Goal: Task Accomplishment & Management: Complete application form

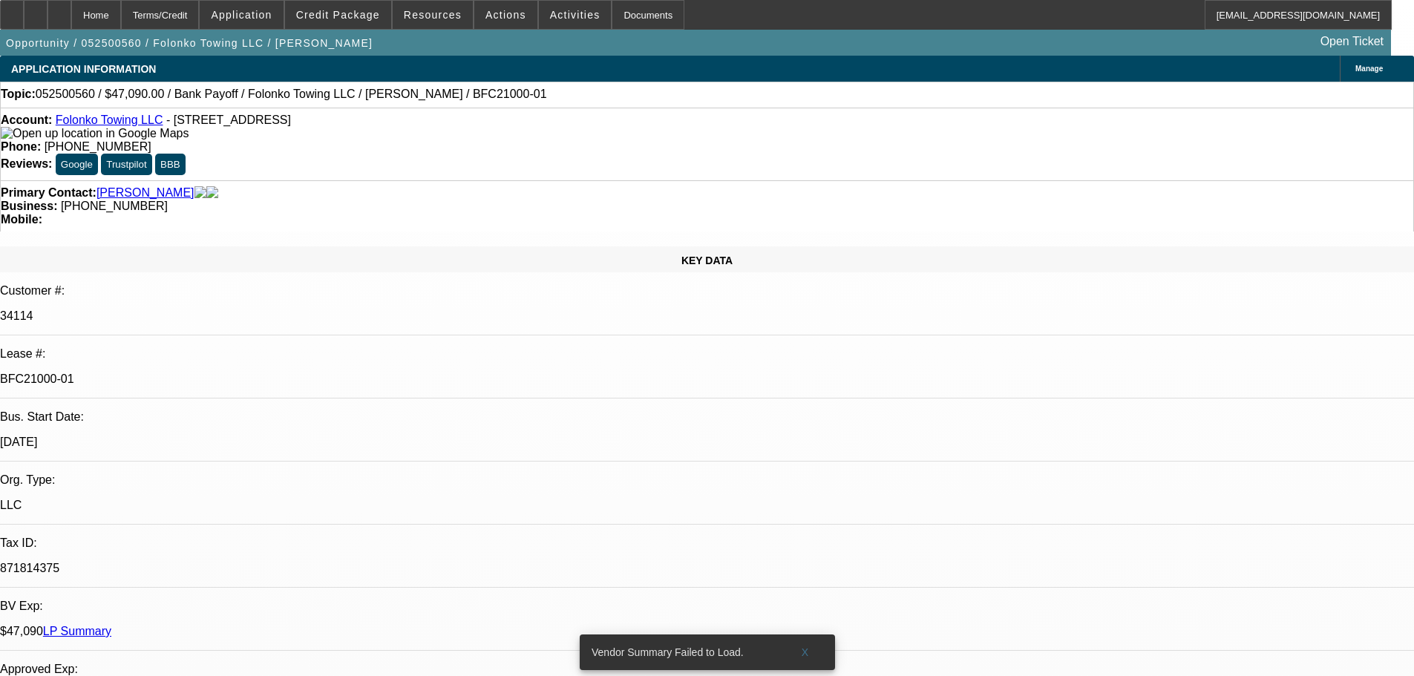
select select "0"
select select "2"
select select "0.1"
select select "4"
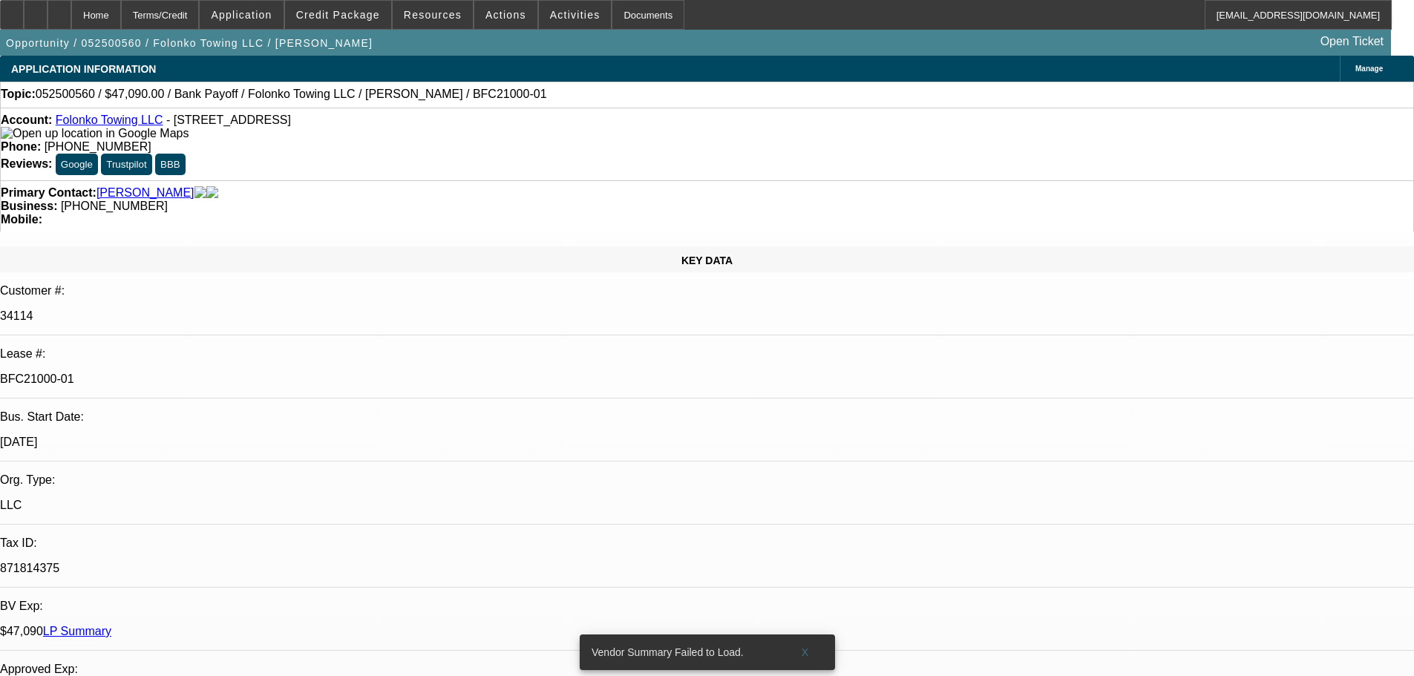
select select "0"
select select "2"
select select "0.1"
select select "4"
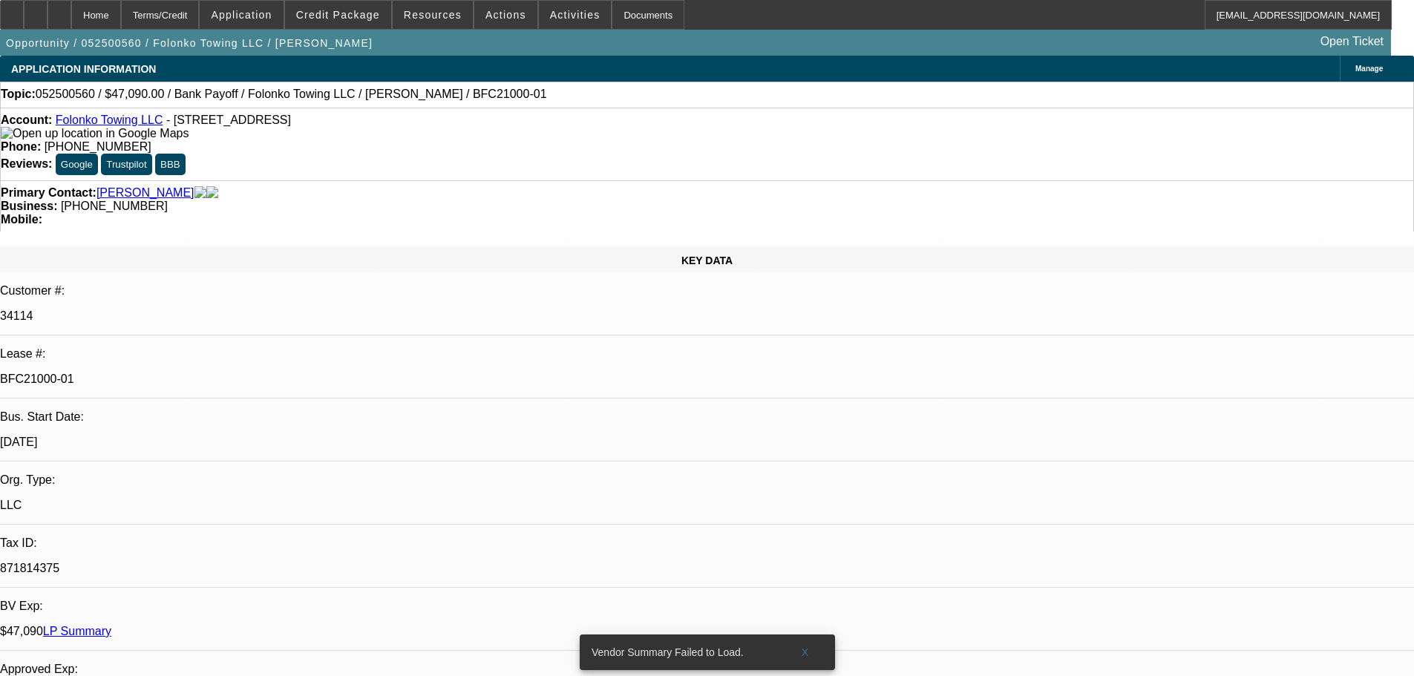
select select "0"
select select "2"
select select "0.1"
select select "4"
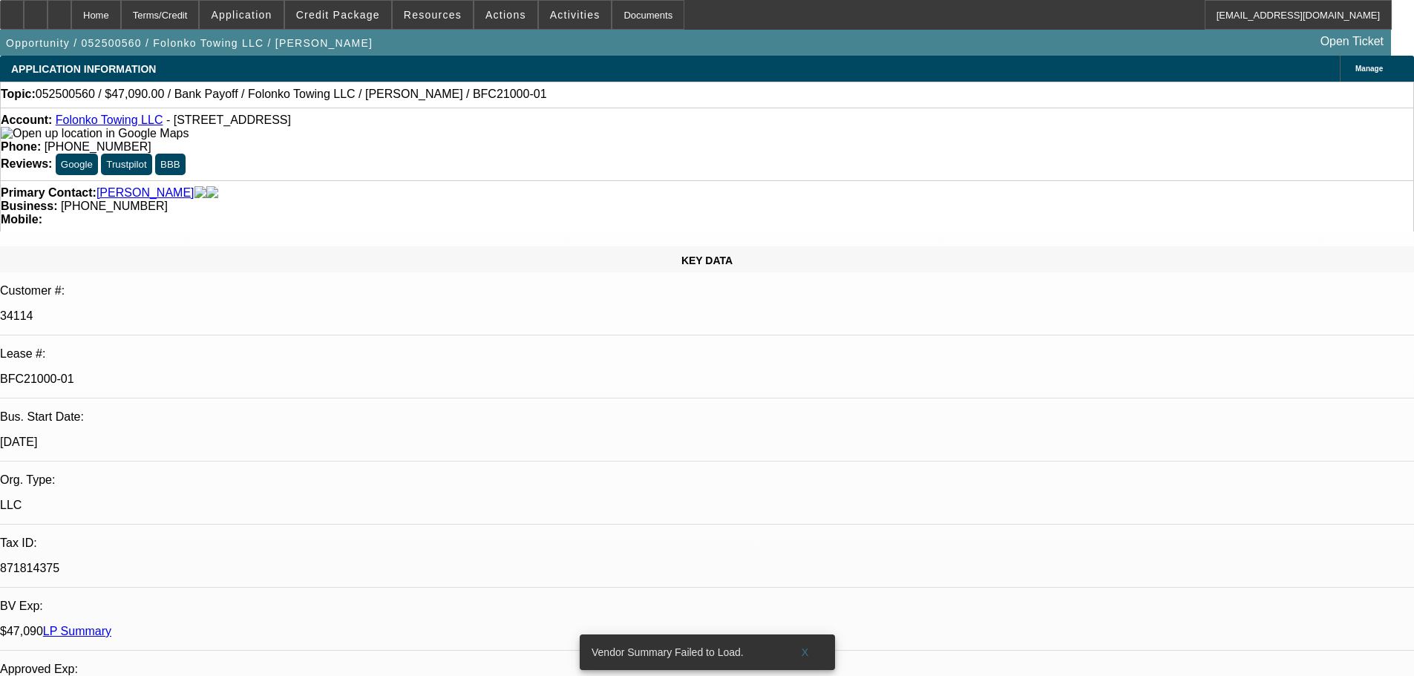
select select "0"
select select "2"
select select "0.1"
select select "4"
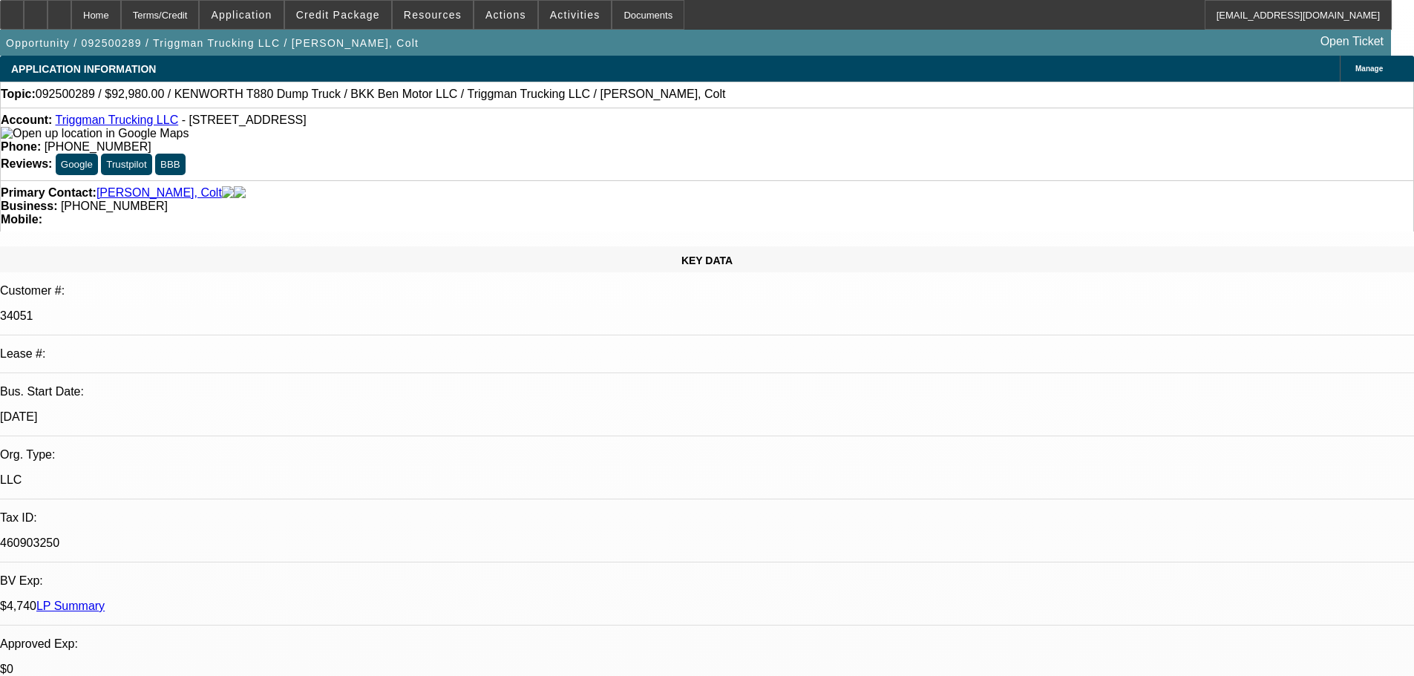
select select "0"
select select "2"
select select "0"
select select "6"
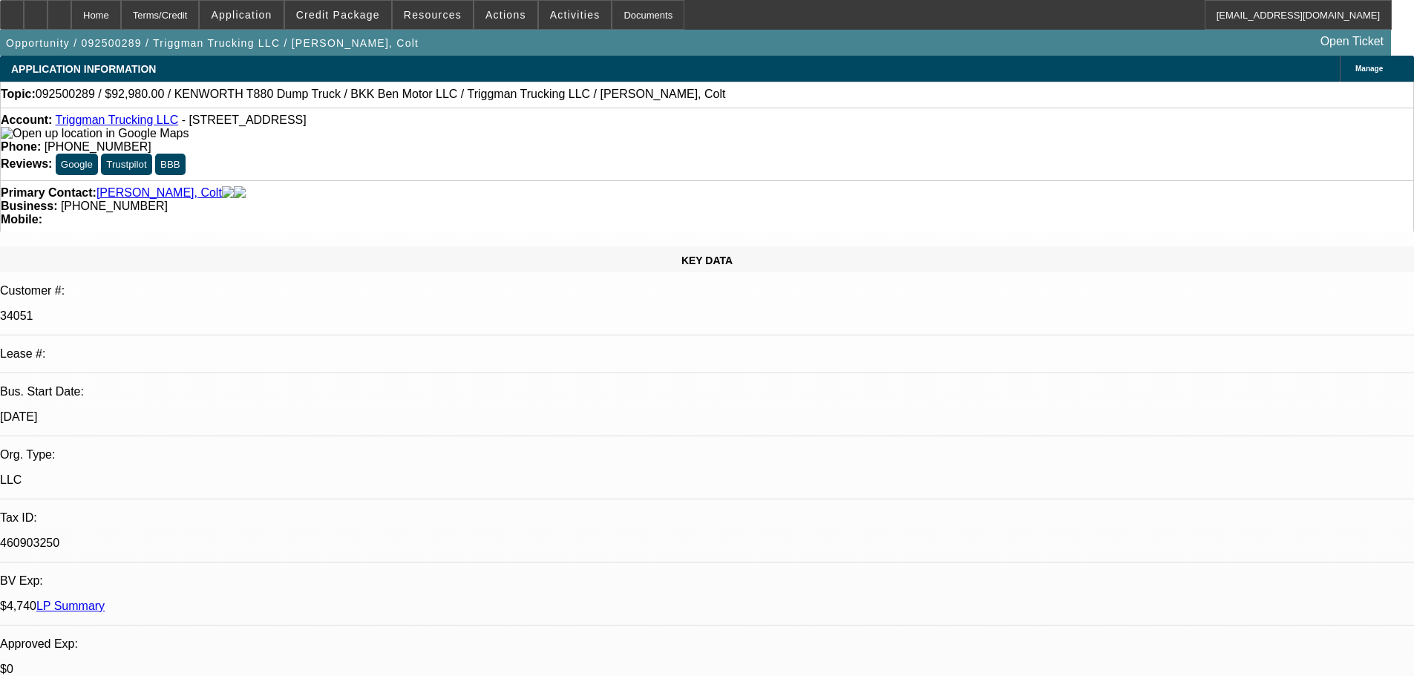
select select "0"
select select "2"
select select "0"
select select "6"
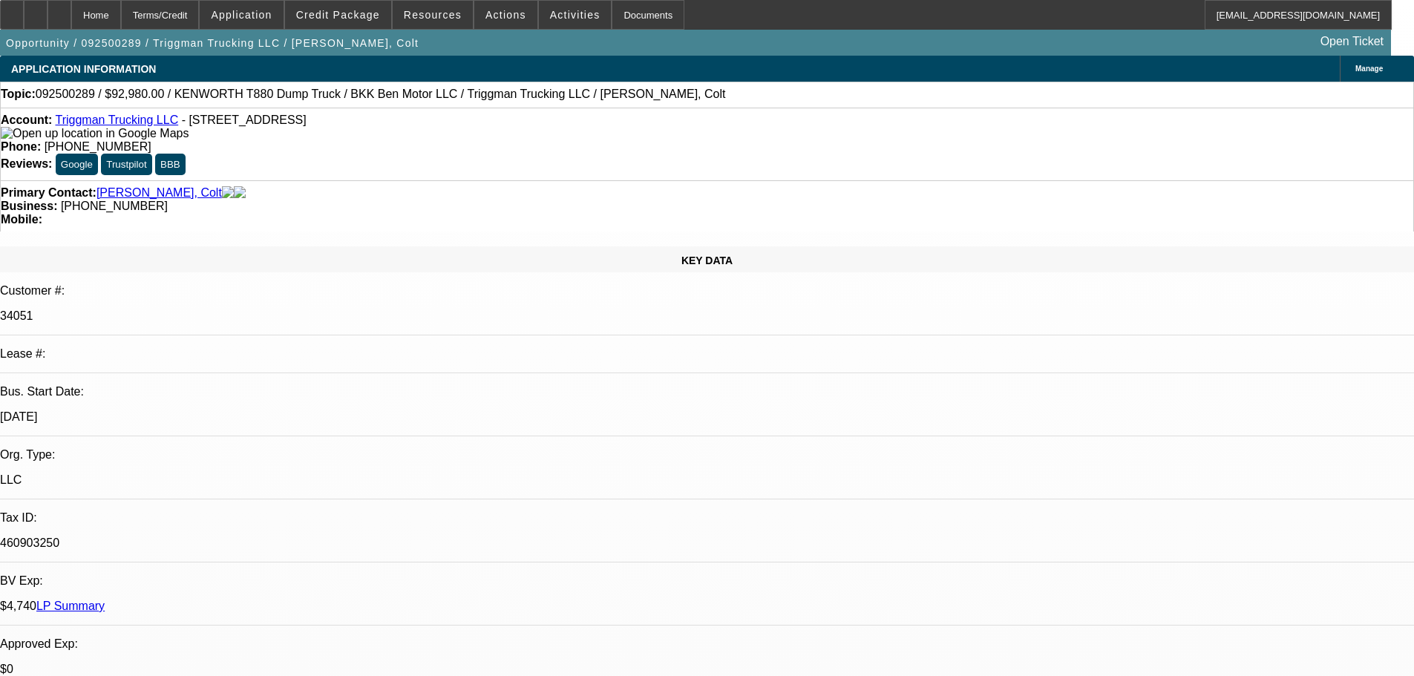
select select "0"
select select "2"
select select "0.1"
select select "4"
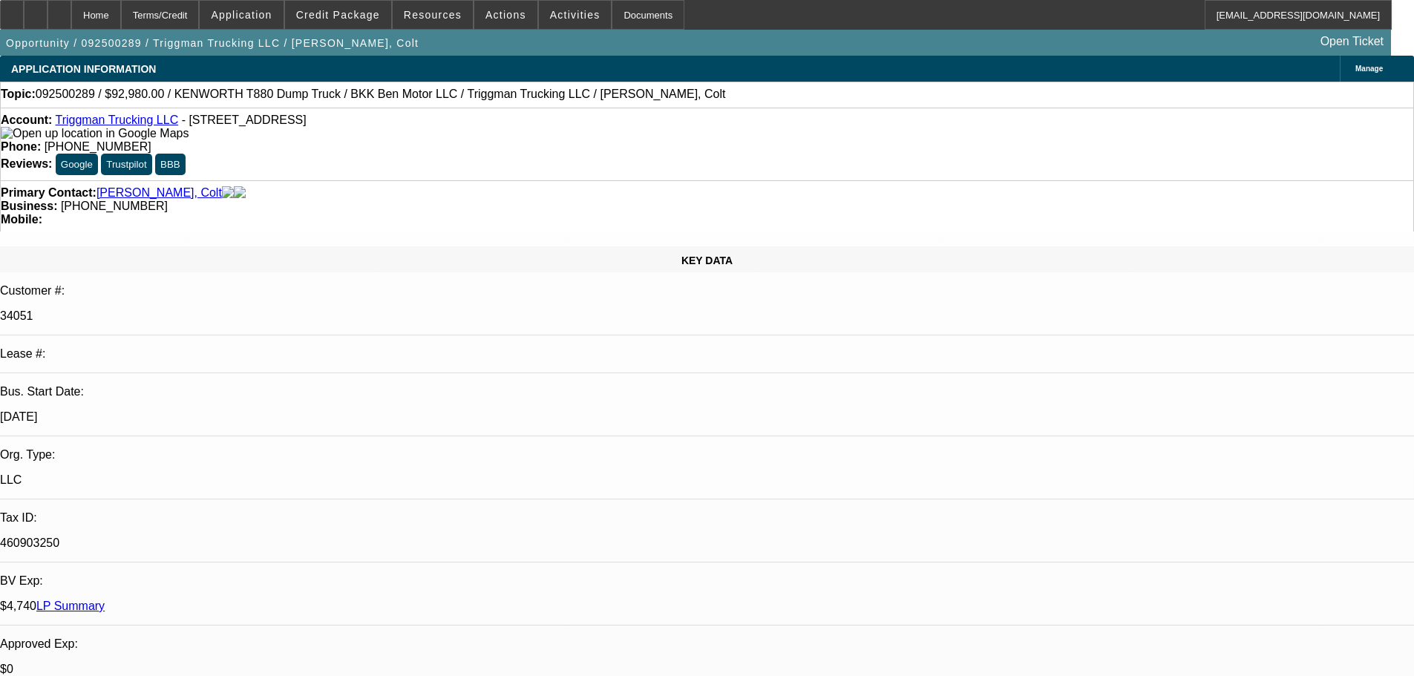
select select "0"
select select "2"
select select "0.1"
select select "4"
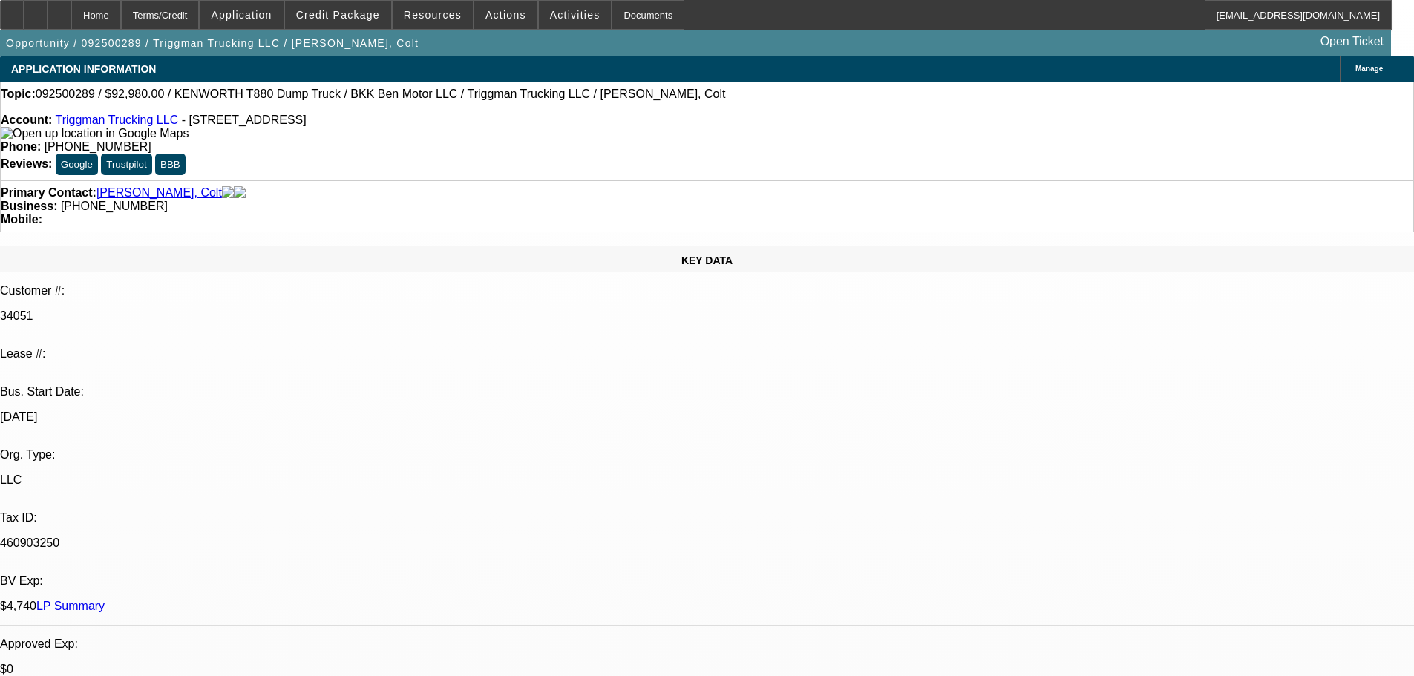
click at [631, 100] on div "Topic: 092500289 / $92,980.00 / KENWORTH T880 Dump Truck / BKK Ben Motor LLC / …" at bounding box center [707, 94] width 1413 height 13
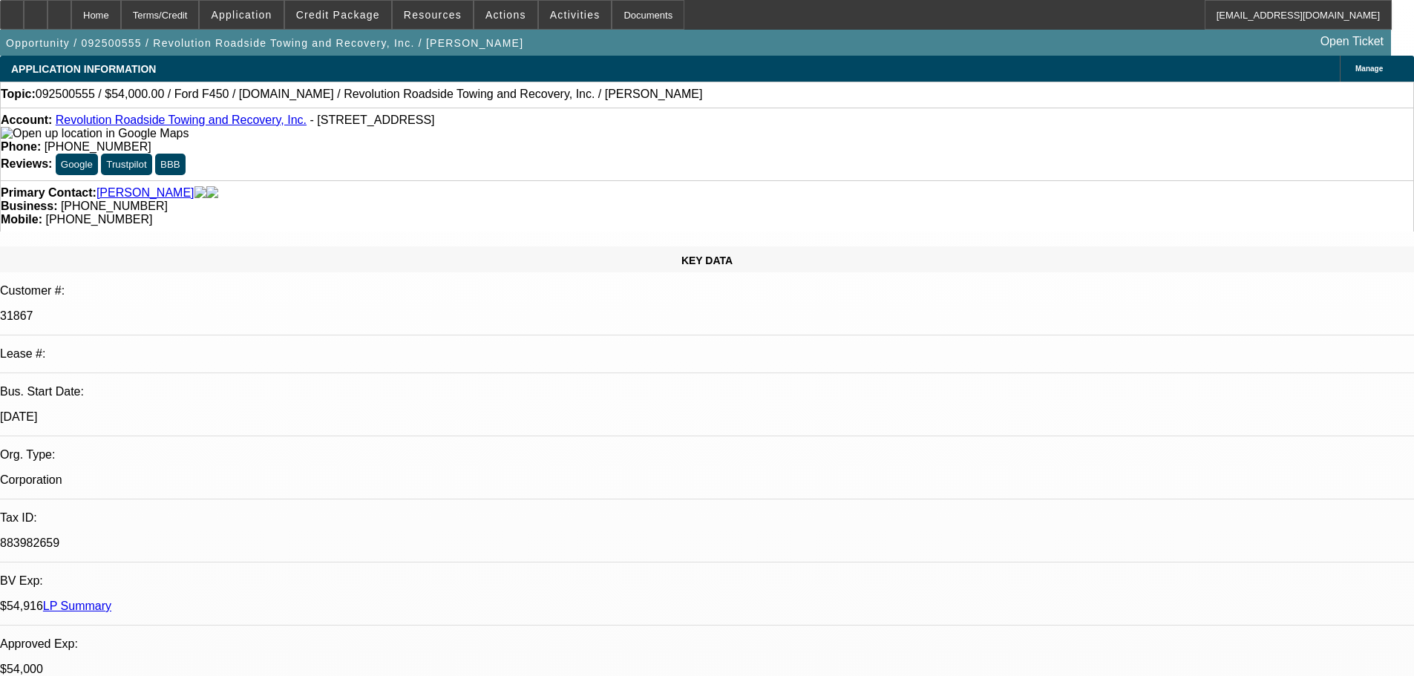
select select "0"
select select "3"
select select "0"
select select "6"
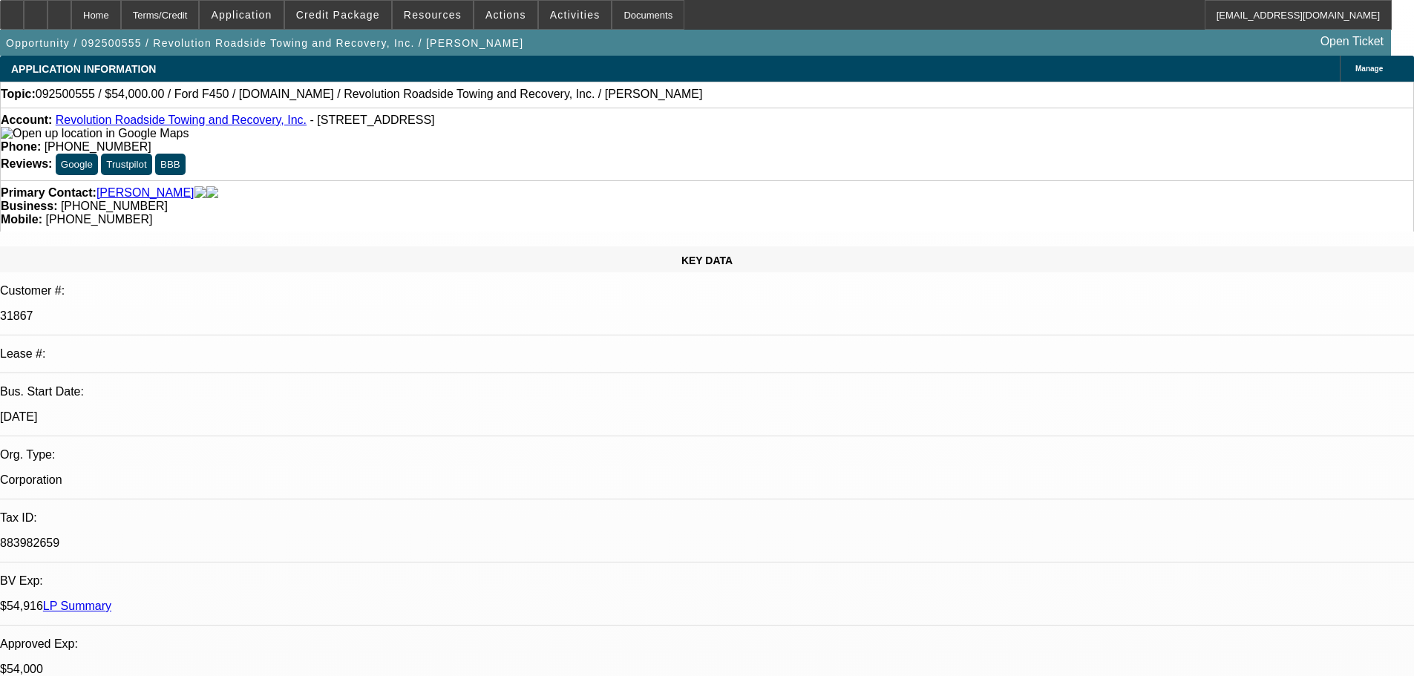
select select "0"
select select "3"
select select "0"
select select "6"
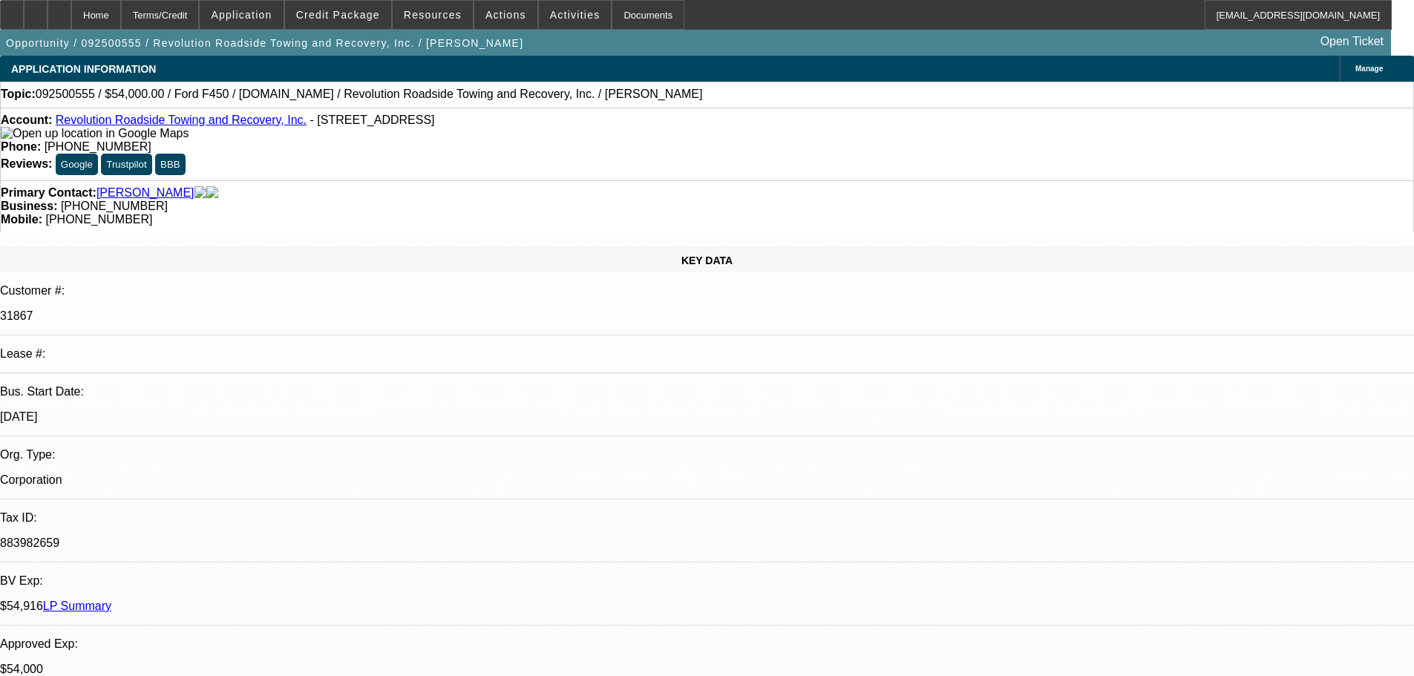
select select "0"
select select "2"
select select "0"
select select "6"
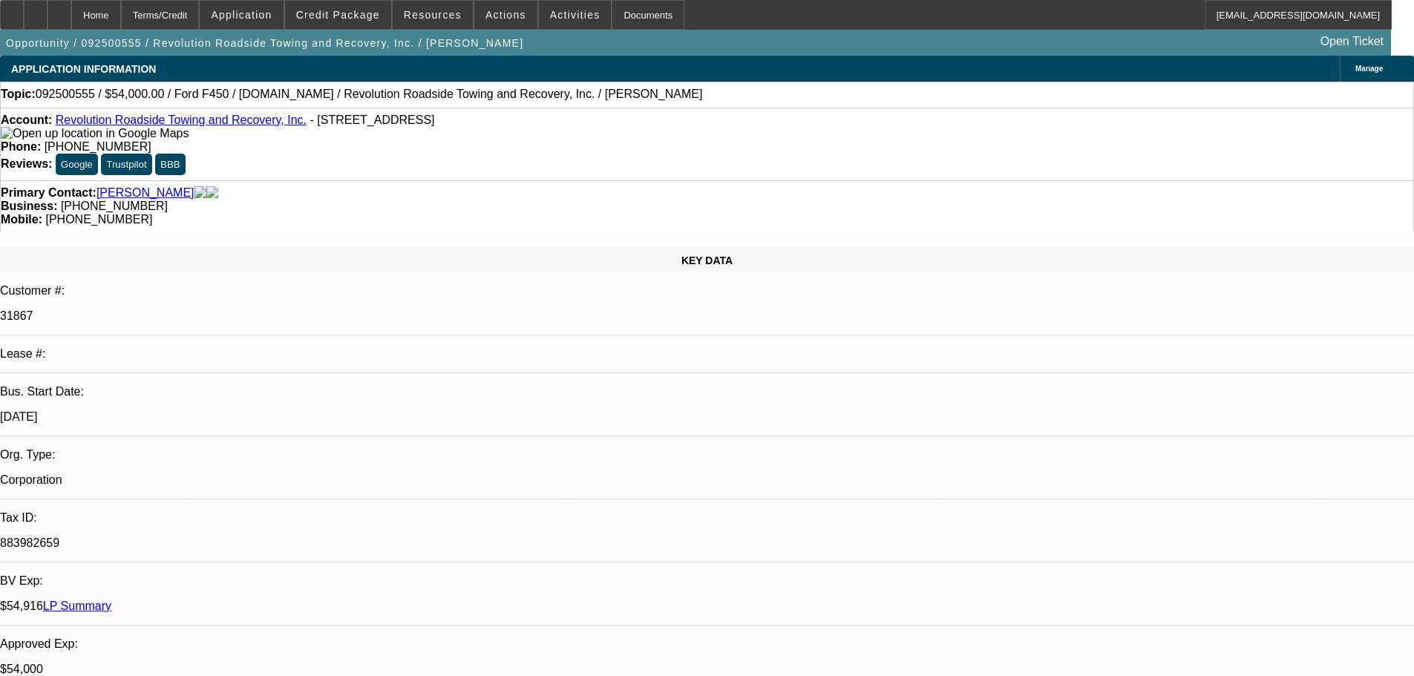
select select "0"
select select "2"
select select "0"
select select "6"
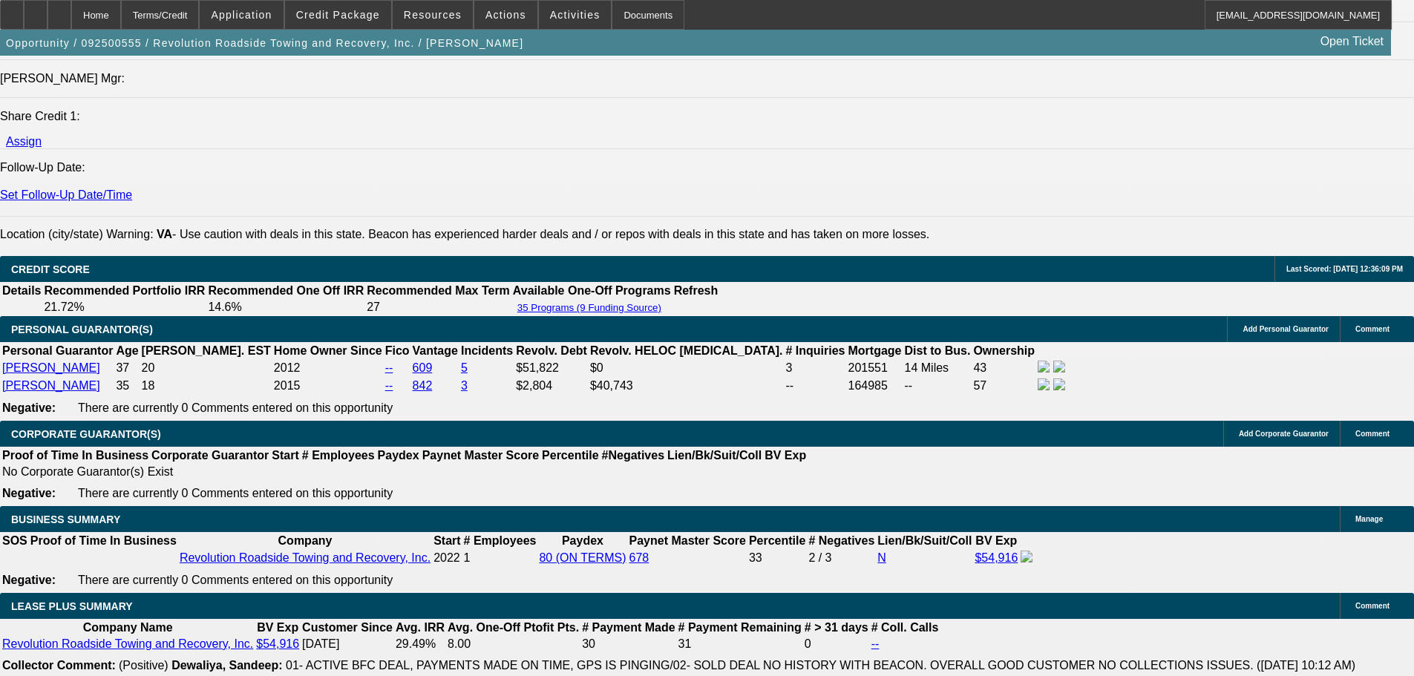
scroll to position [2598, 0]
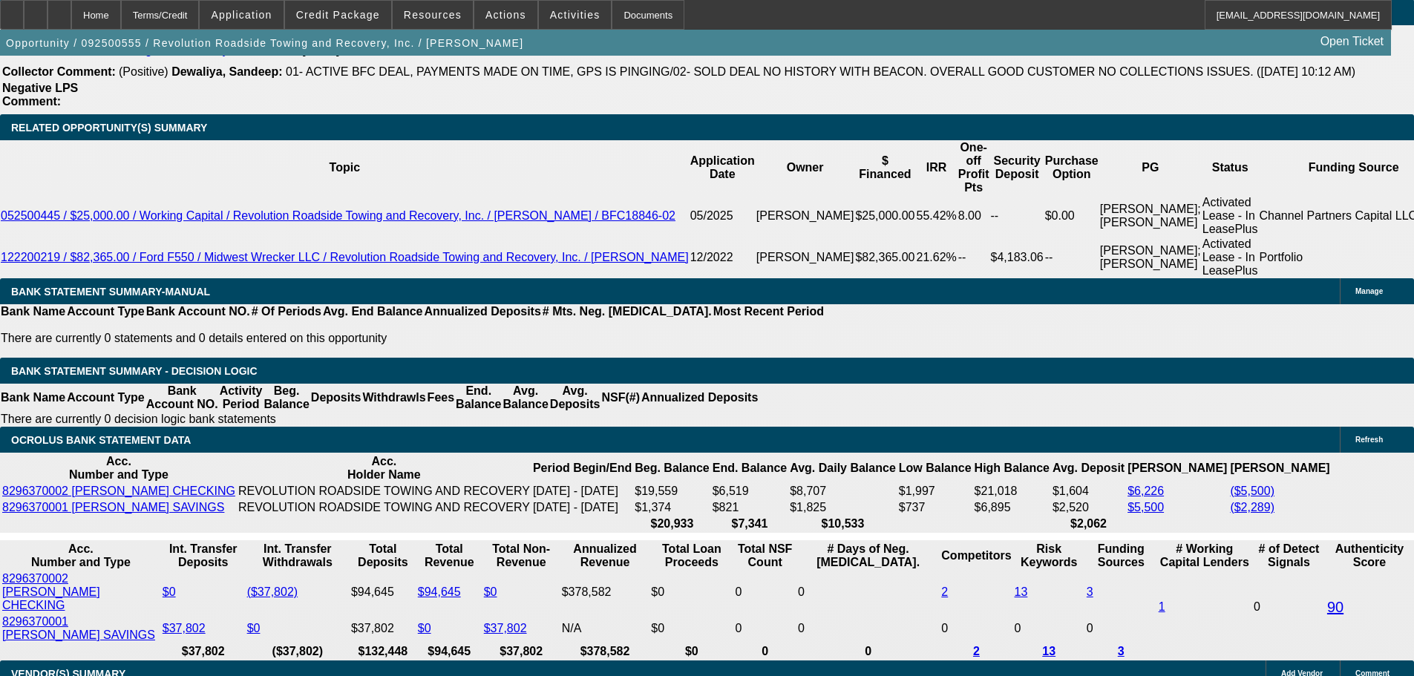
drag, startPoint x: 684, startPoint y: 227, endPoint x: 740, endPoint y: 336, distance: 121.8
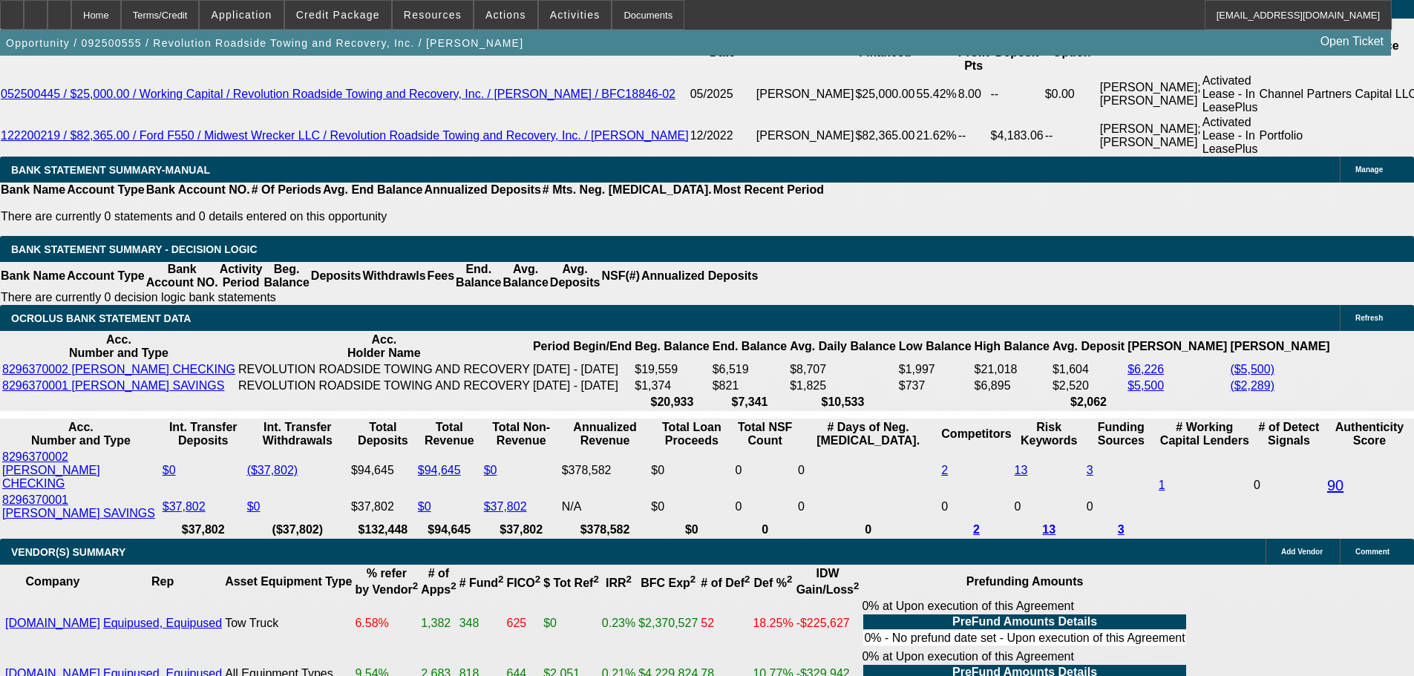
scroll to position [2747, 0]
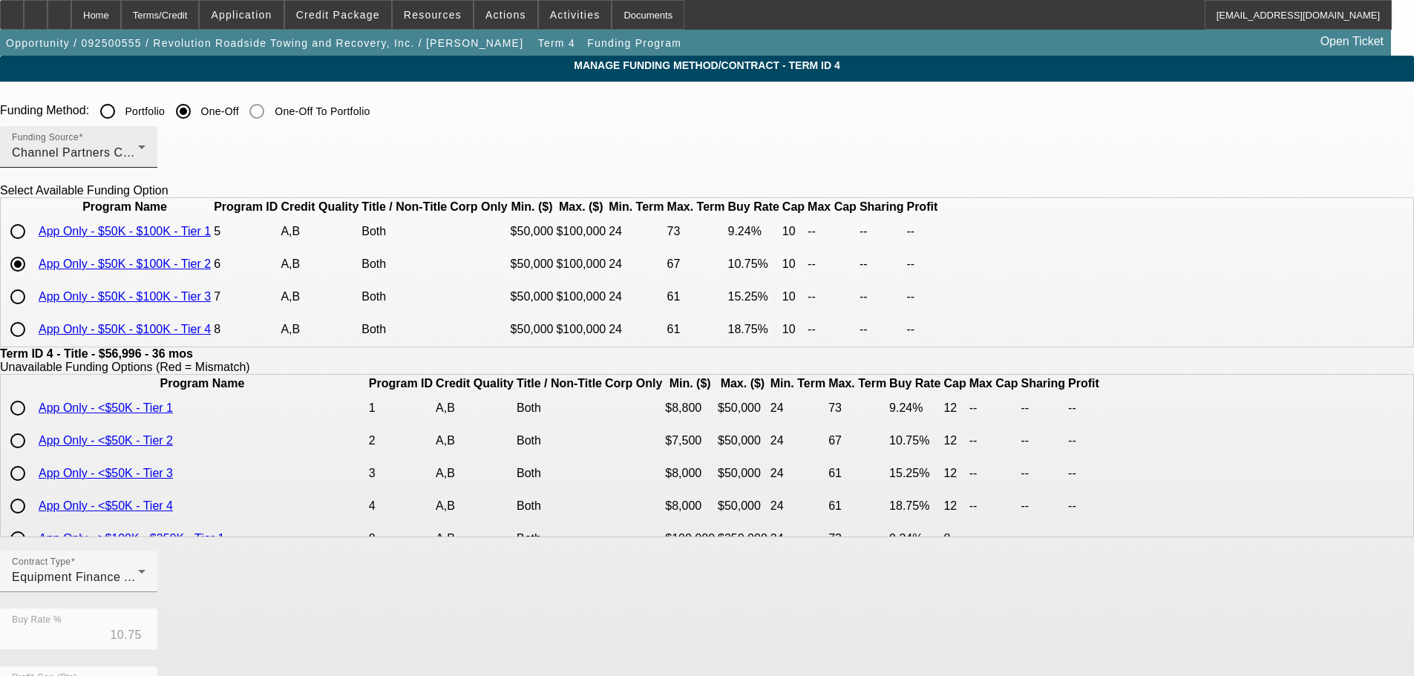
click at [145, 140] on div "Funding Source Channel Partners Capital LLC (EF)" at bounding box center [79, 147] width 134 height 42
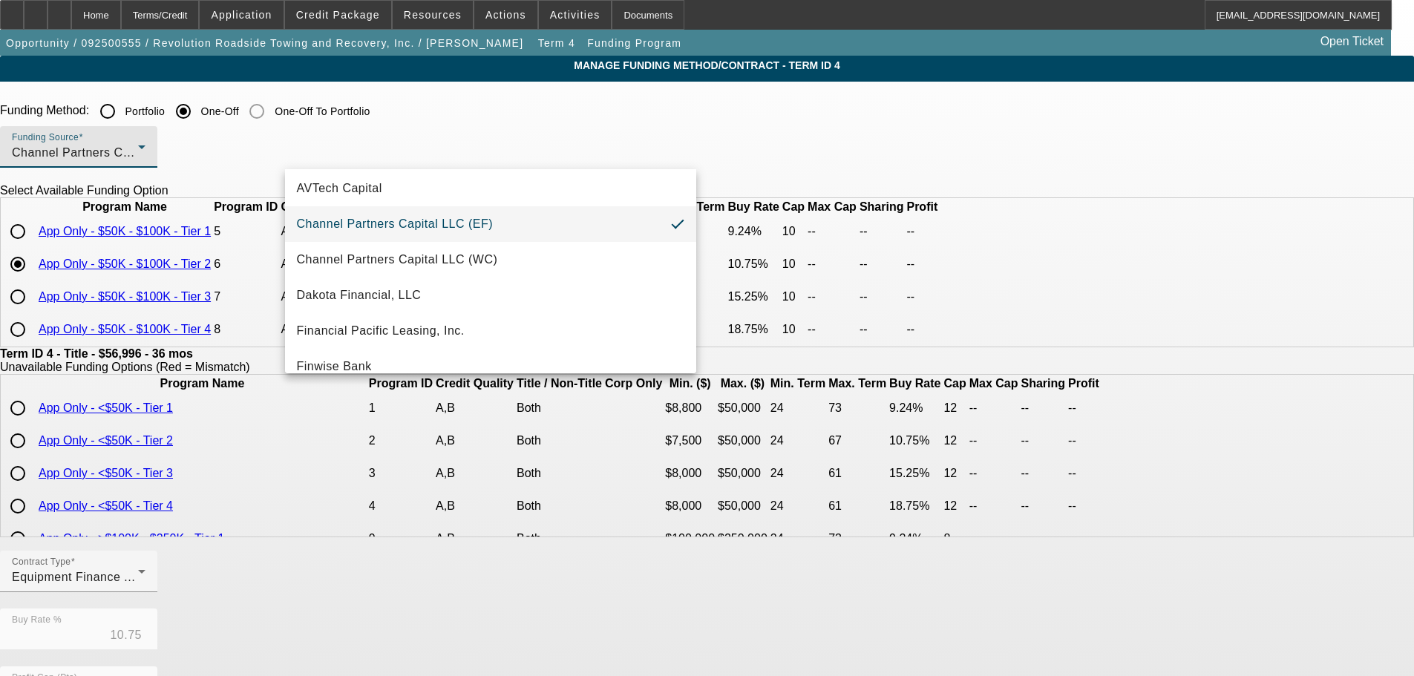
scroll to position [74, 0]
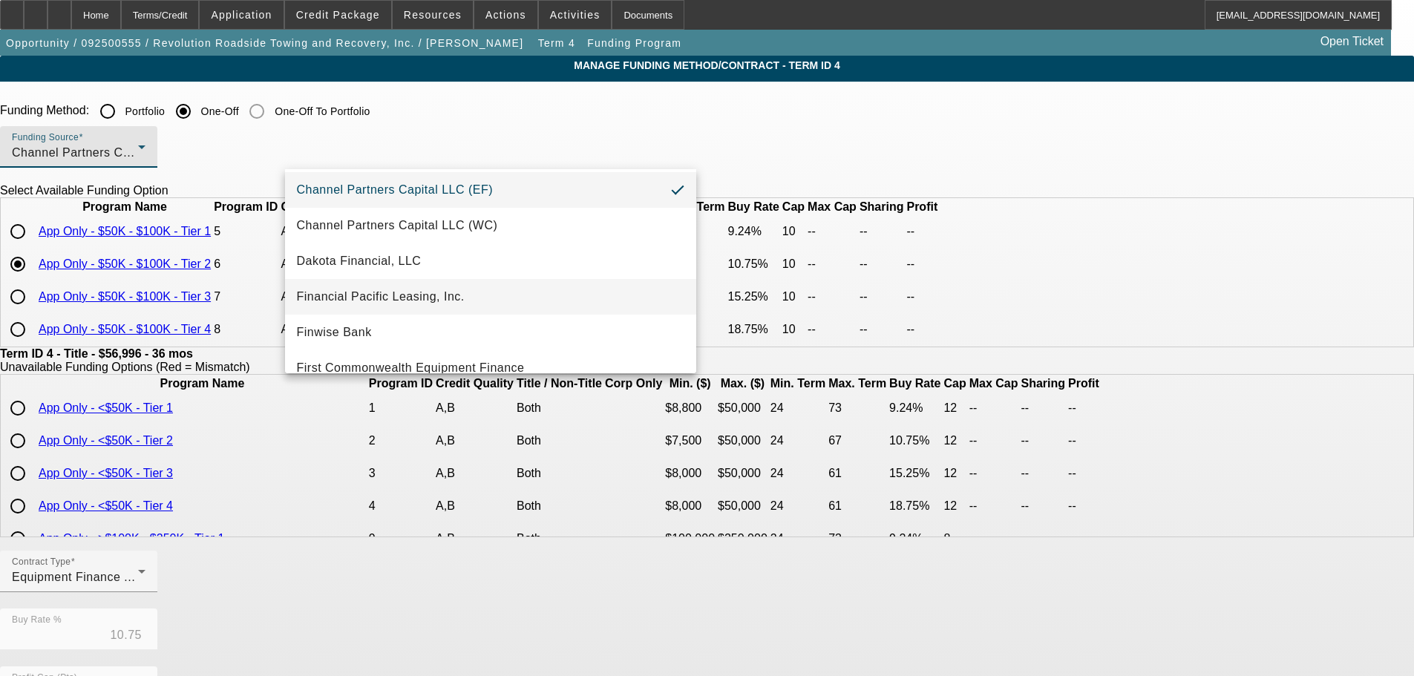
click at [444, 290] on span "Financial Pacific Leasing, Inc." at bounding box center [381, 297] width 168 height 18
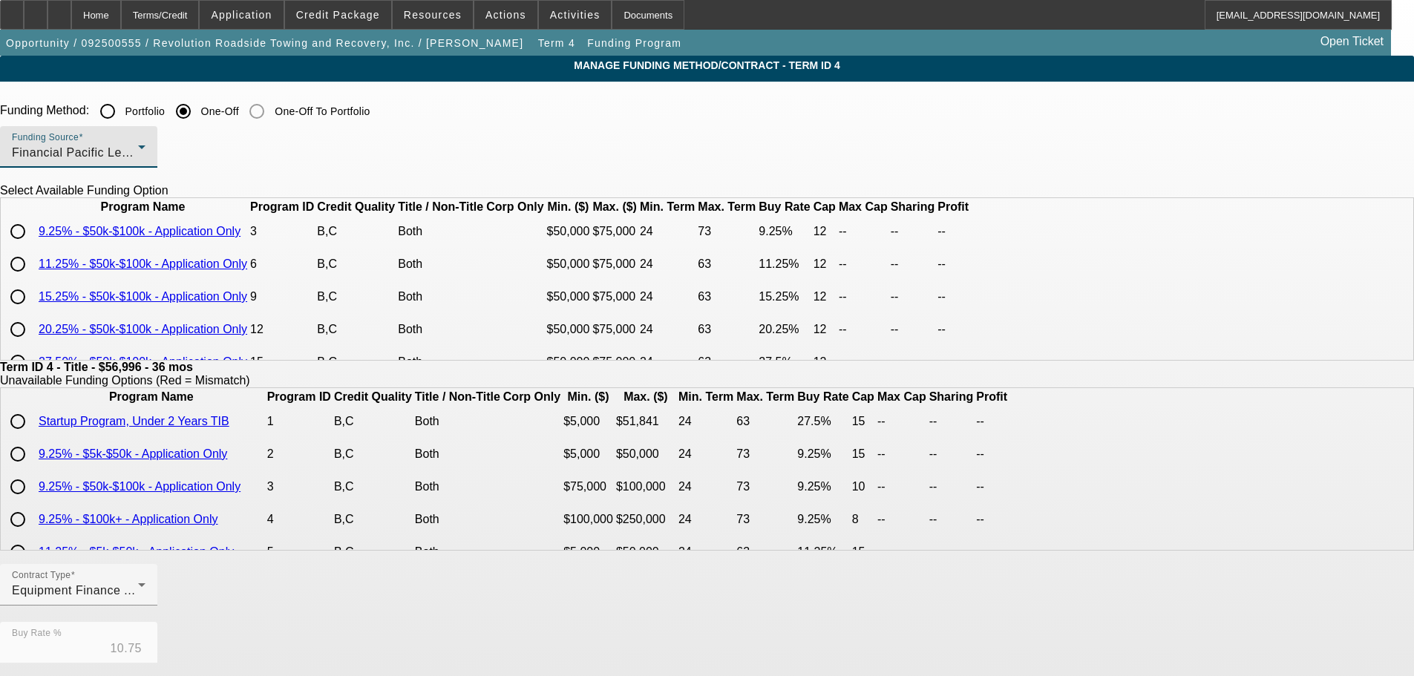
click at [33, 312] on input "radio" at bounding box center [18, 297] width 30 height 30
radio input "true"
type input "15.25"
type input "12"
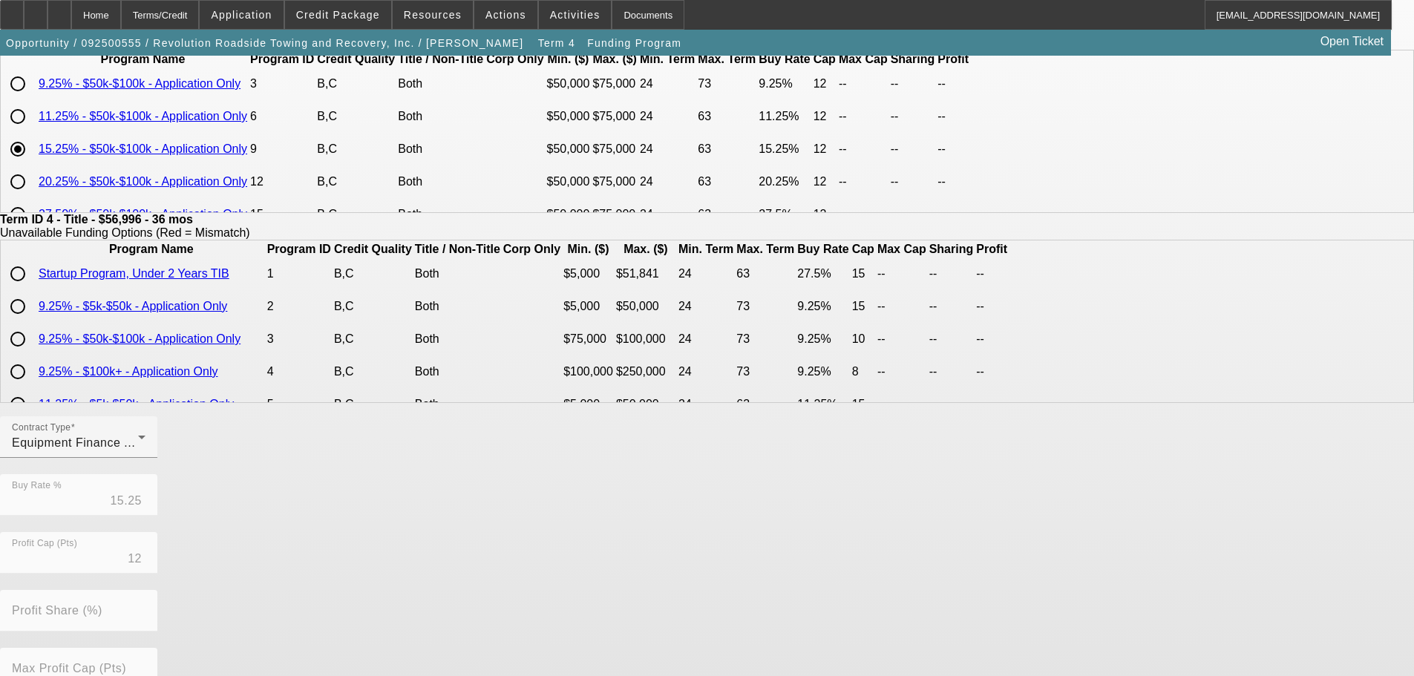
scroll to position [350, 0]
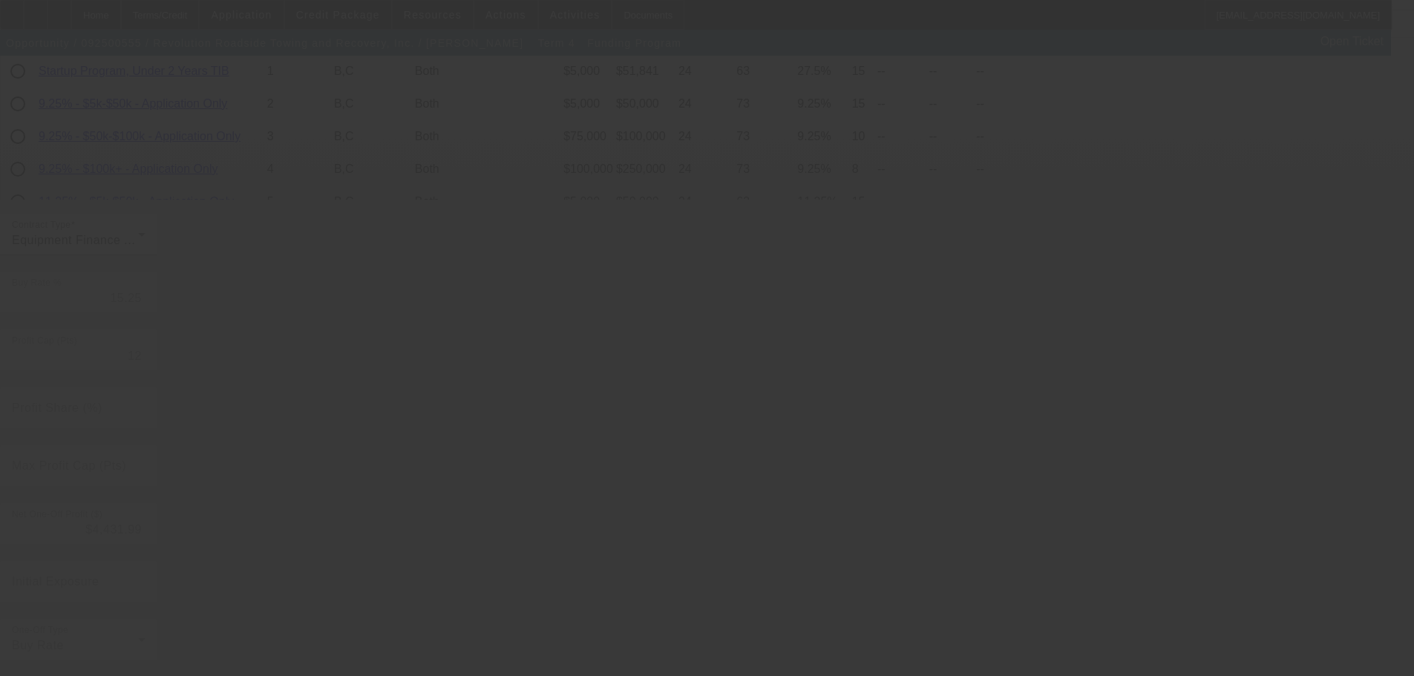
type input "10.75"
type input "10"
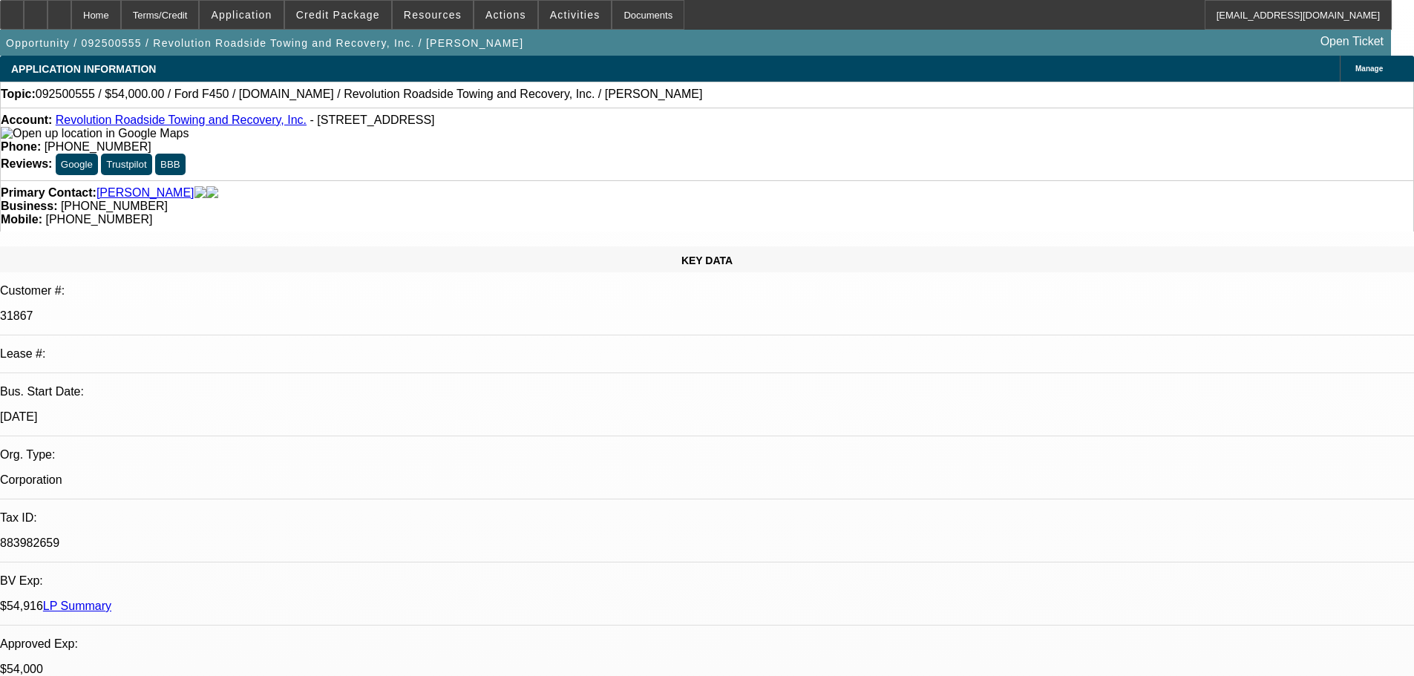
select select "0"
select select "3"
select select "0"
select select "6"
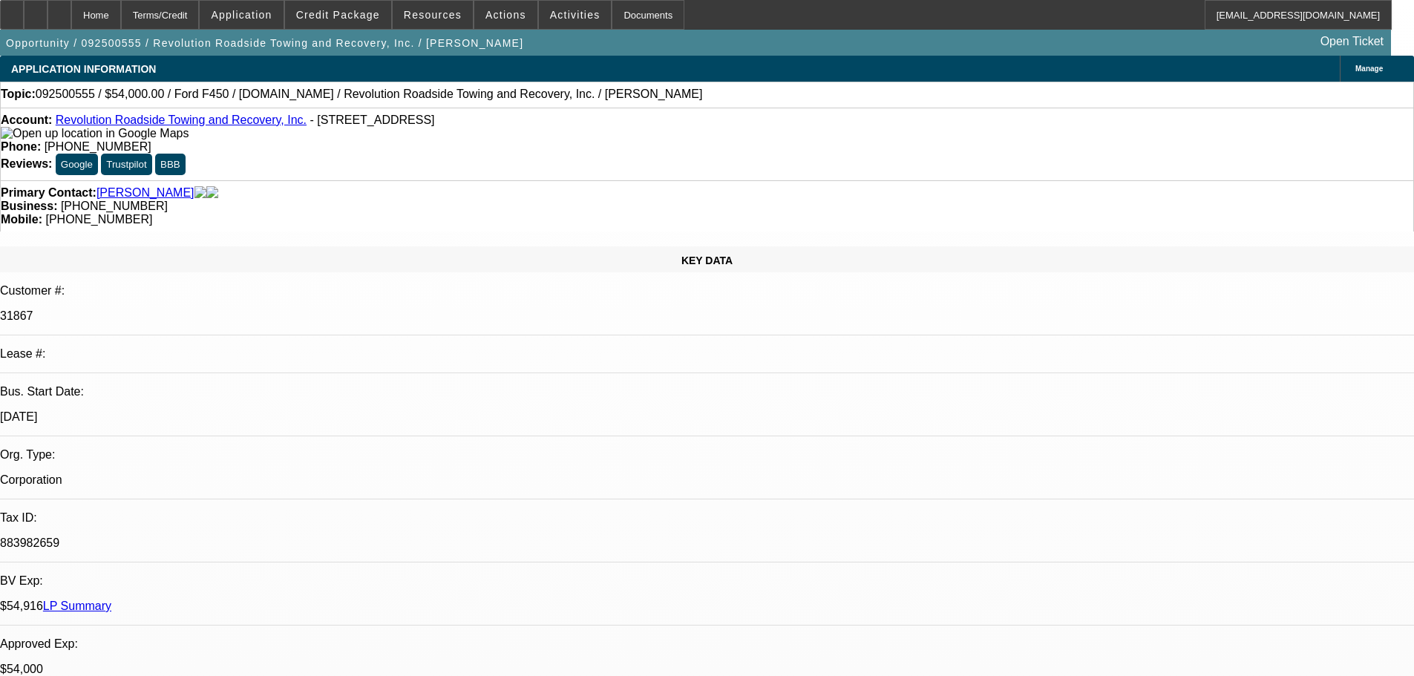
select select "0"
select select "3"
select select "0"
select select "6"
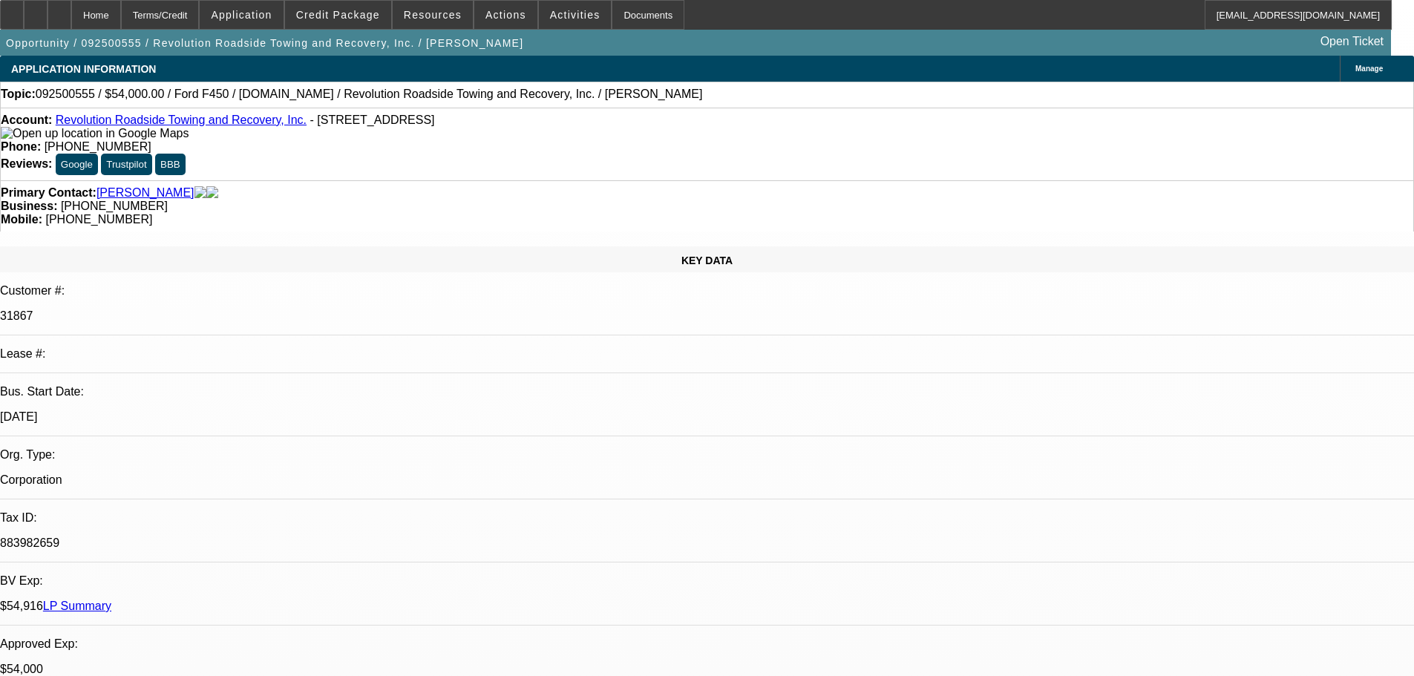
select select "0"
select select "2"
select select "0"
select select "6"
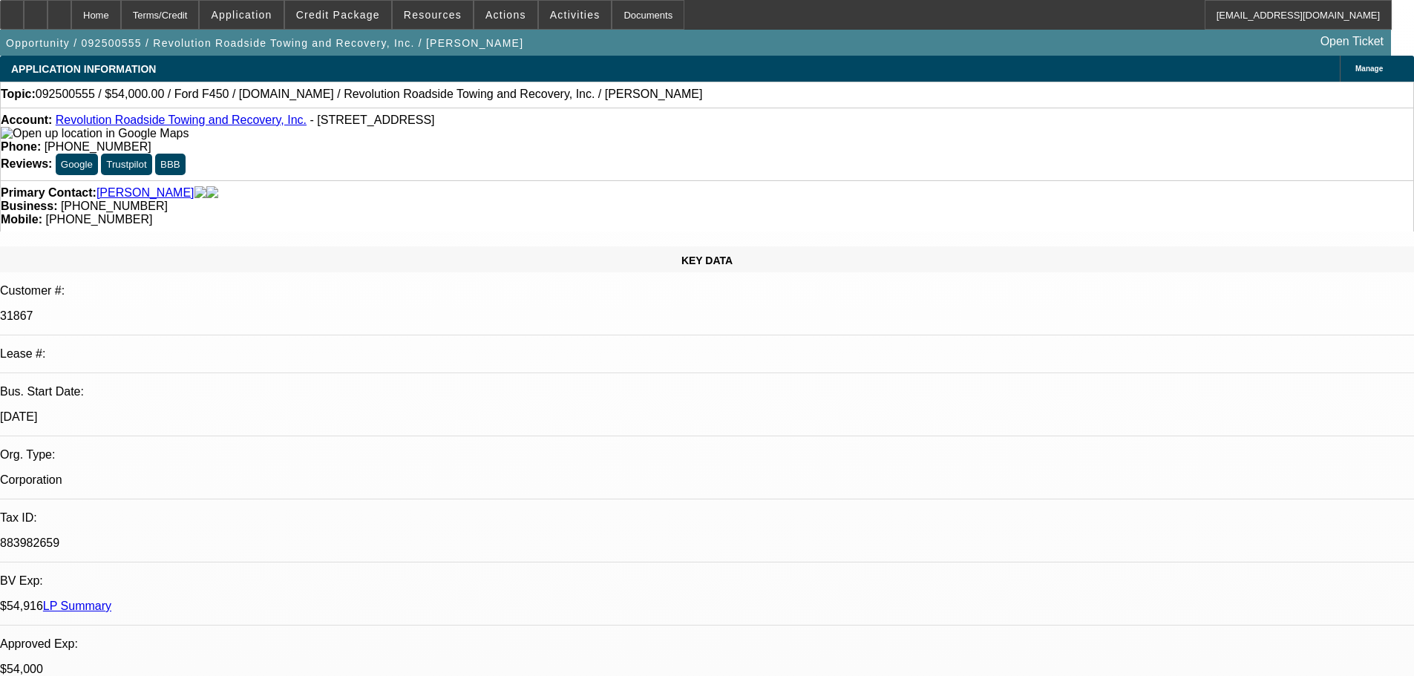
select select "0"
select select "2"
select select "0"
select select "6"
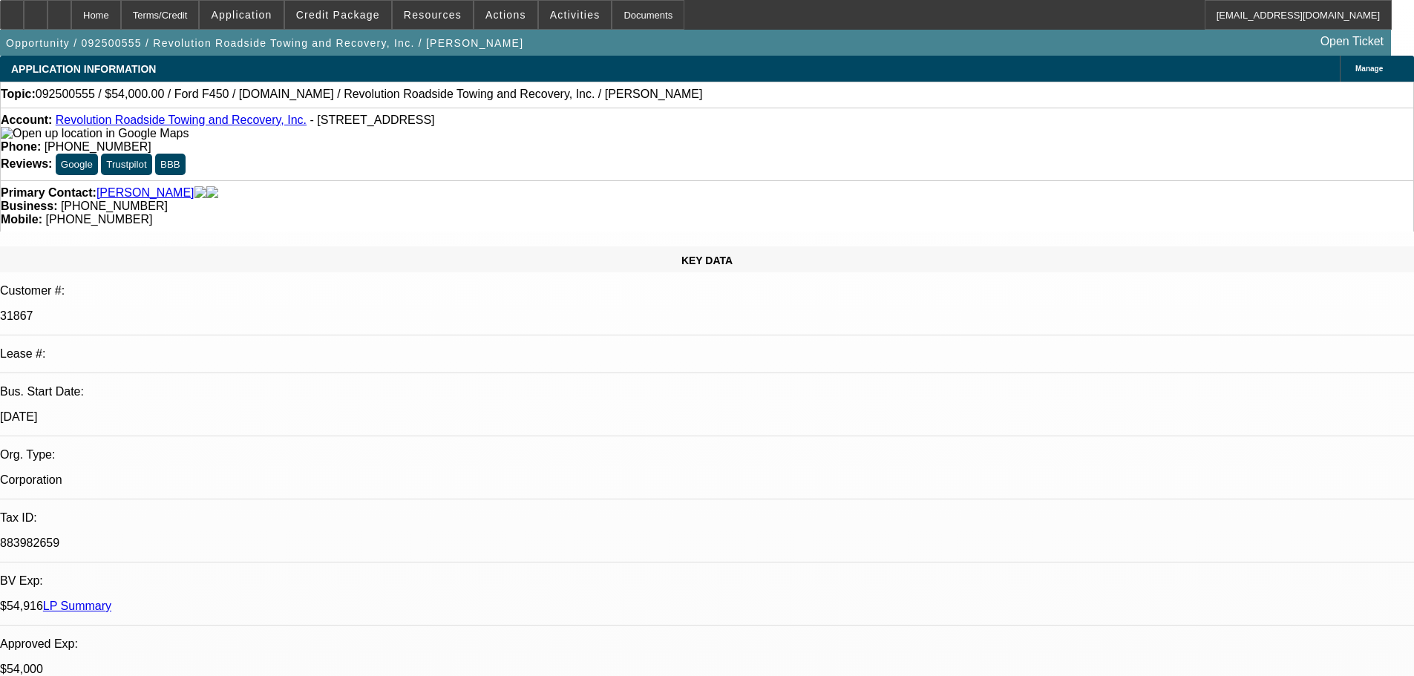
scroll to position [148, 0]
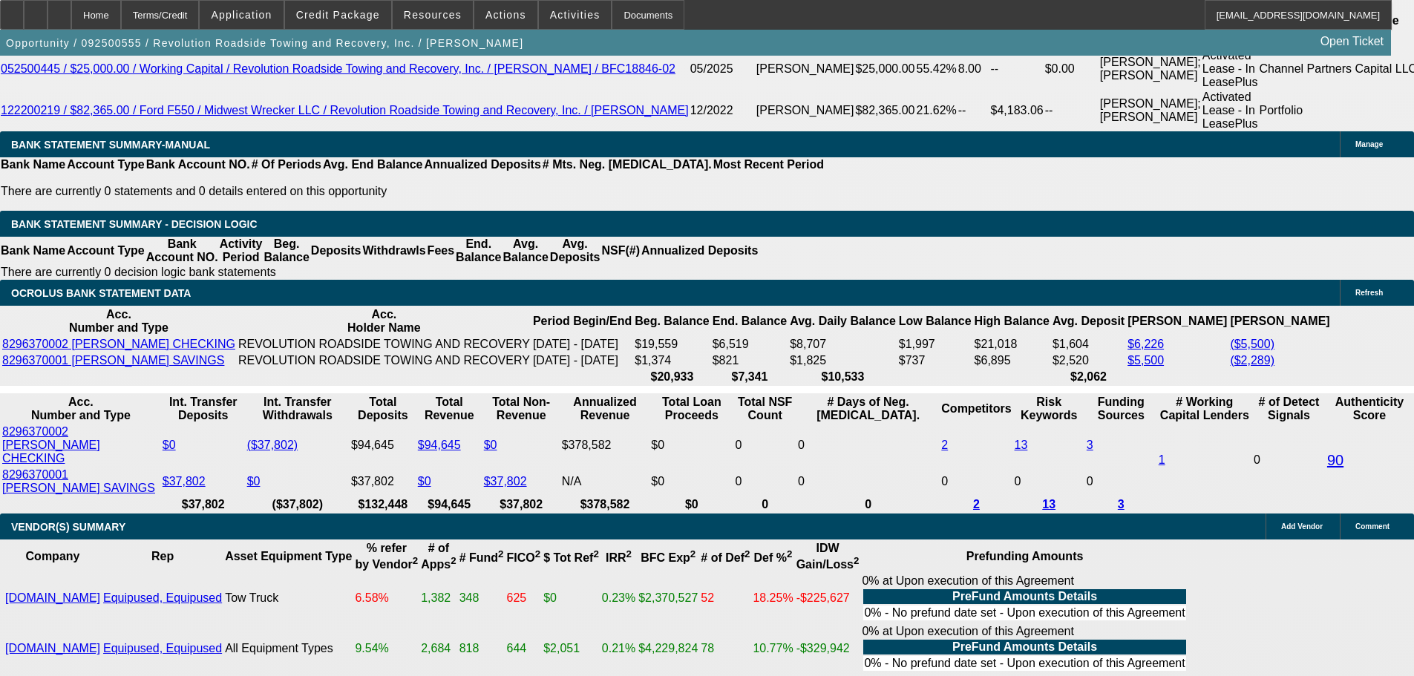
scroll to position [2895, 0]
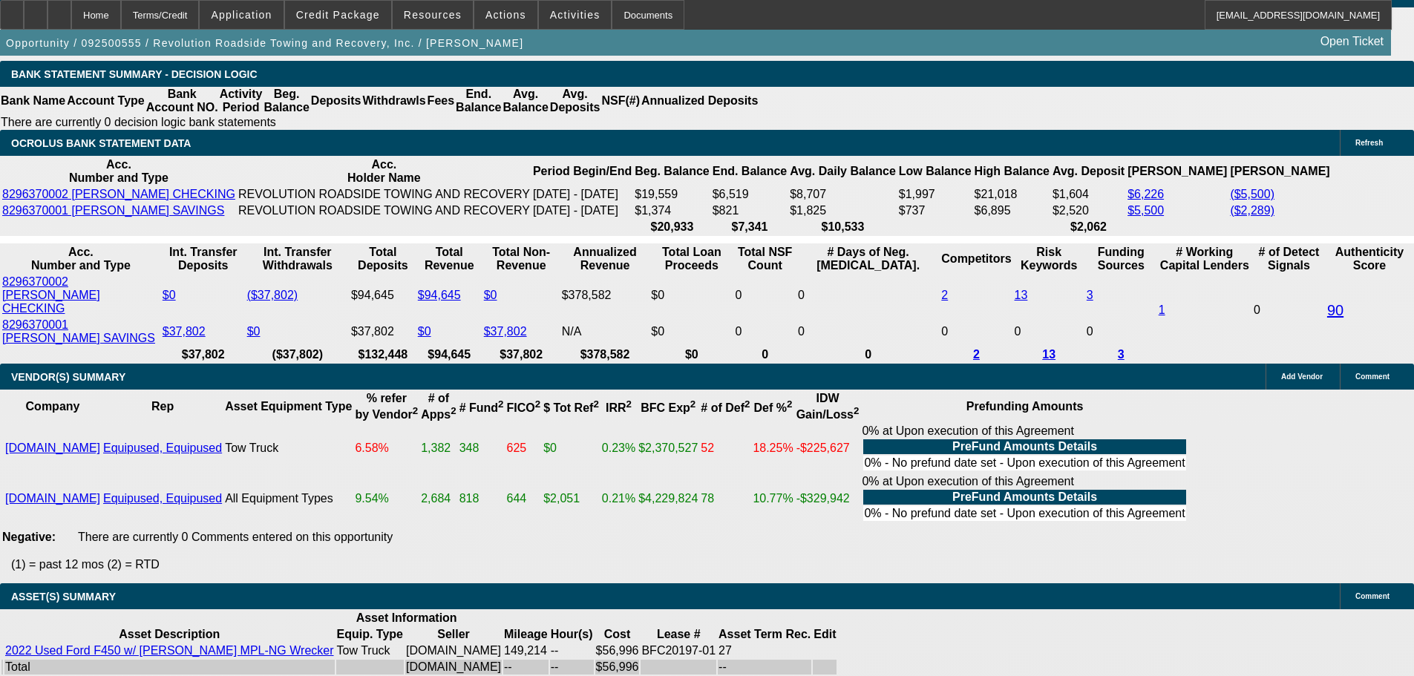
type input "8"
type input "UNKNOWN"
type input "$1,786.05"
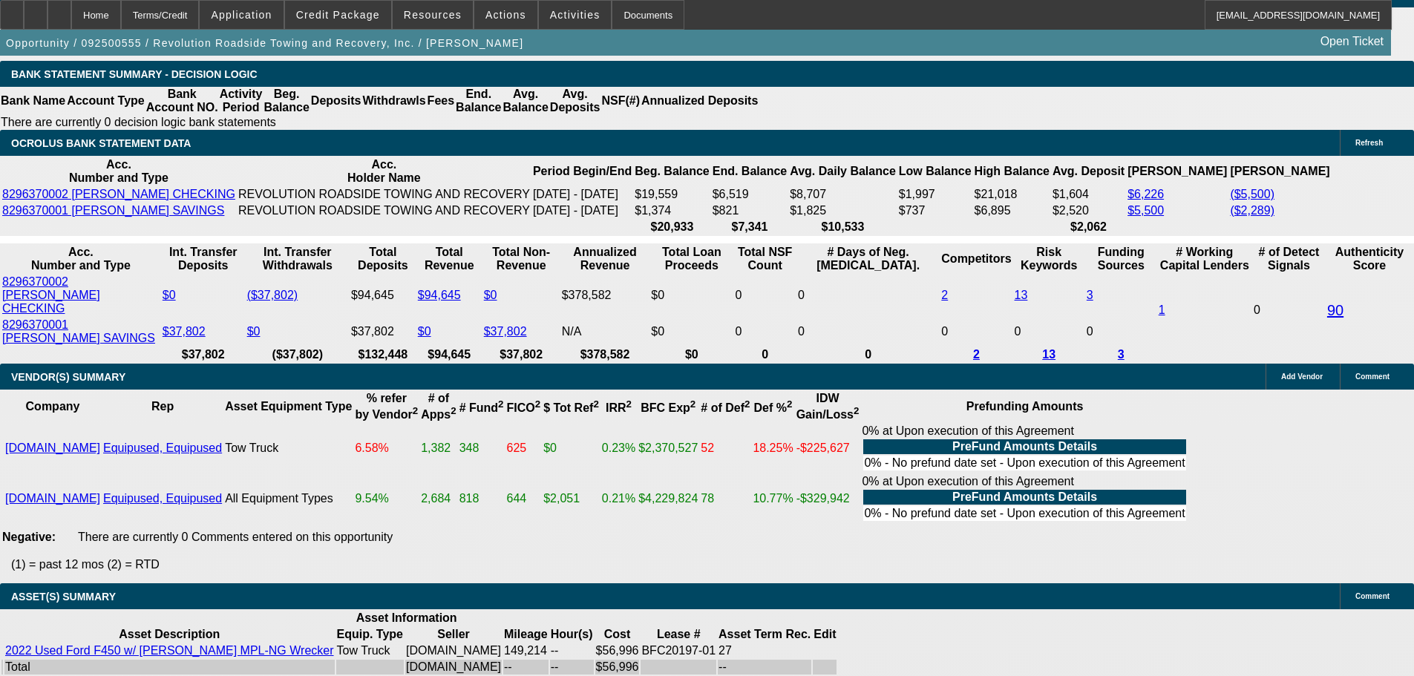
type input "818"
type input "$38,852.27"
type input "818.6"
type input "$38,880.77"
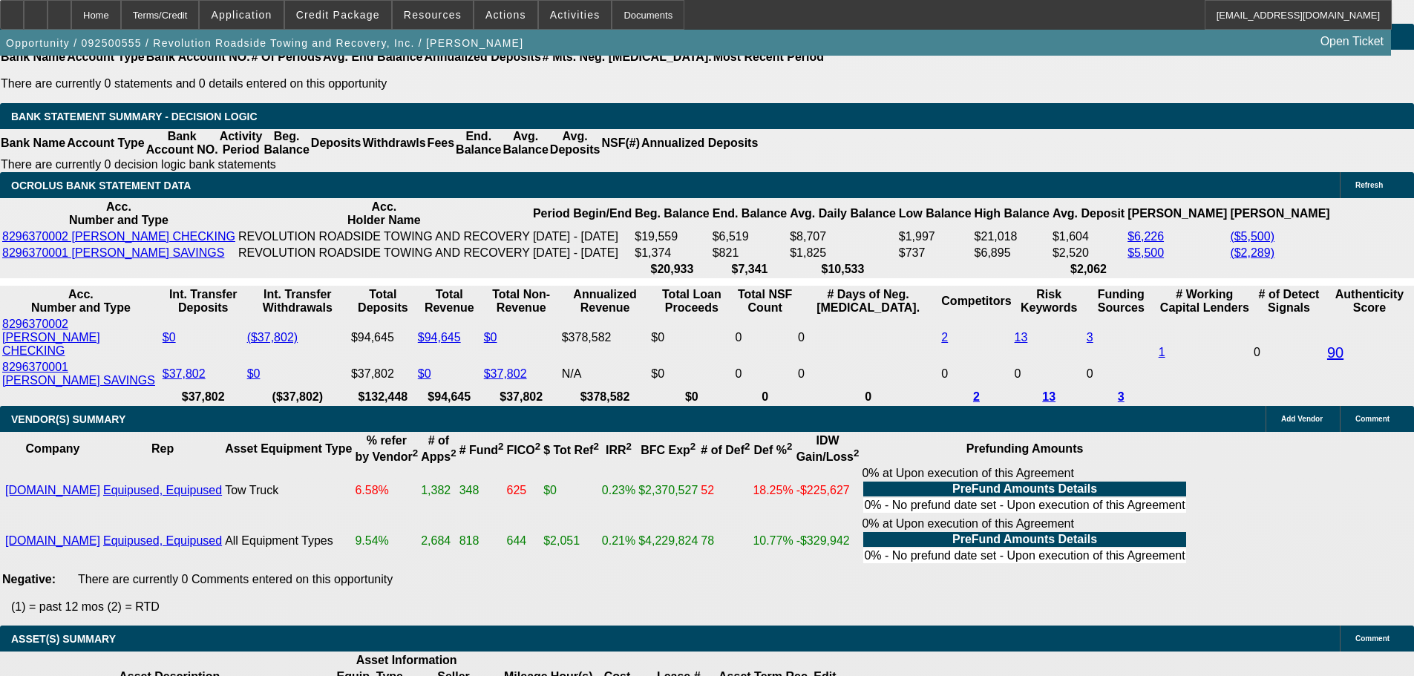
scroll to position [2821, 0]
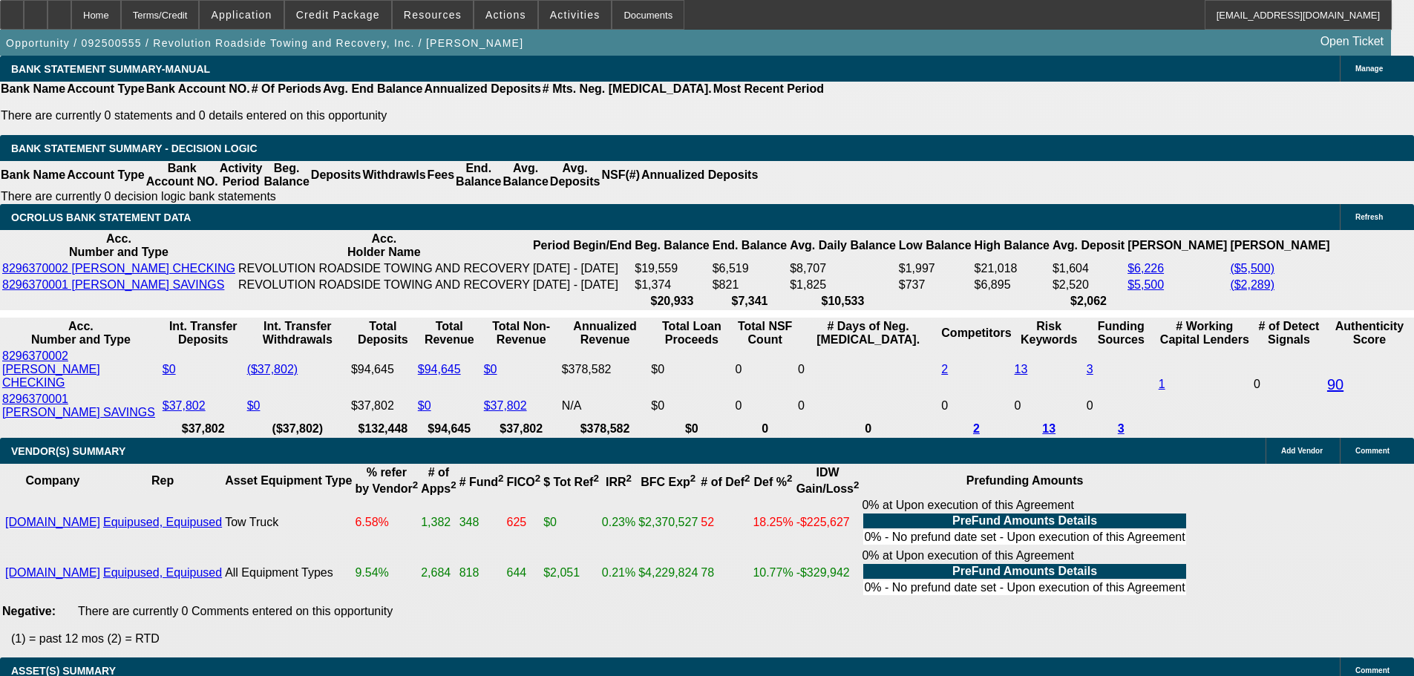
type input "18.6"
type input "$2,077.74"
type input "18.6"
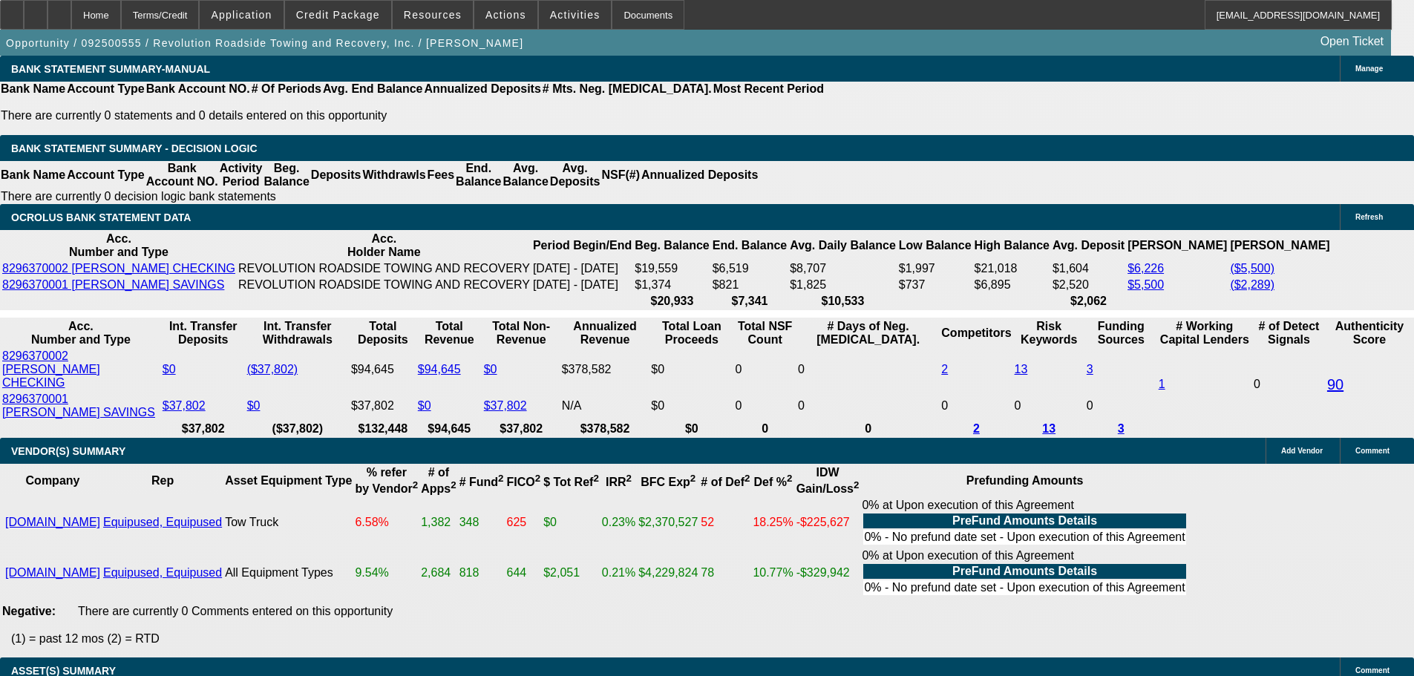
select select "1"
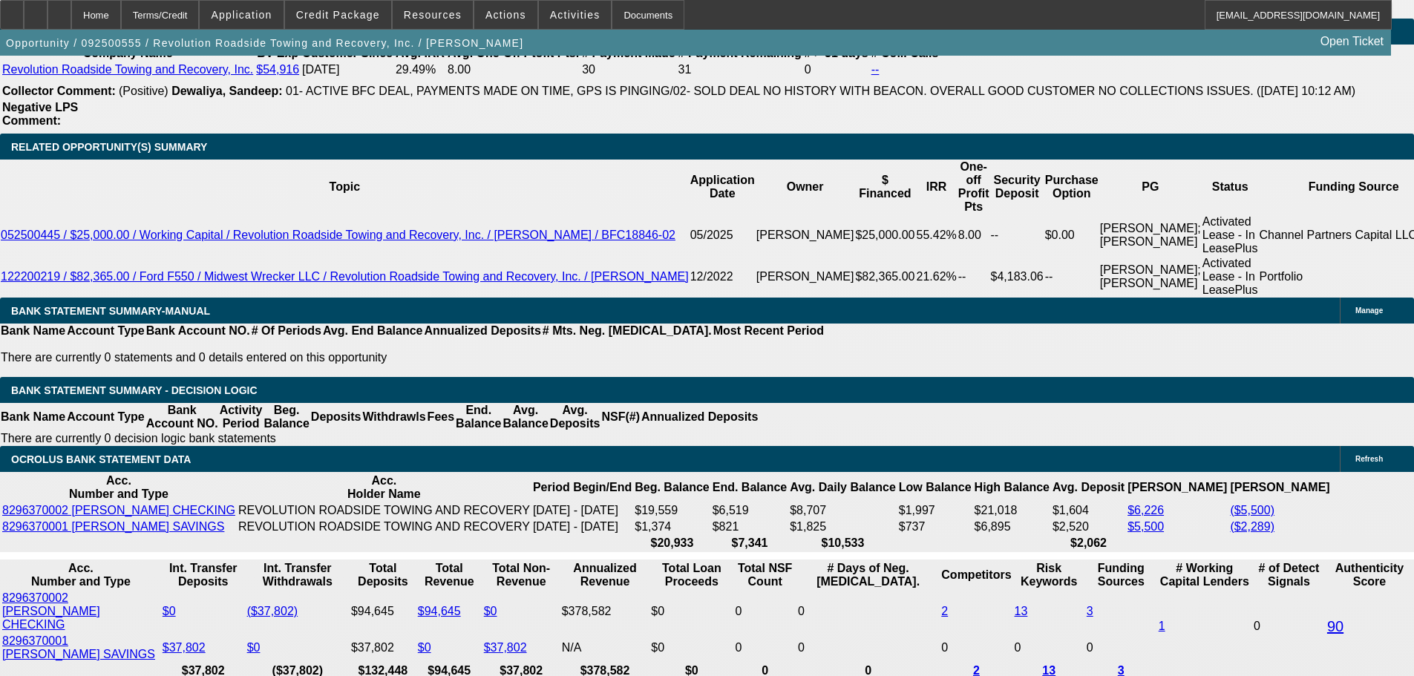
scroll to position [2450, 0]
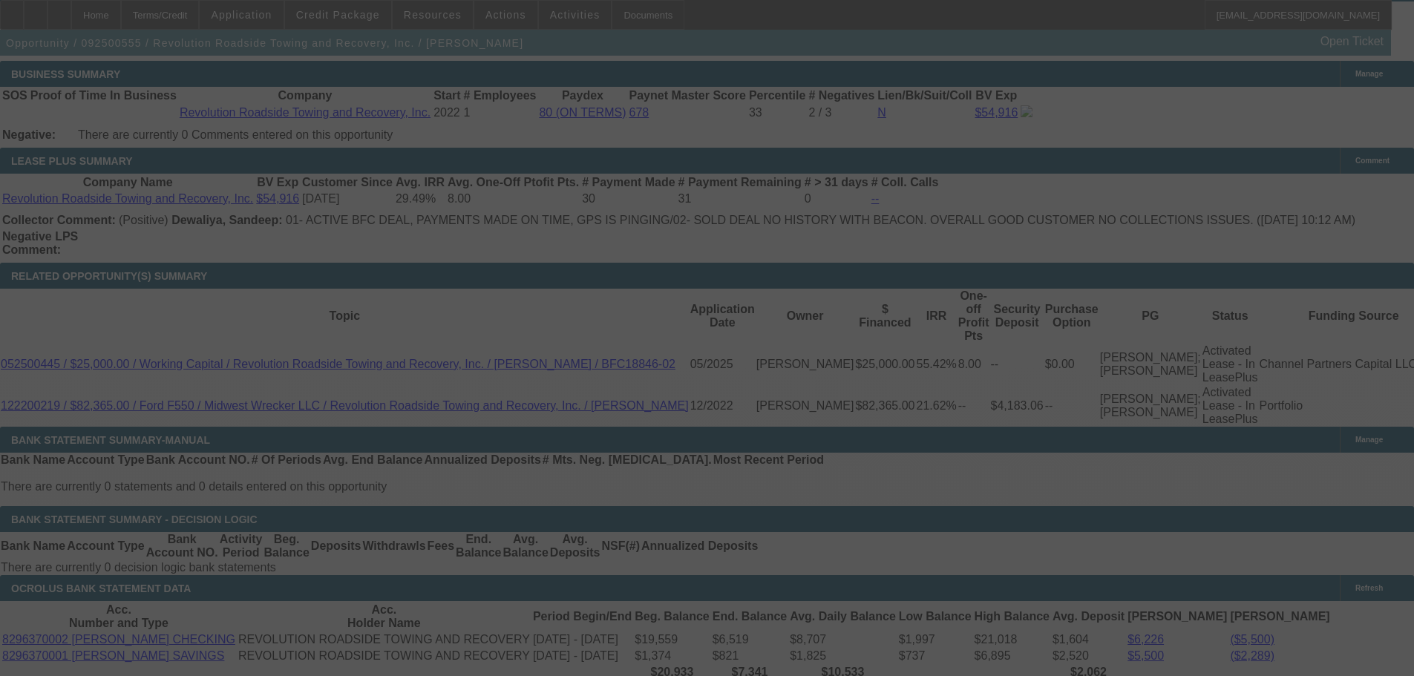
select select "0"
select select "6"
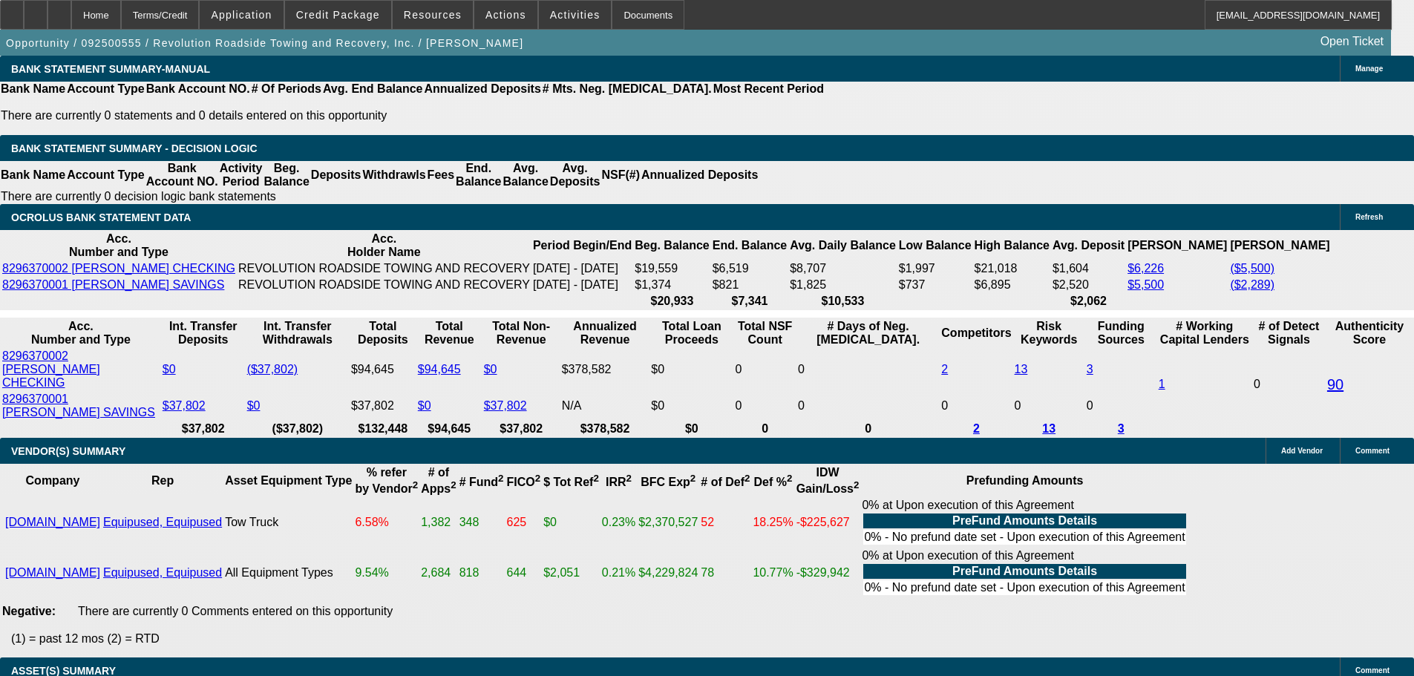
scroll to position [2598, 0]
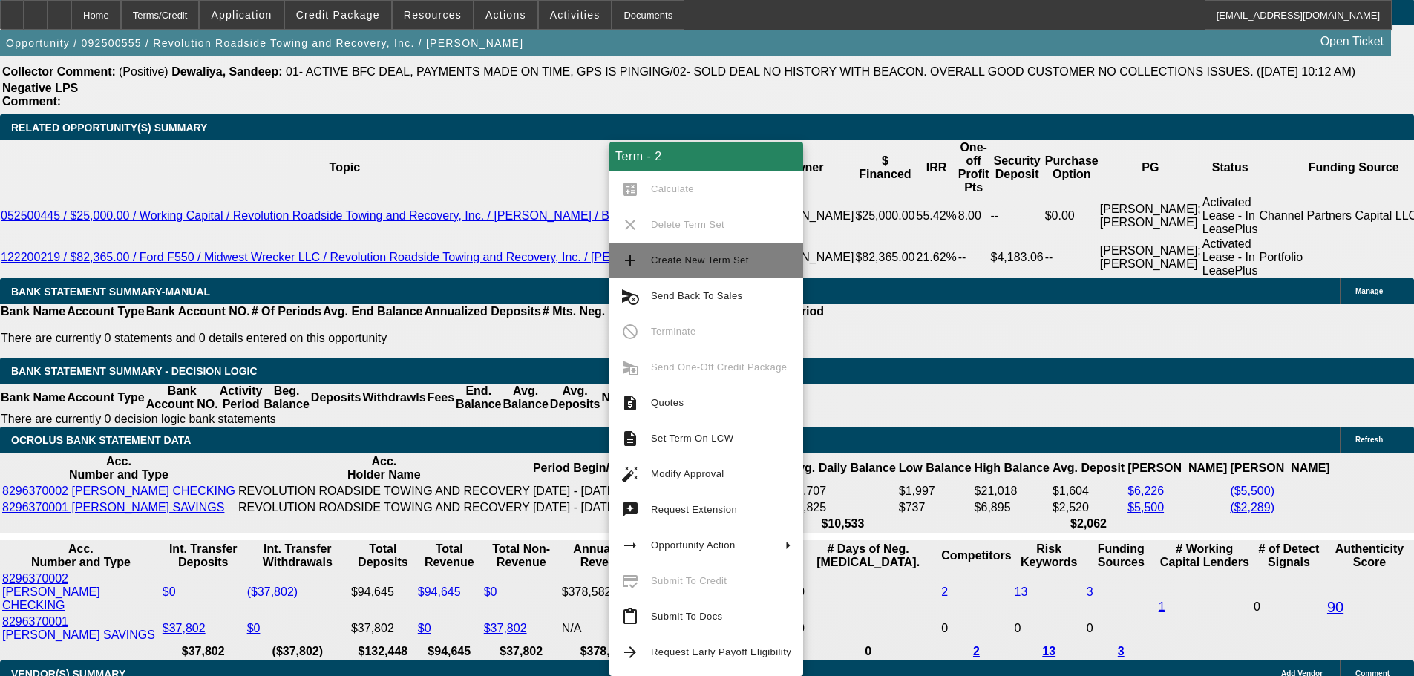
click at [655, 252] on span "Create New Term Set" at bounding box center [721, 261] width 140 height 18
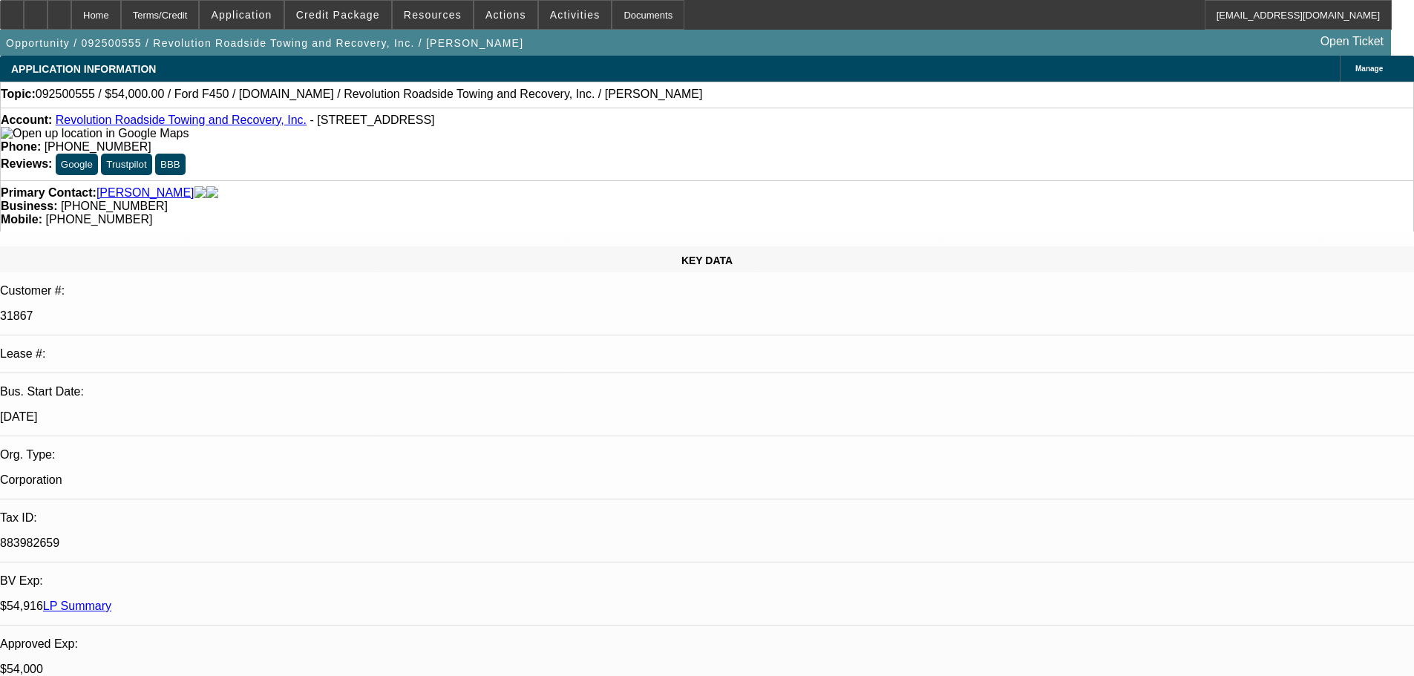
select select "0"
select select "2"
select select "0"
select select "6"
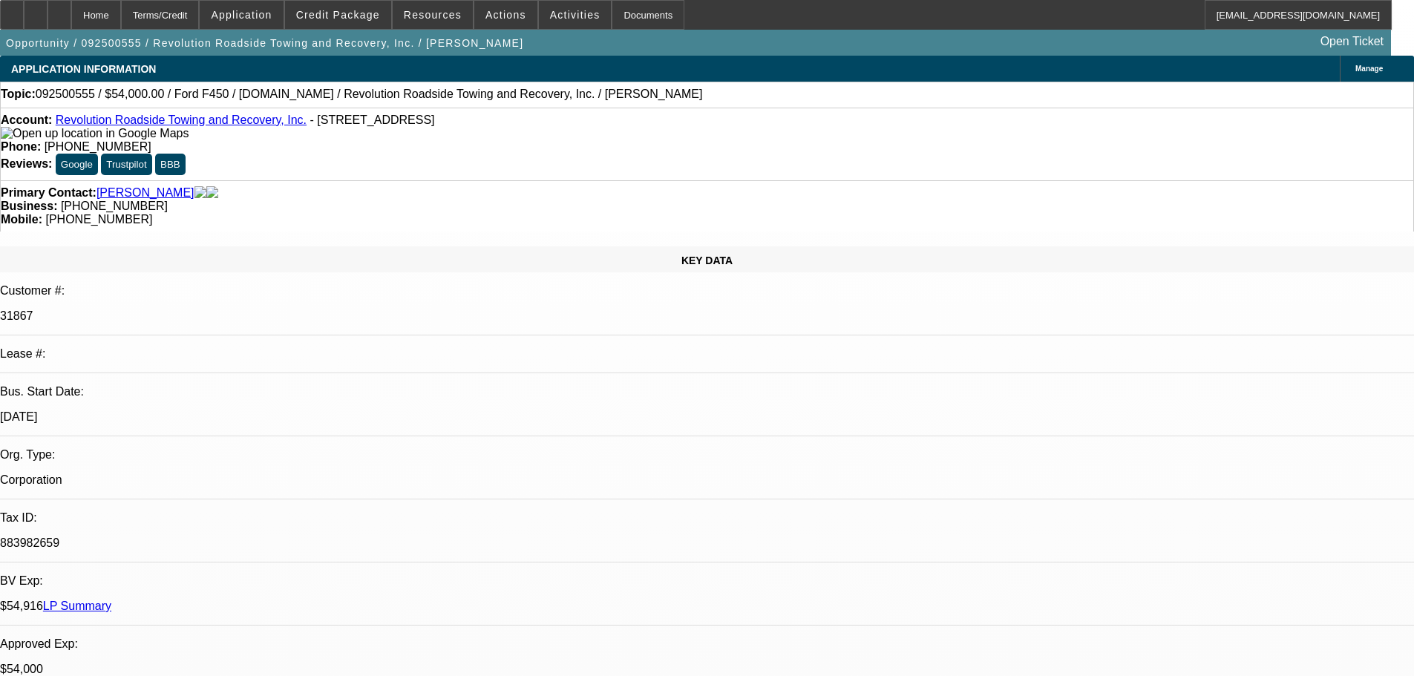
select select "0"
select select "6"
select select "0"
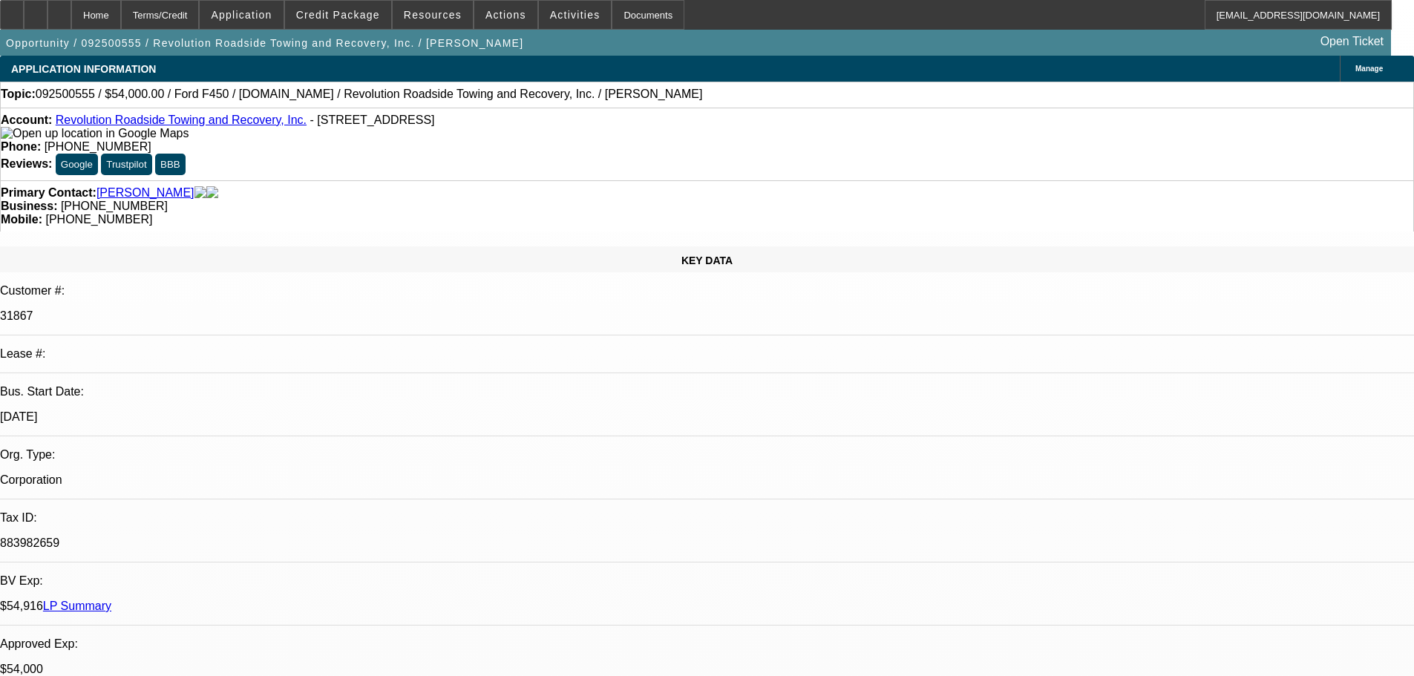
select select "0"
select select "3"
select select "0"
select select "6"
select select "0"
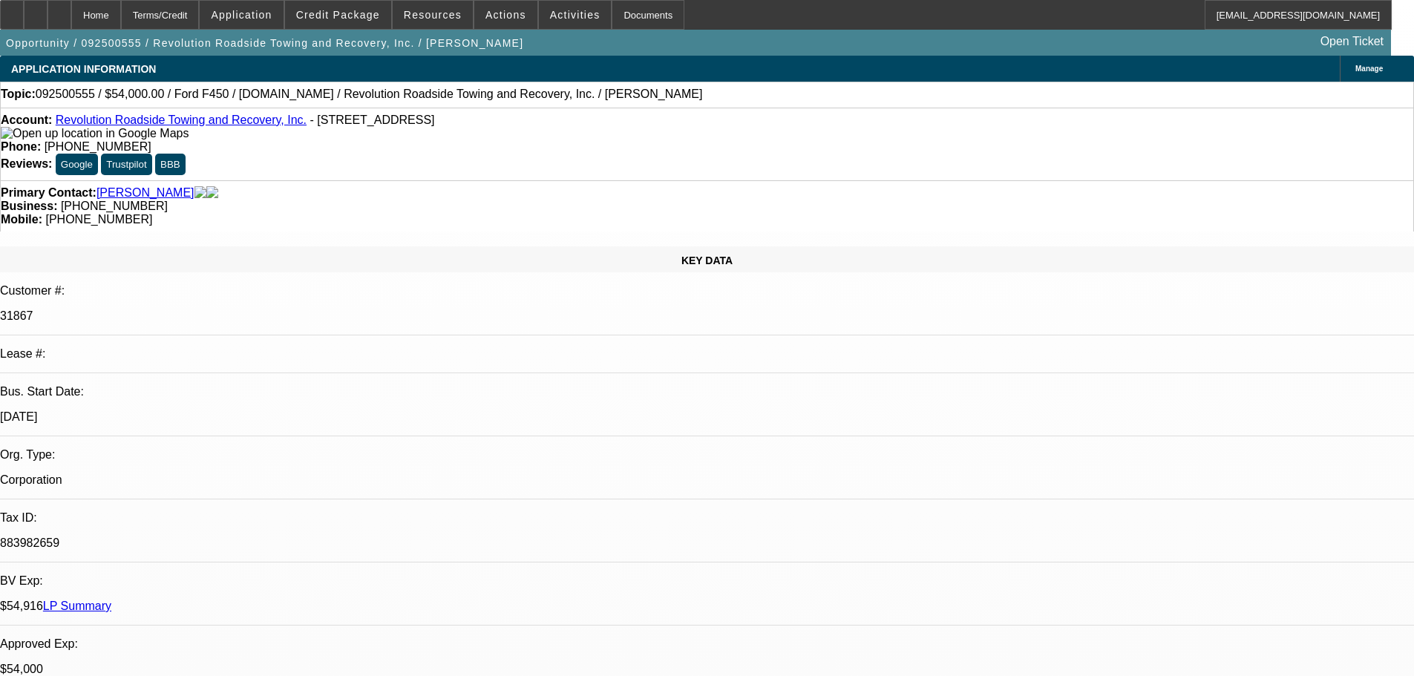
select select "2"
select select "0"
select select "6"
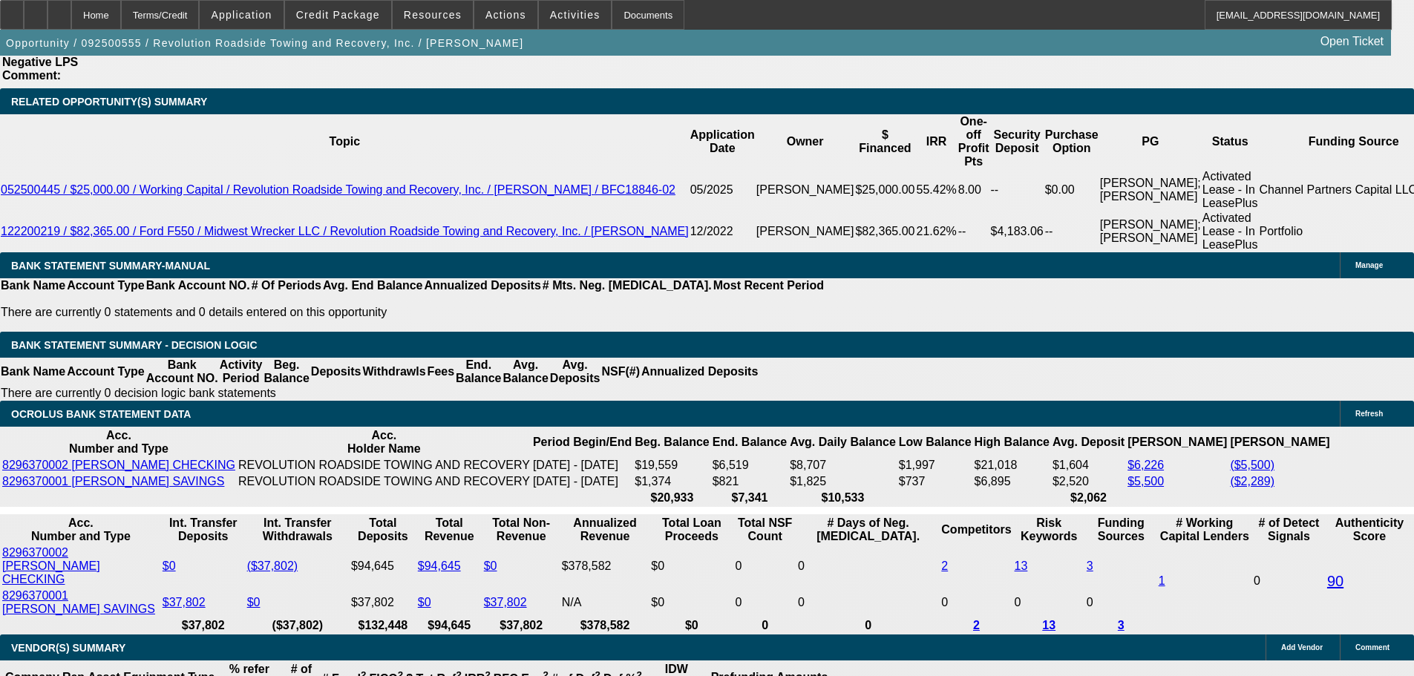
scroll to position [2524, 0]
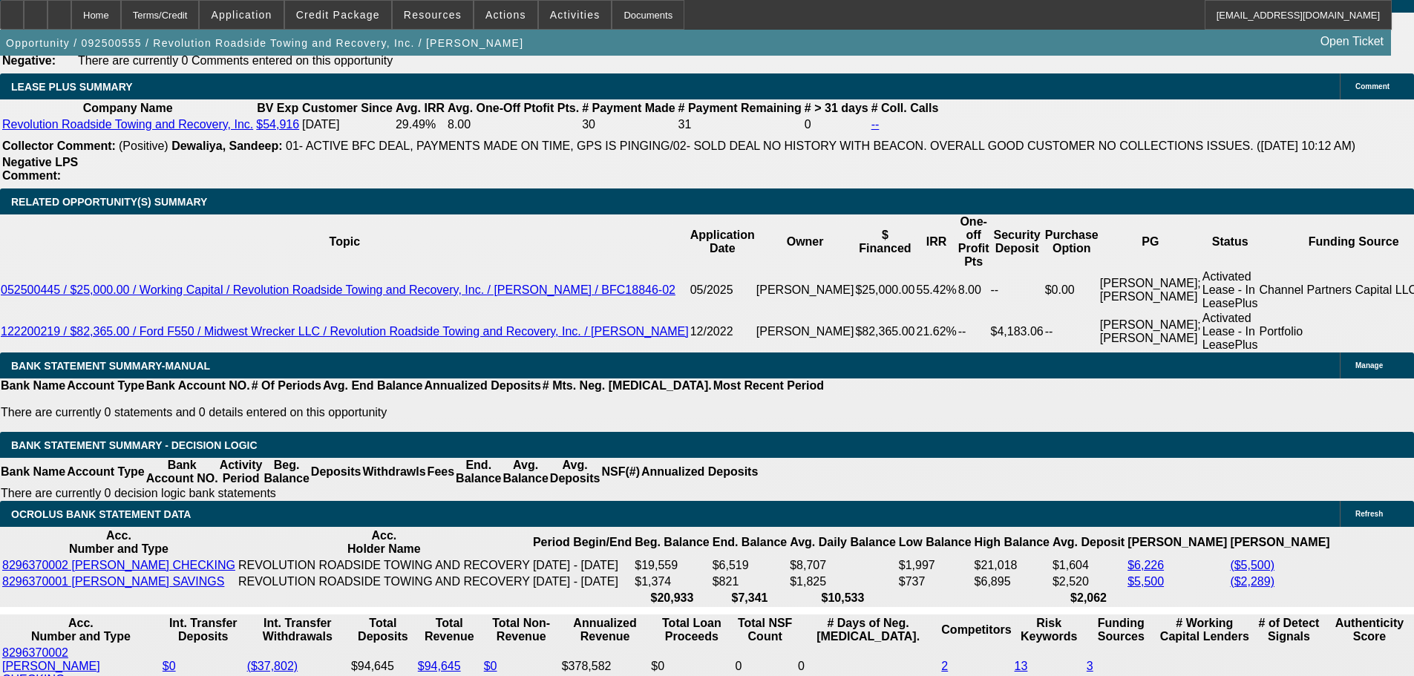
type input "36"
type input "UNKNOWN"
type input "$37,122.88"
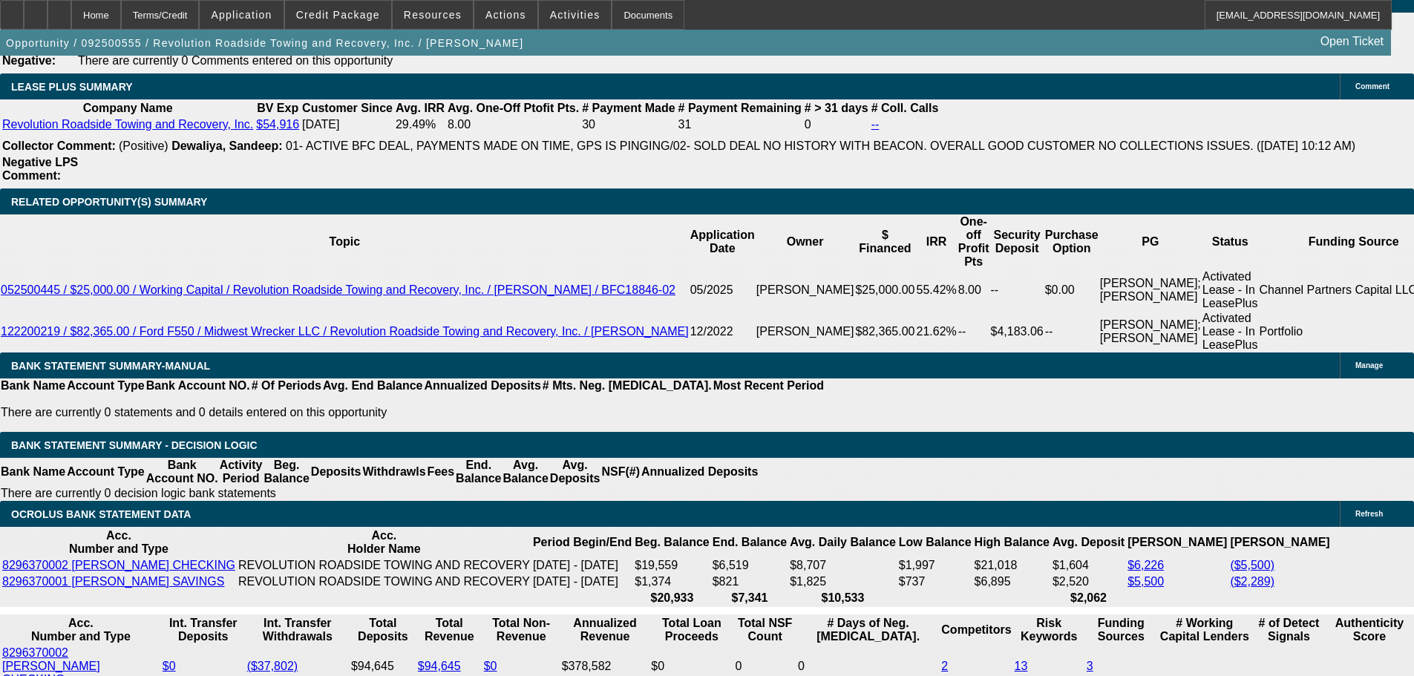
type input "$18,561.44"
type input "$3,938.08"
type input "$1,969.04"
type input "36"
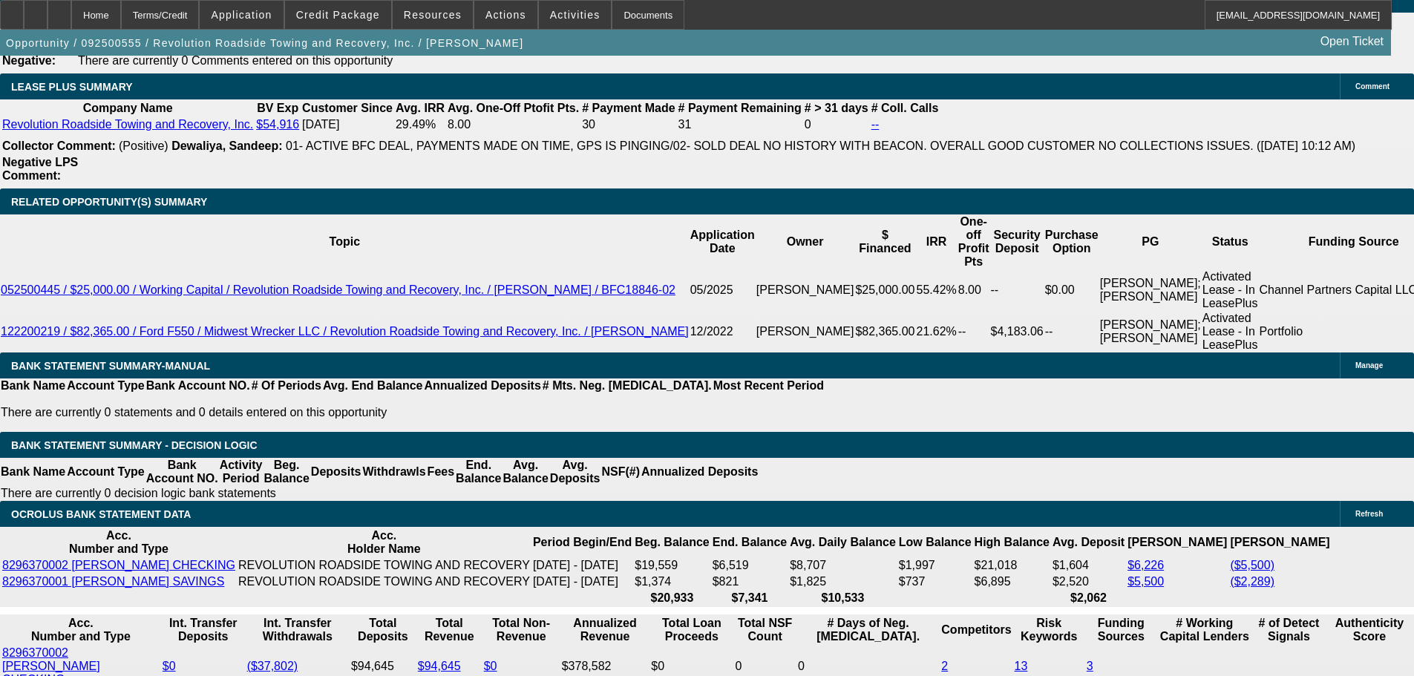
type input "19"
type input "$3,046.48"
type input "$1,523.24"
type input "$3,958.86"
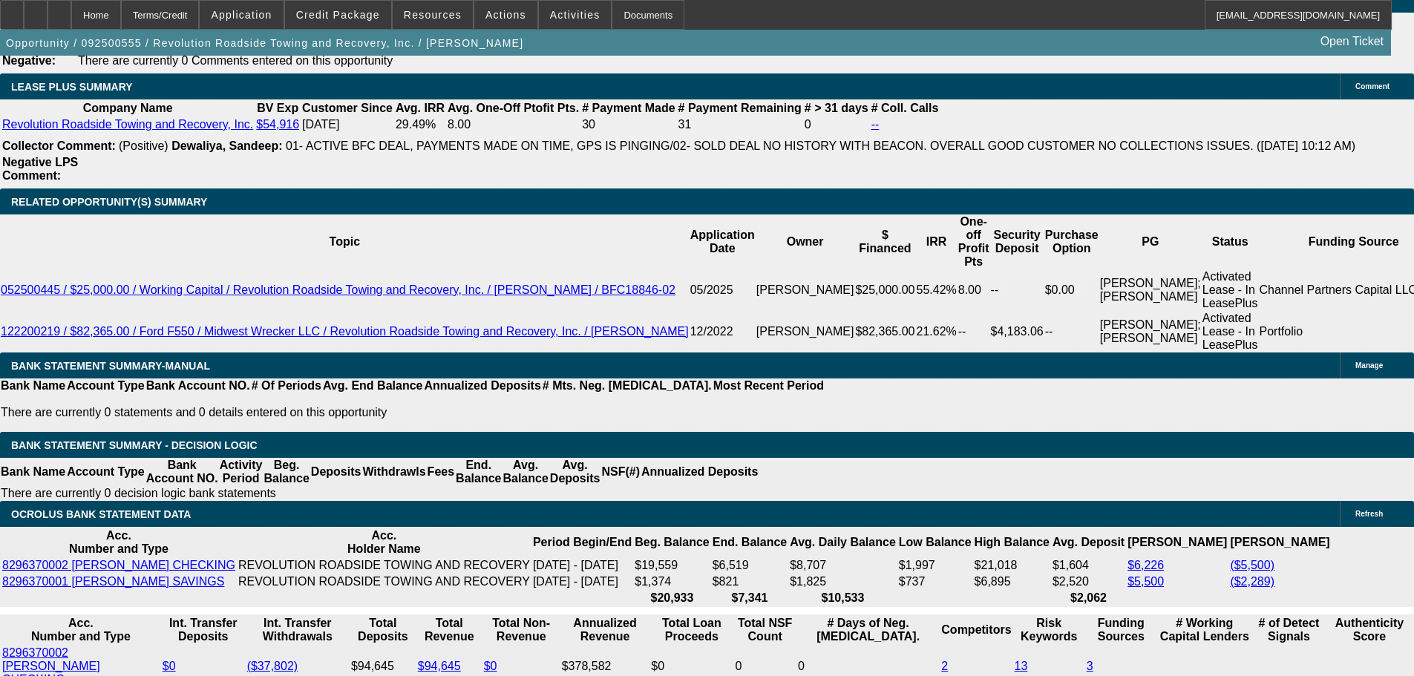
type input "$1,979.43"
type input "19"
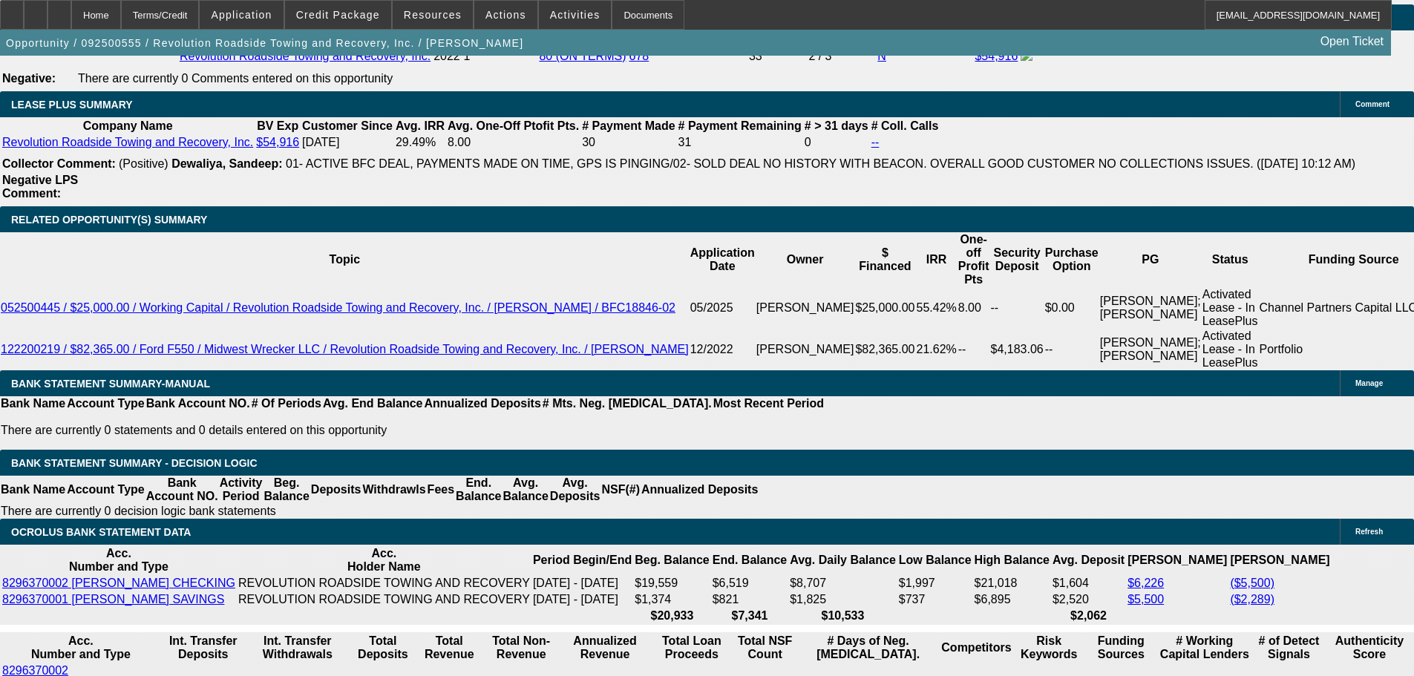
scroll to position [2375, 0]
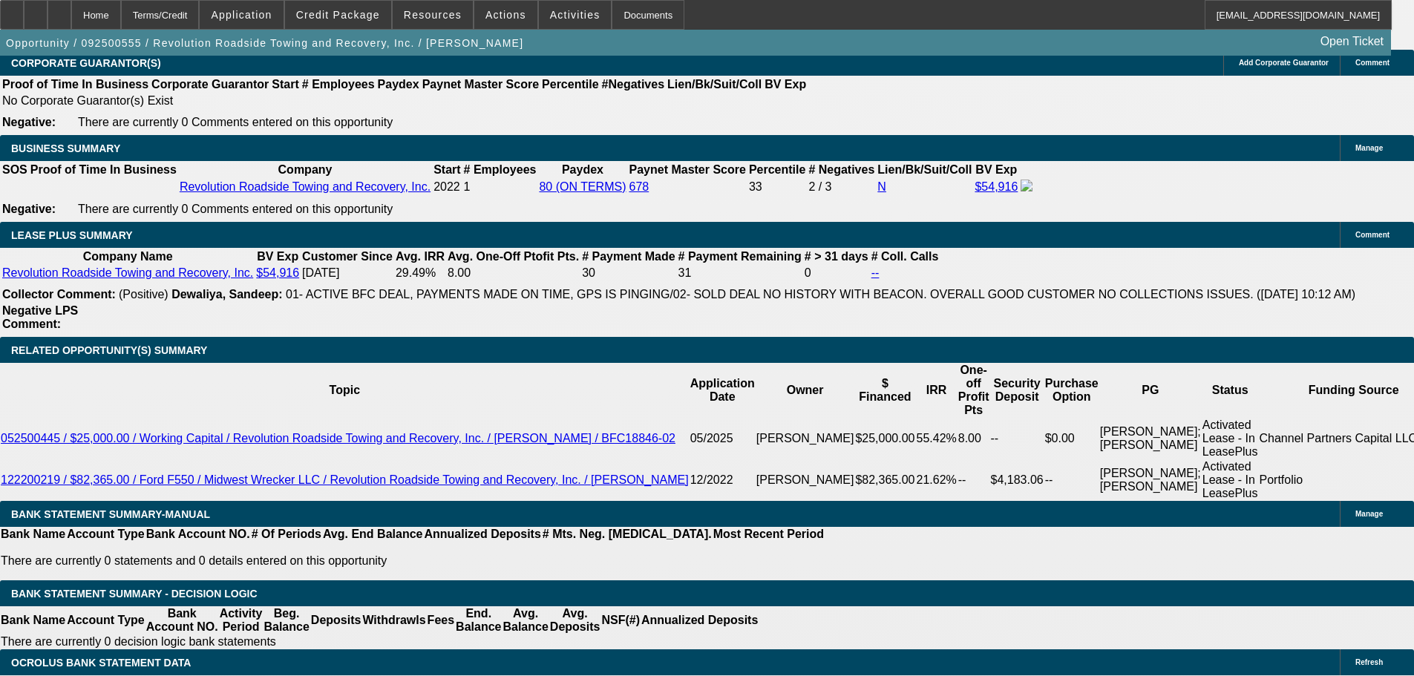
drag, startPoint x: 211, startPoint y: 213, endPoint x: 356, endPoint y: 213, distance: 144.8
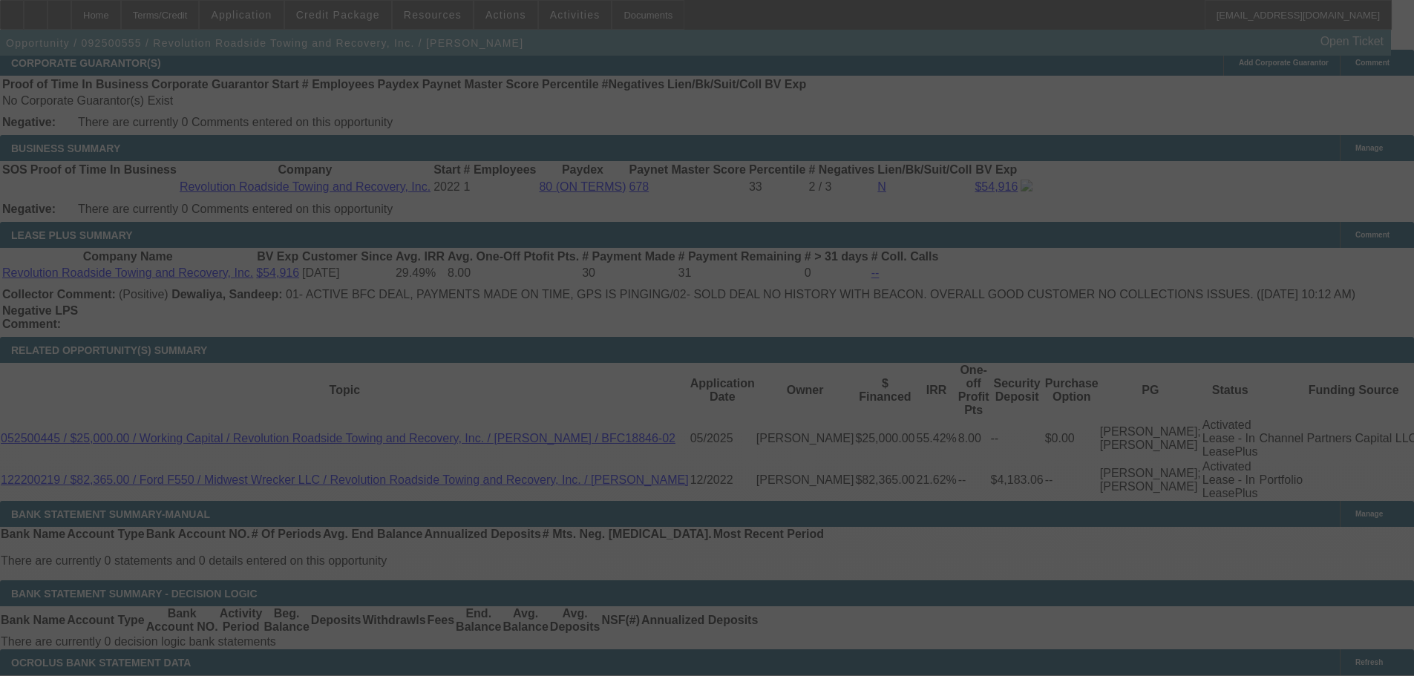
scroll to position [2461, 0]
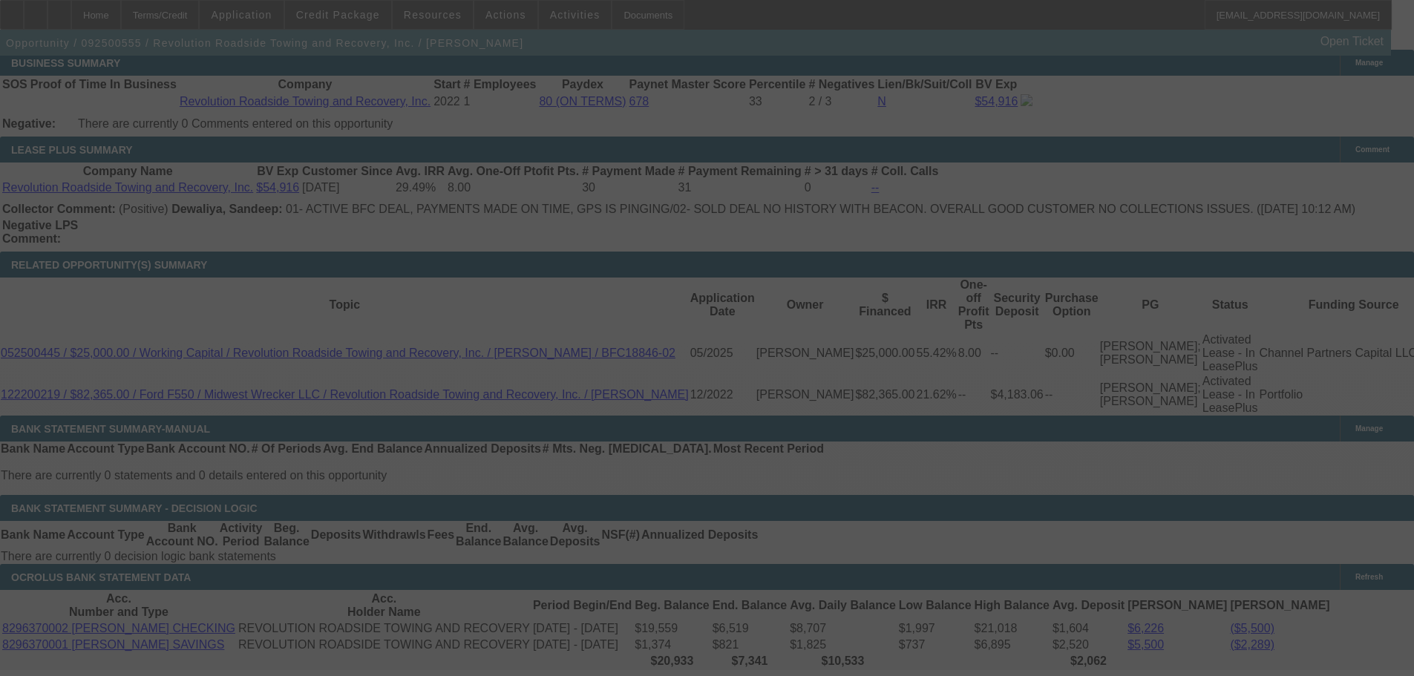
select select "0"
select select "2"
select select "0"
select select "6"
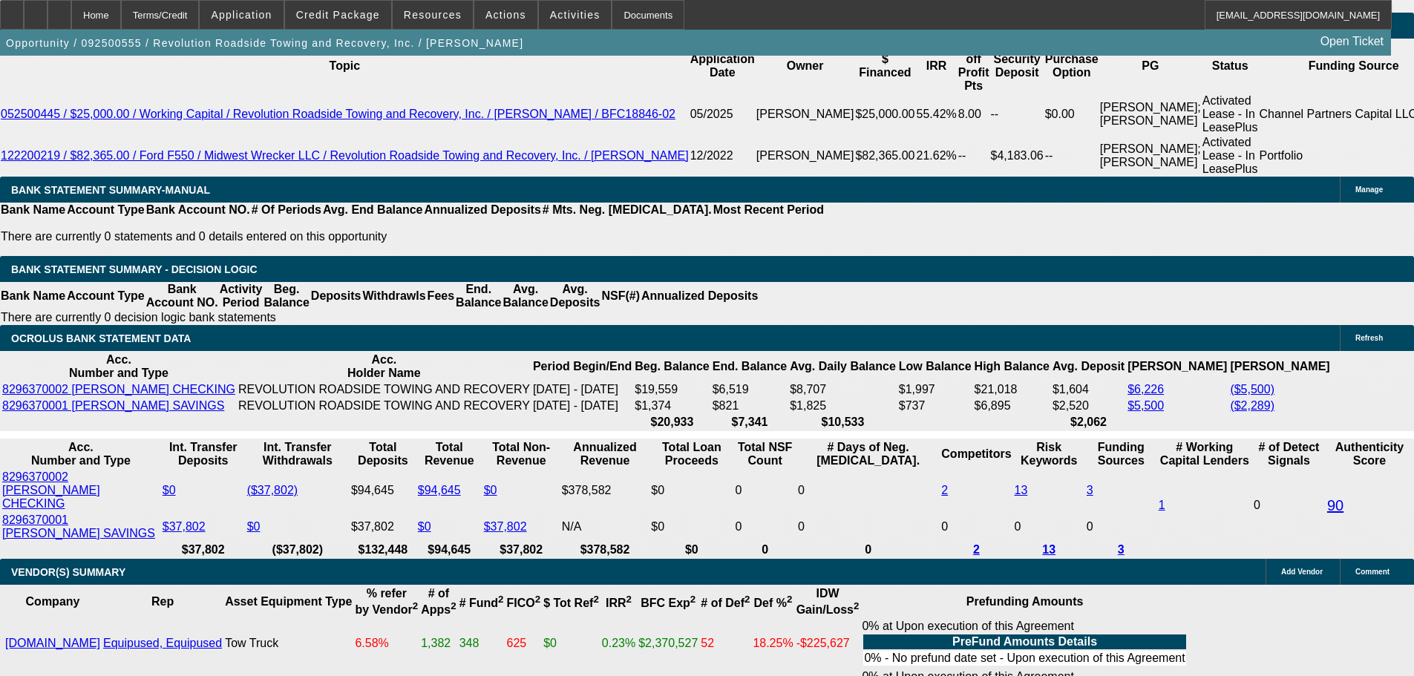
scroll to position [2832, 0]
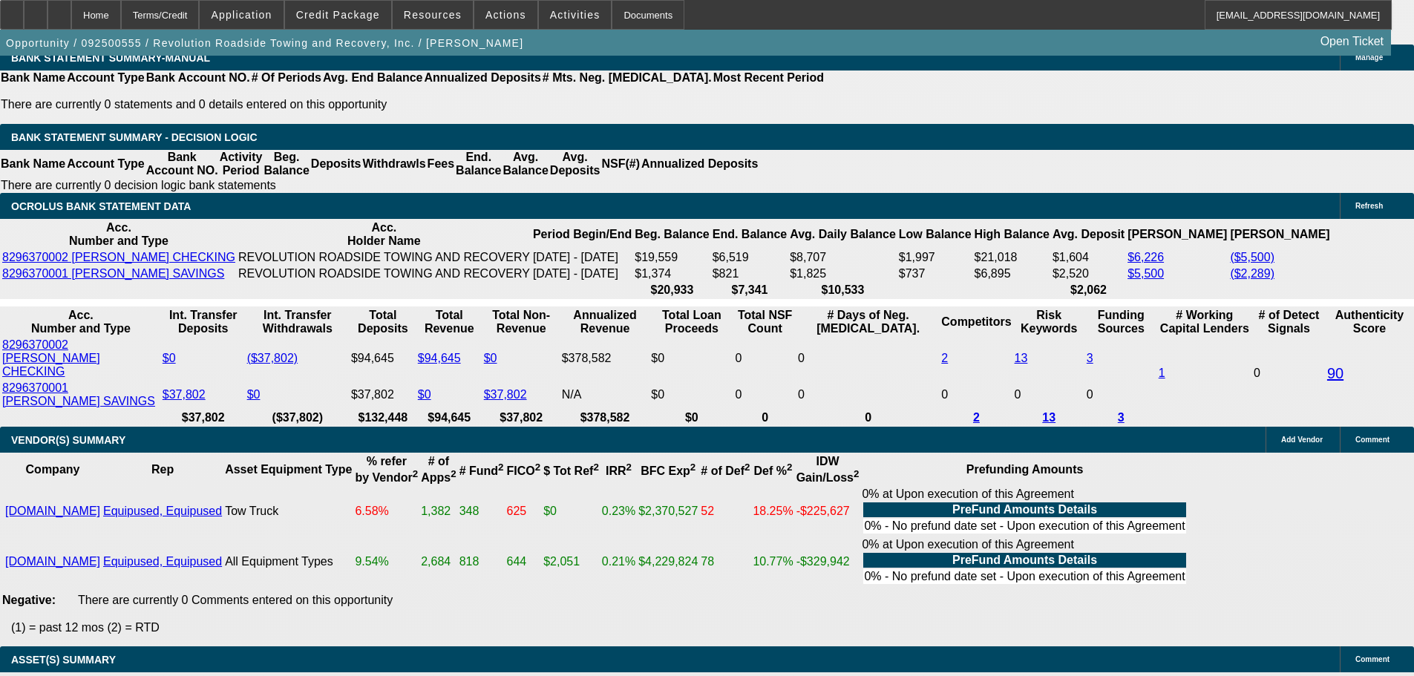
type input "19"
type input "$38.00"
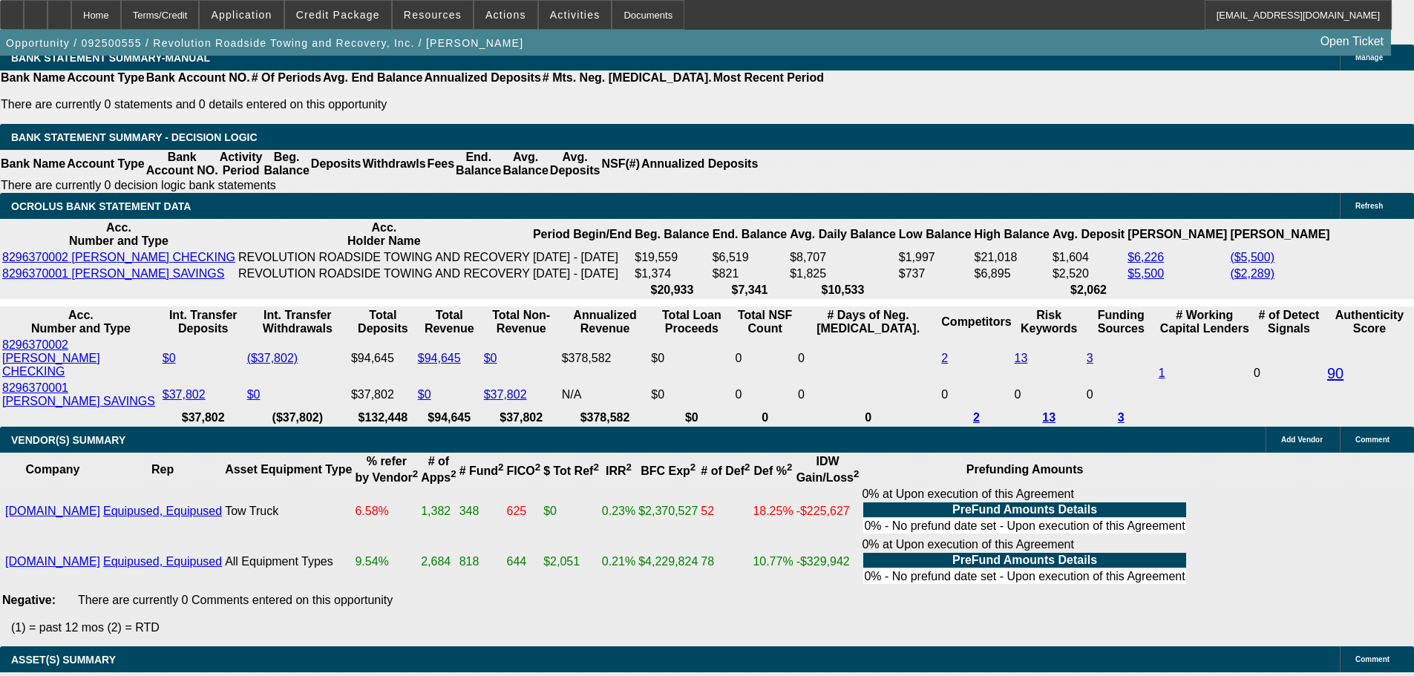
type input "UNKNOWN"
type input "1984"
type input "$3,968.00"
type input "19.2"
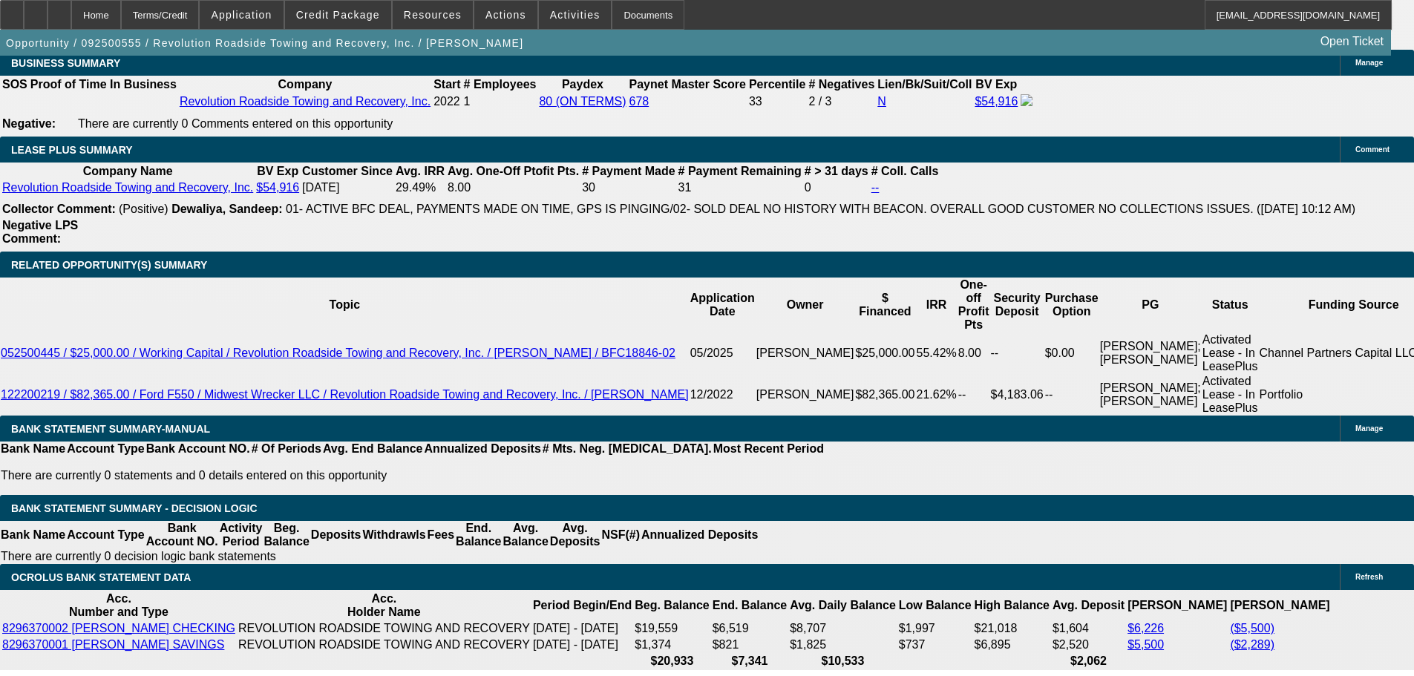
type input "$1,984.00"
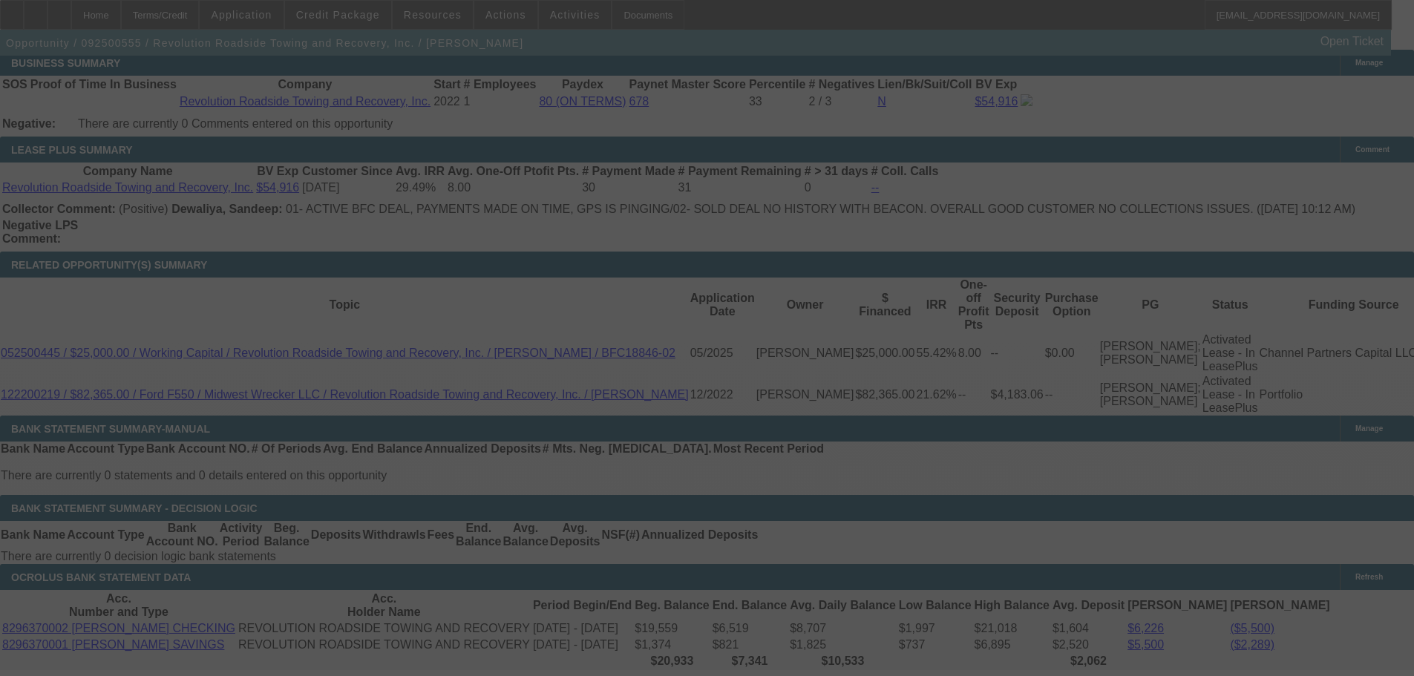
select select "0"
select select "2"
select select "0"
select select "6"
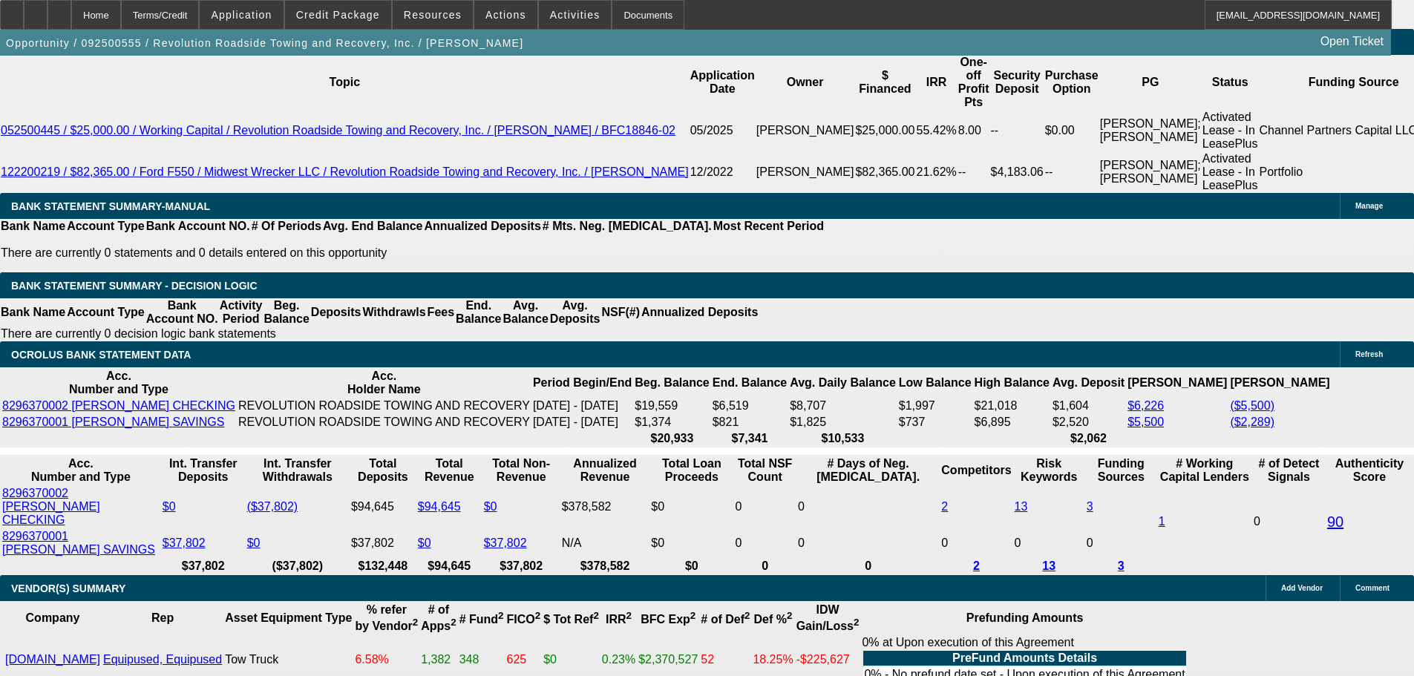
scroll to position [2832, 0]
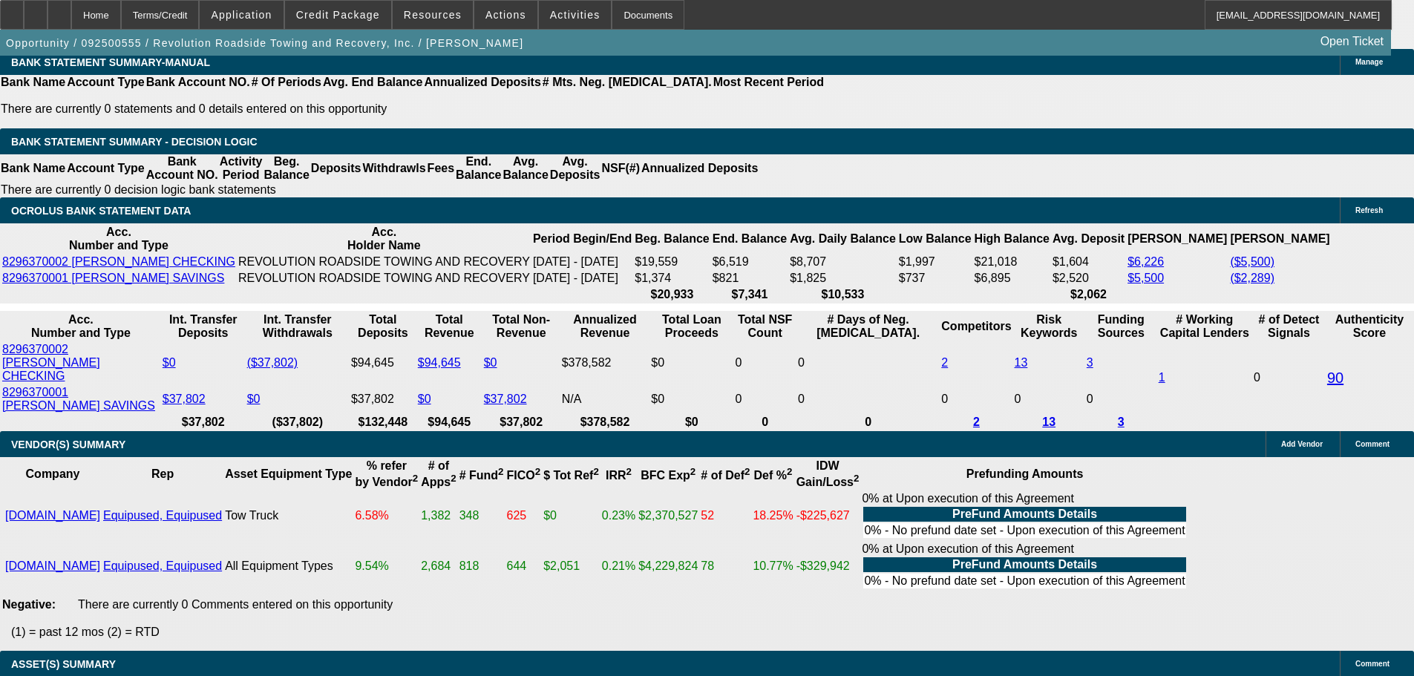
scroll to position [2535, 0]
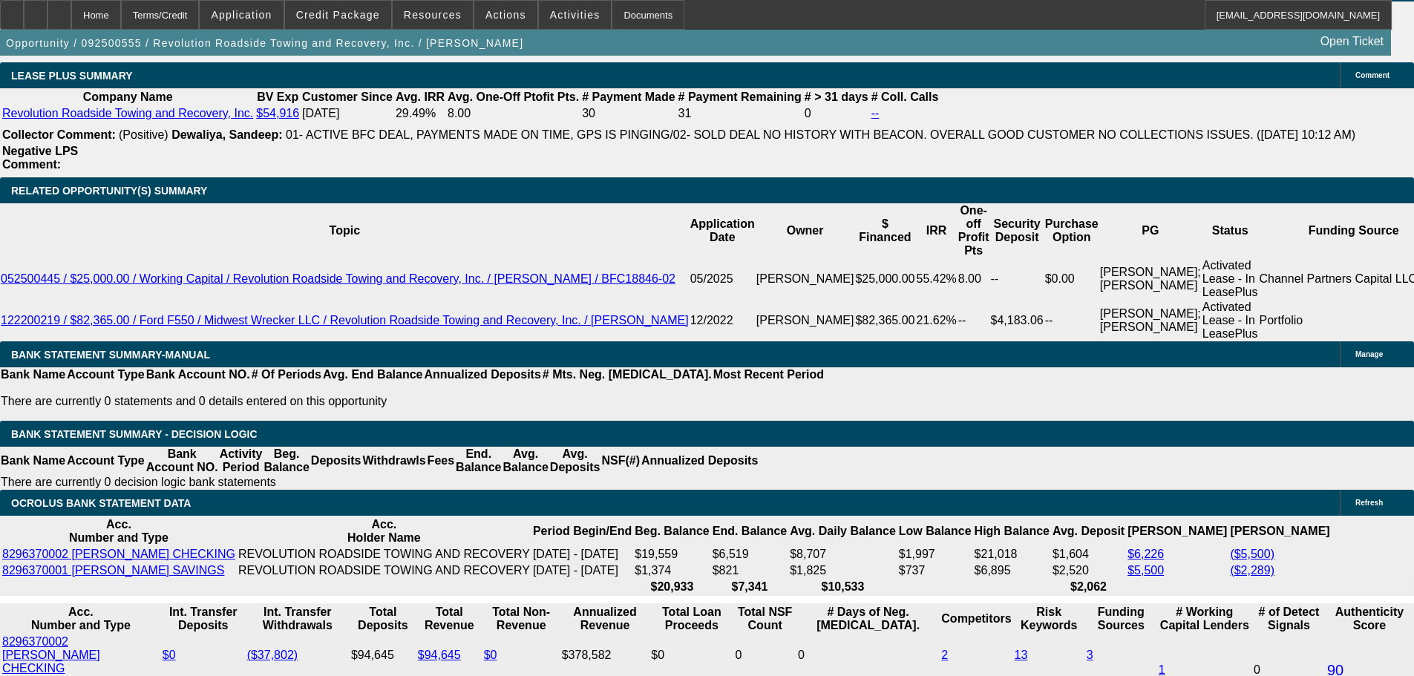
type input "$3,996.00"
type input "UNKNOWN"
type input "$3,894.50"
type input "$1,947.25"
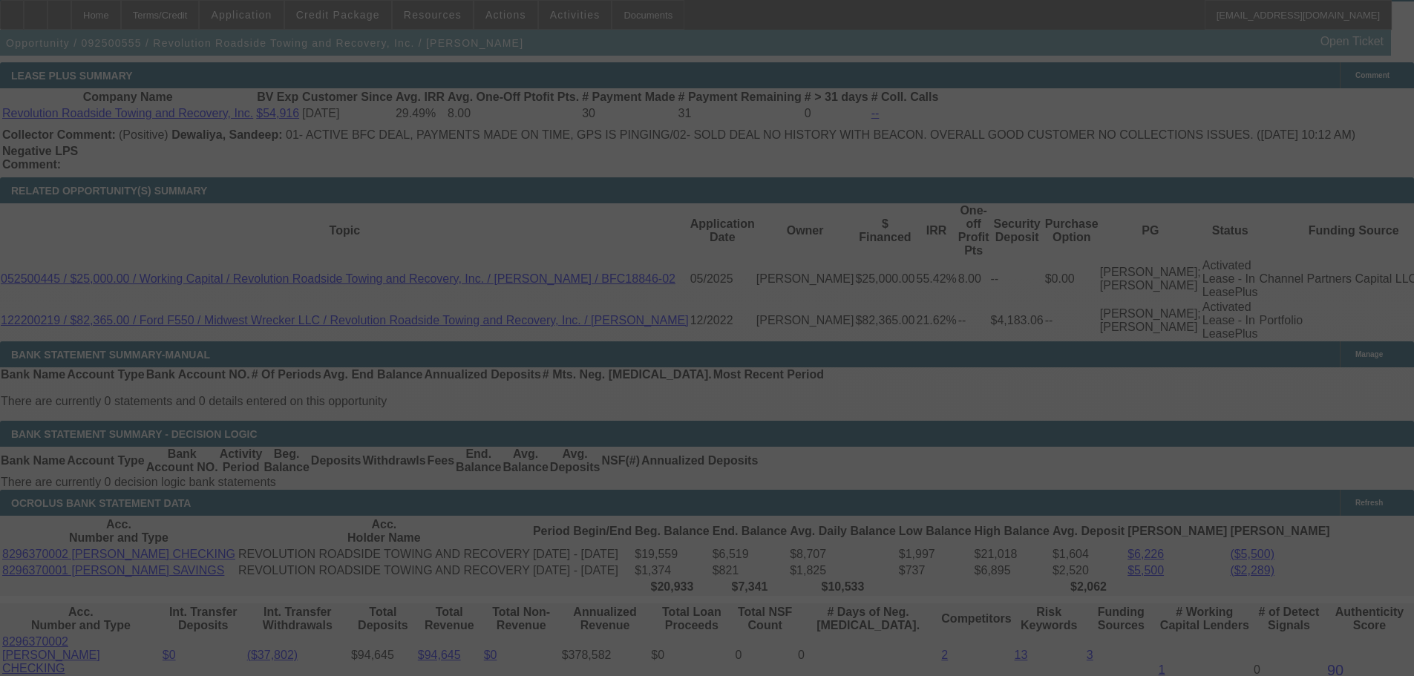
select select "0"
select select "2"
select select "0"
select select "6"
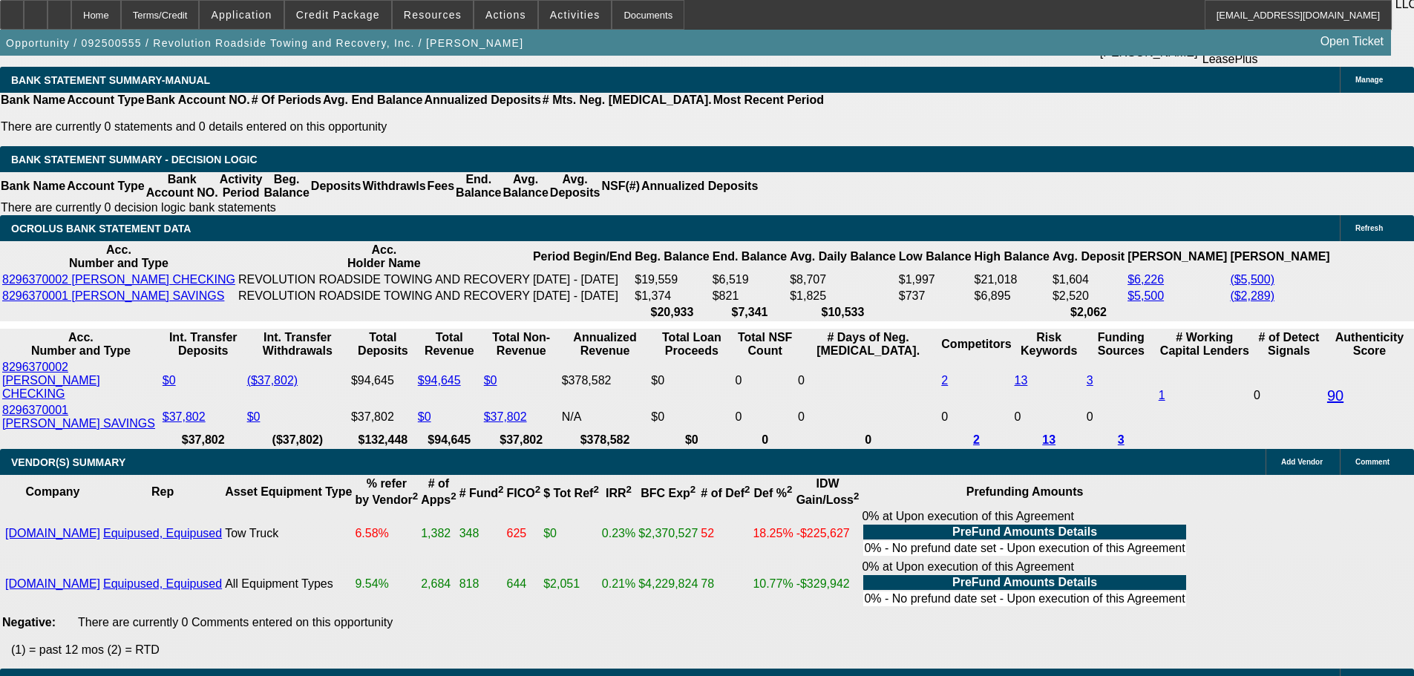
scroll to position [2906, 0]
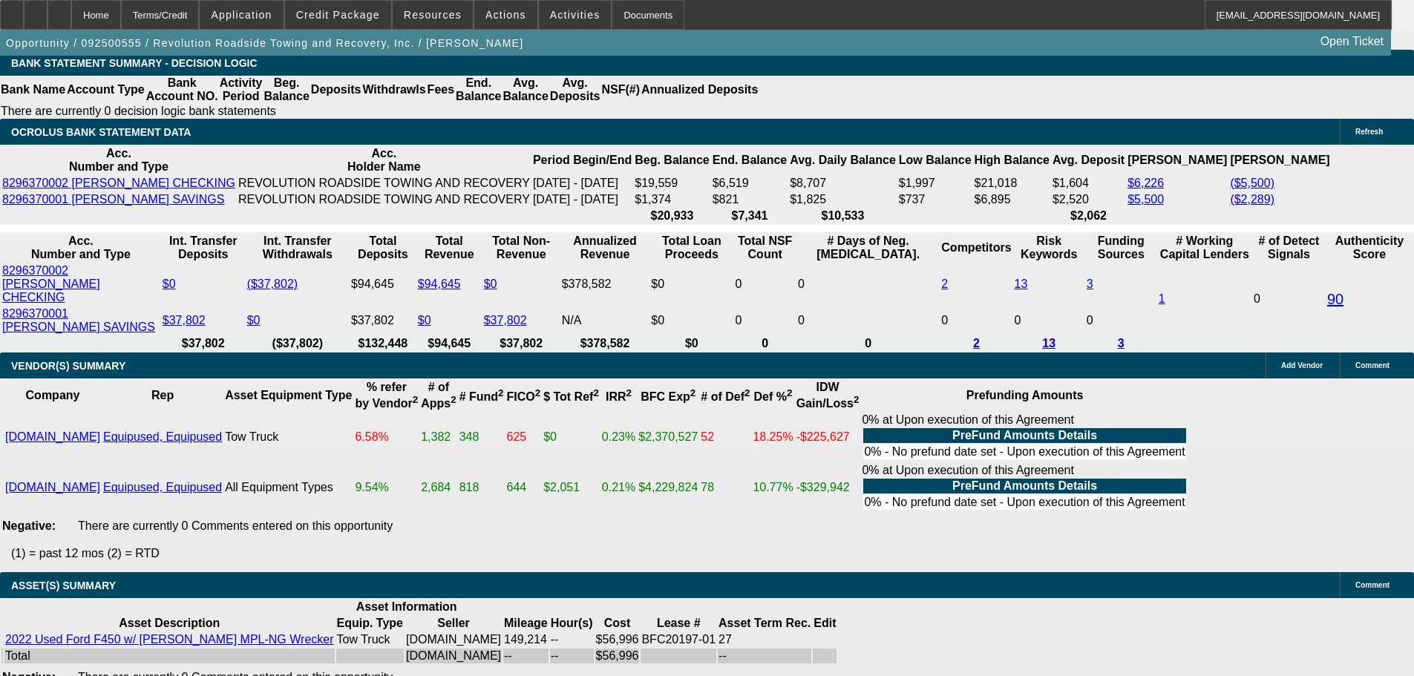
type input "19"
type input "$38.00"
type input "UNKNOWN"
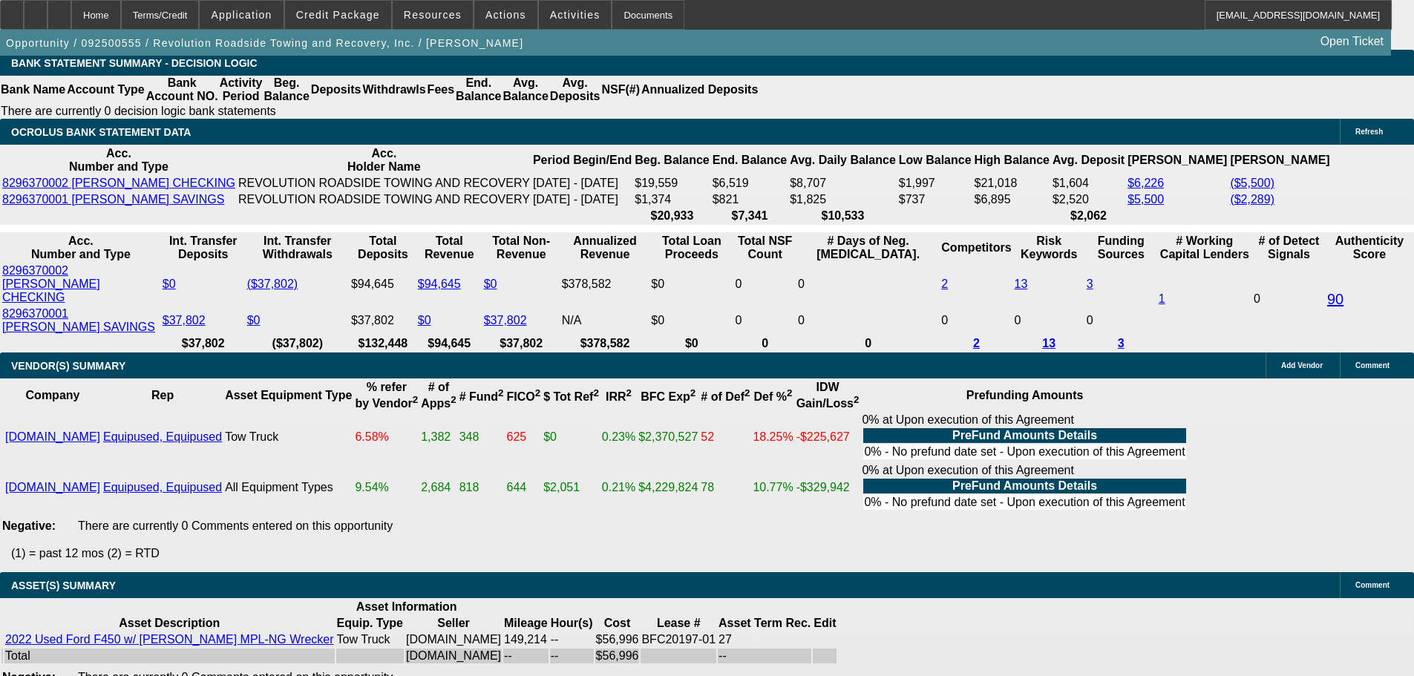
type input "1949"
type input "$3,898.00"
type input "19.2"
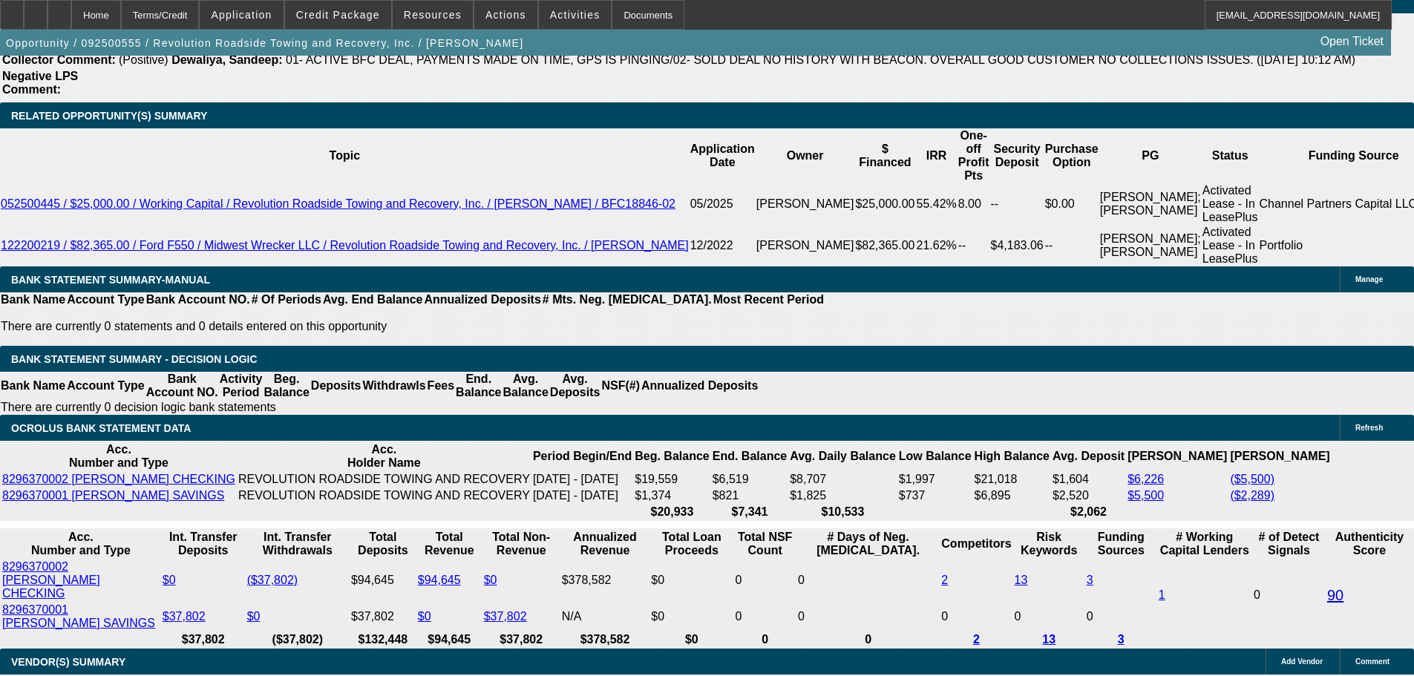
scroll to position [2609, 0]
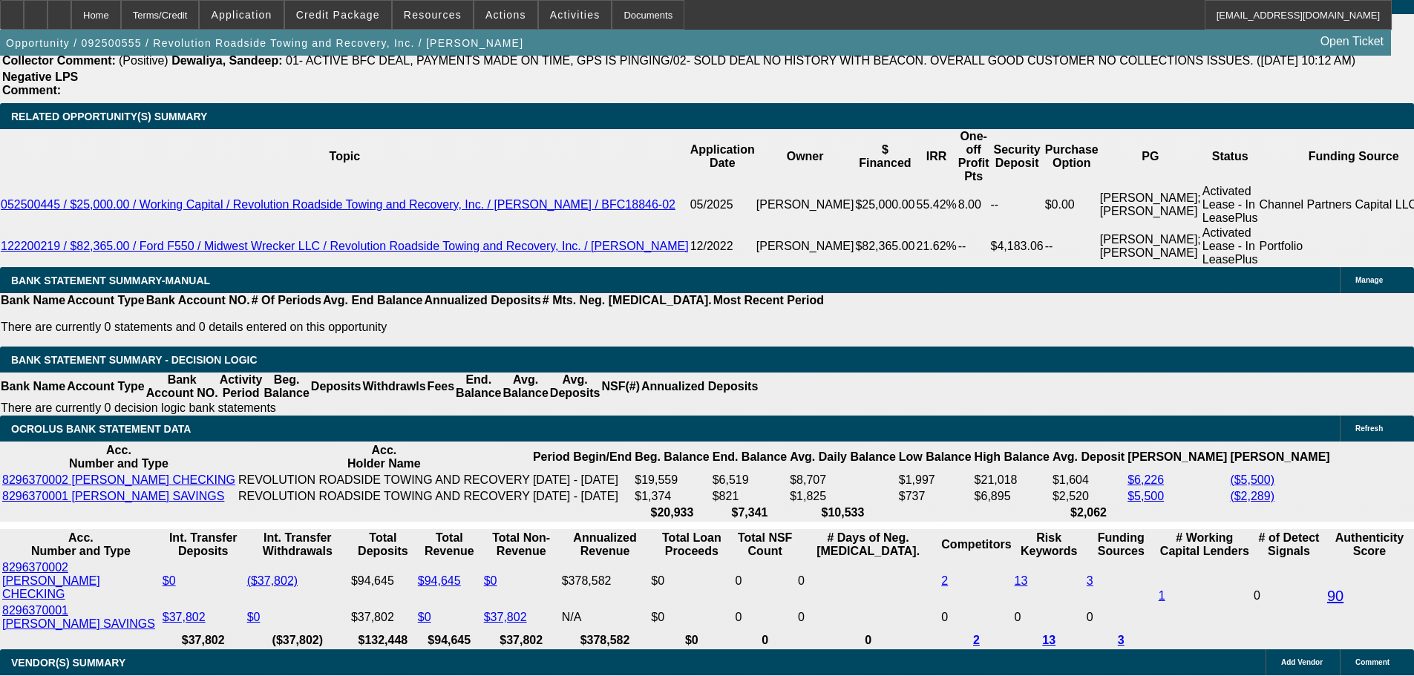
type input "$1,949.00"
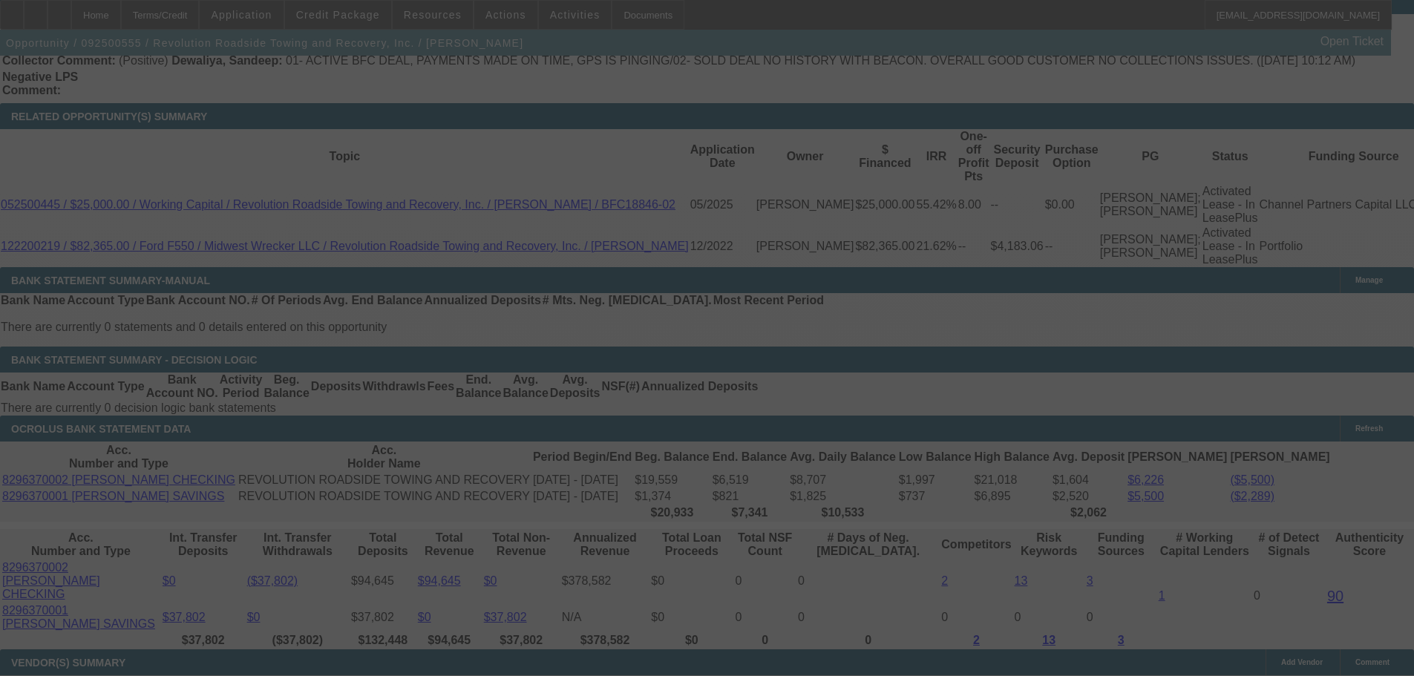
select select "0"
select select "2"
select select "0"
select select "6"
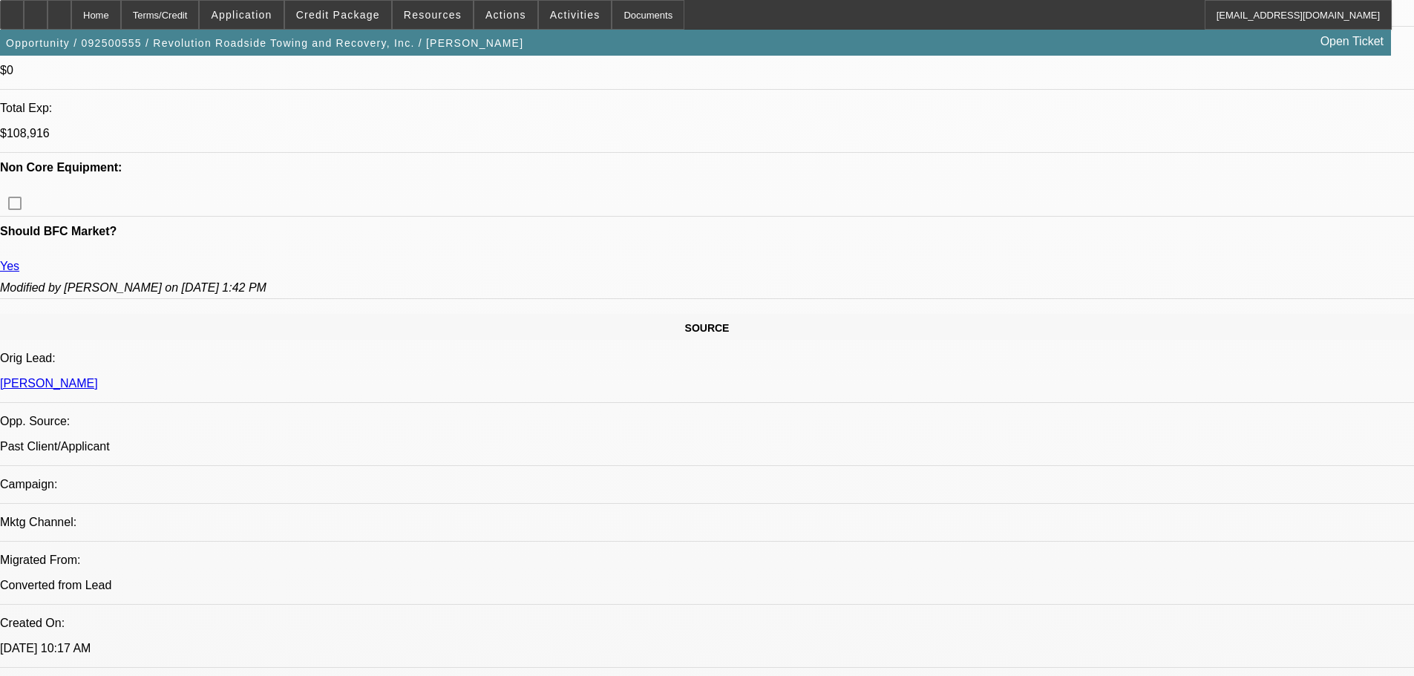
scroll to position [902, 0]
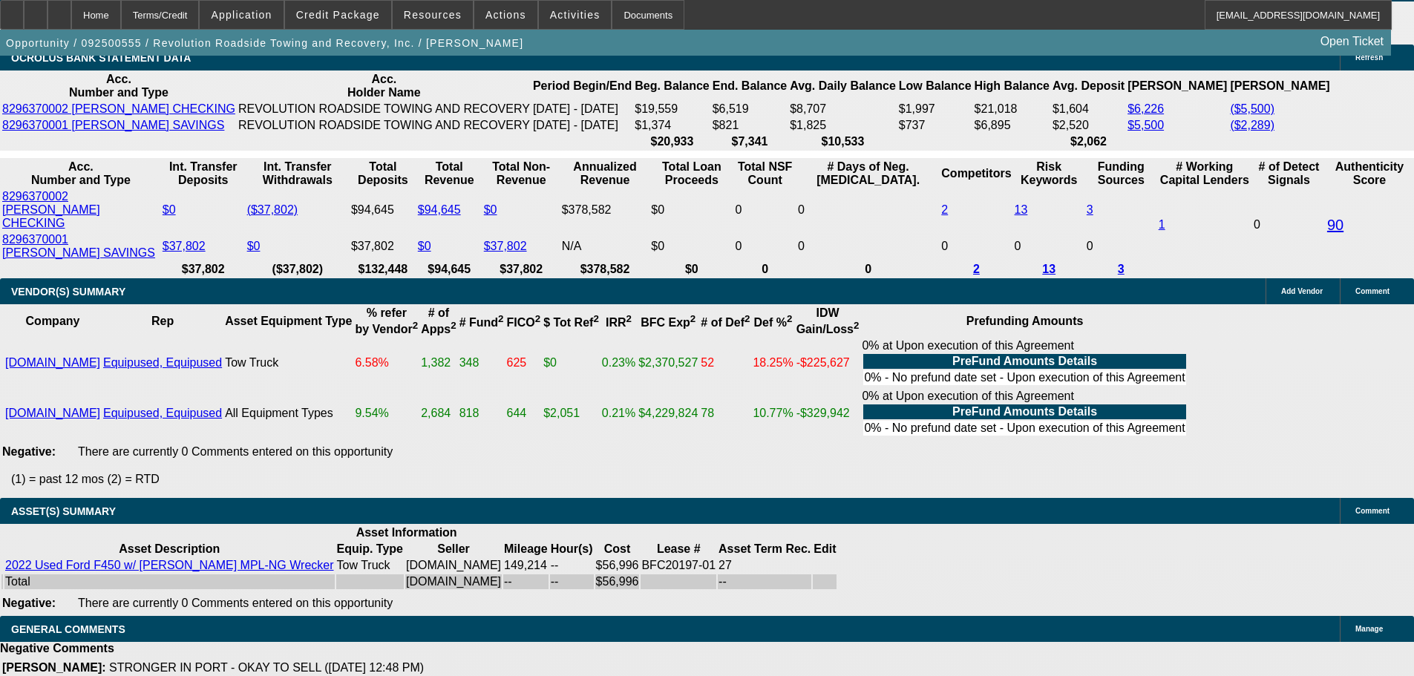
scroll to position [2832, 0]
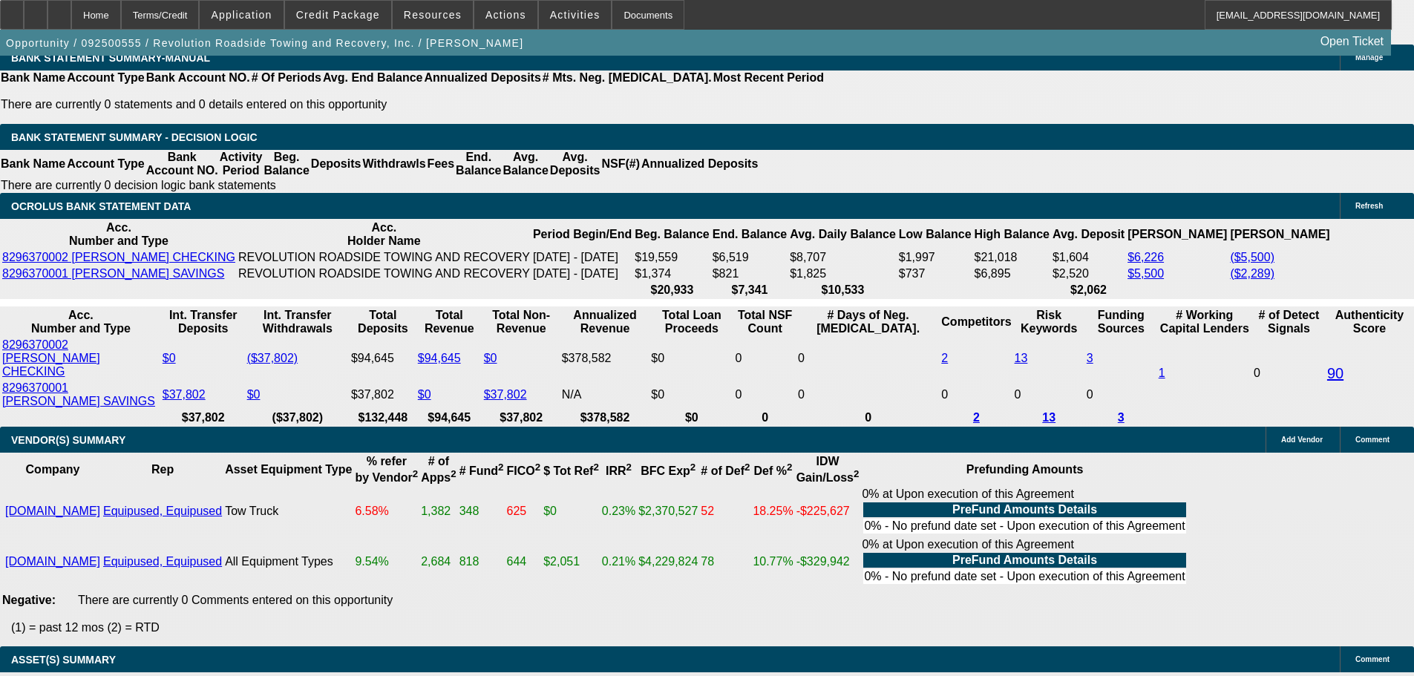
type input "1"
type input "UNKNOWN"
type input "19"
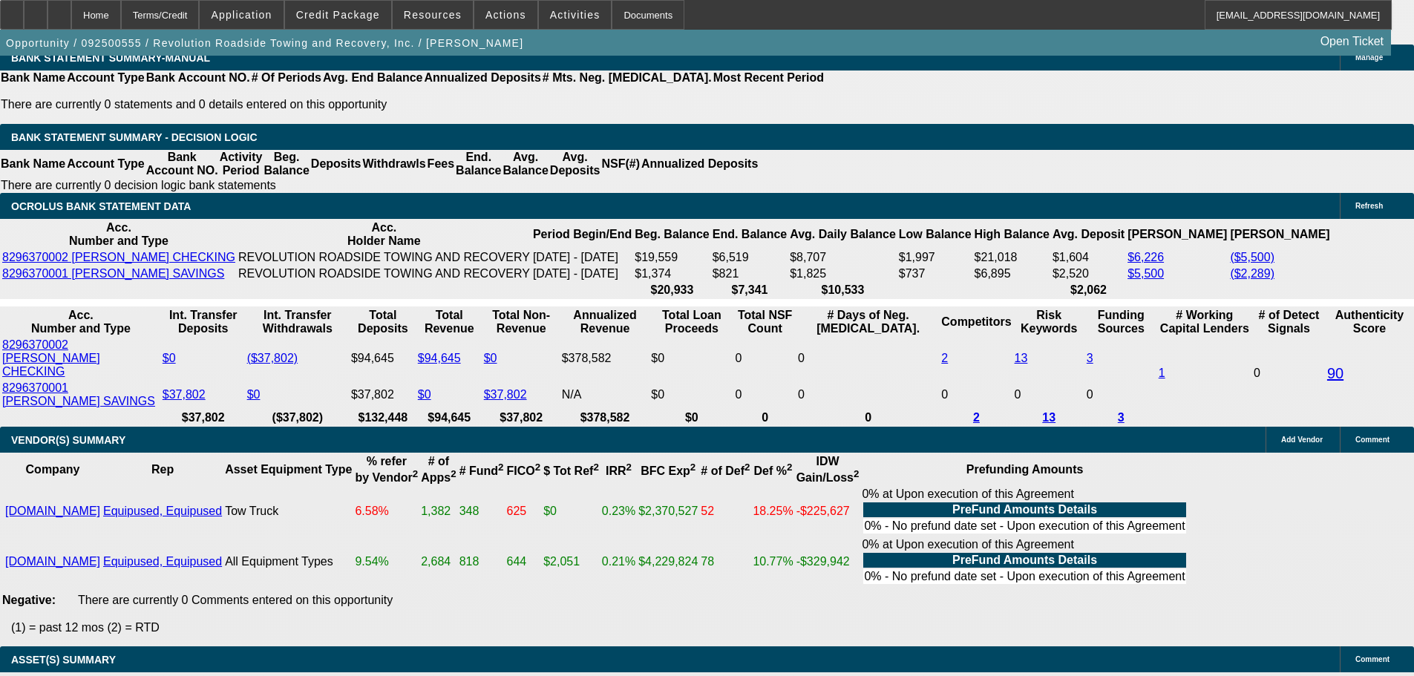
type input "$1,495.03"
type input "$2,990.06"
type input "$1,942.77"
type input "$3,885.54"
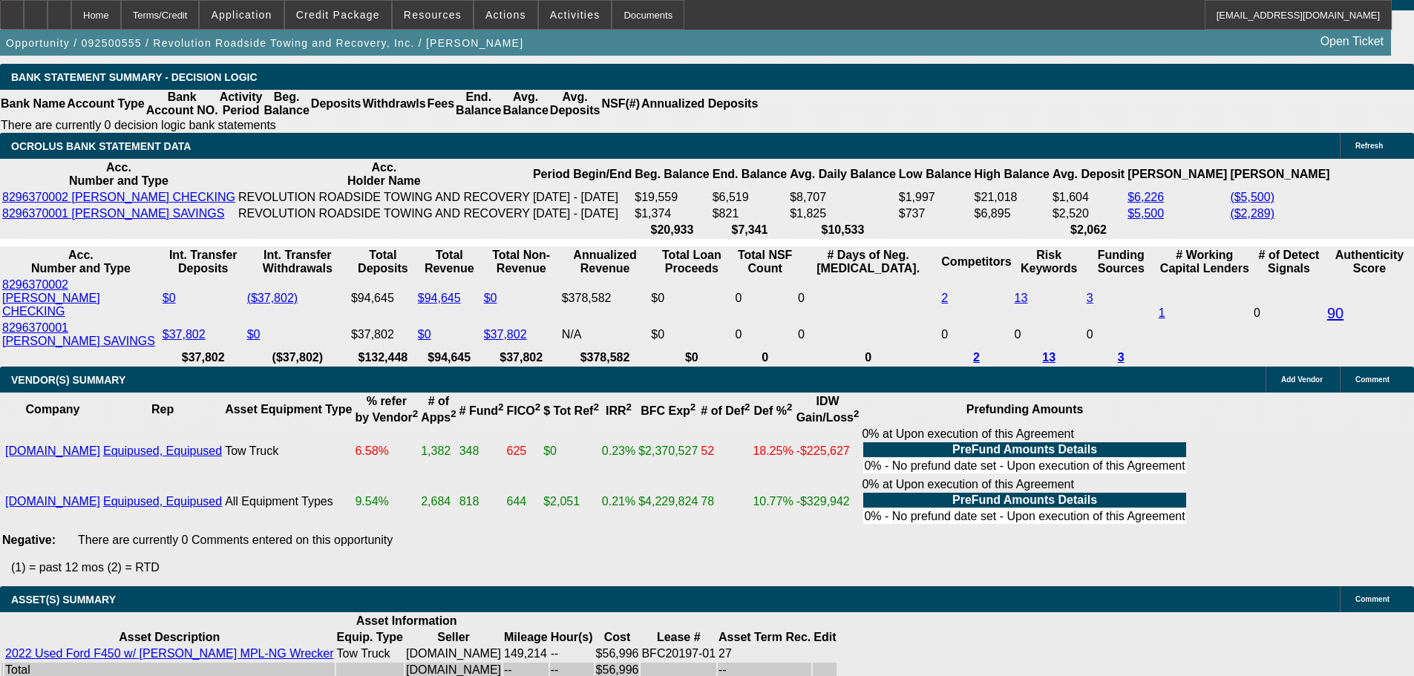
scroll to position [2906, 0]
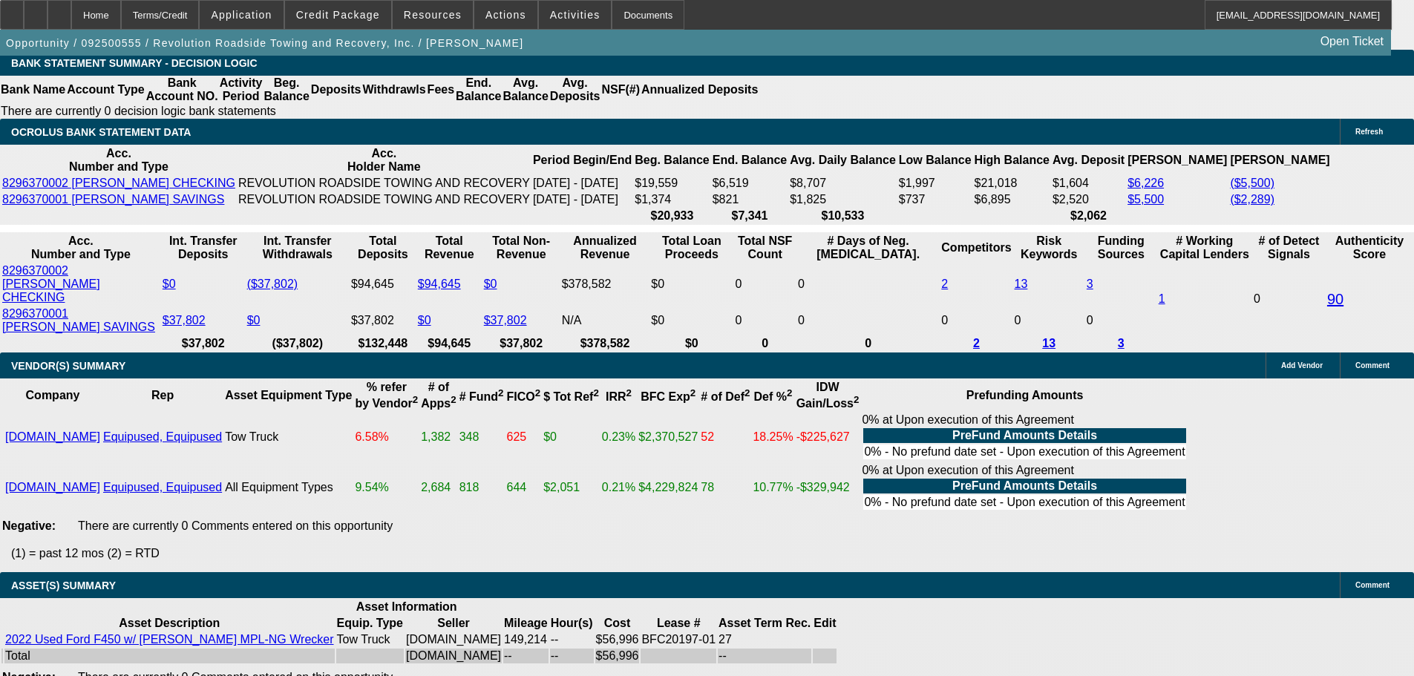
type input "18"
type input "$1,495.03"
type input "$2,990.06"
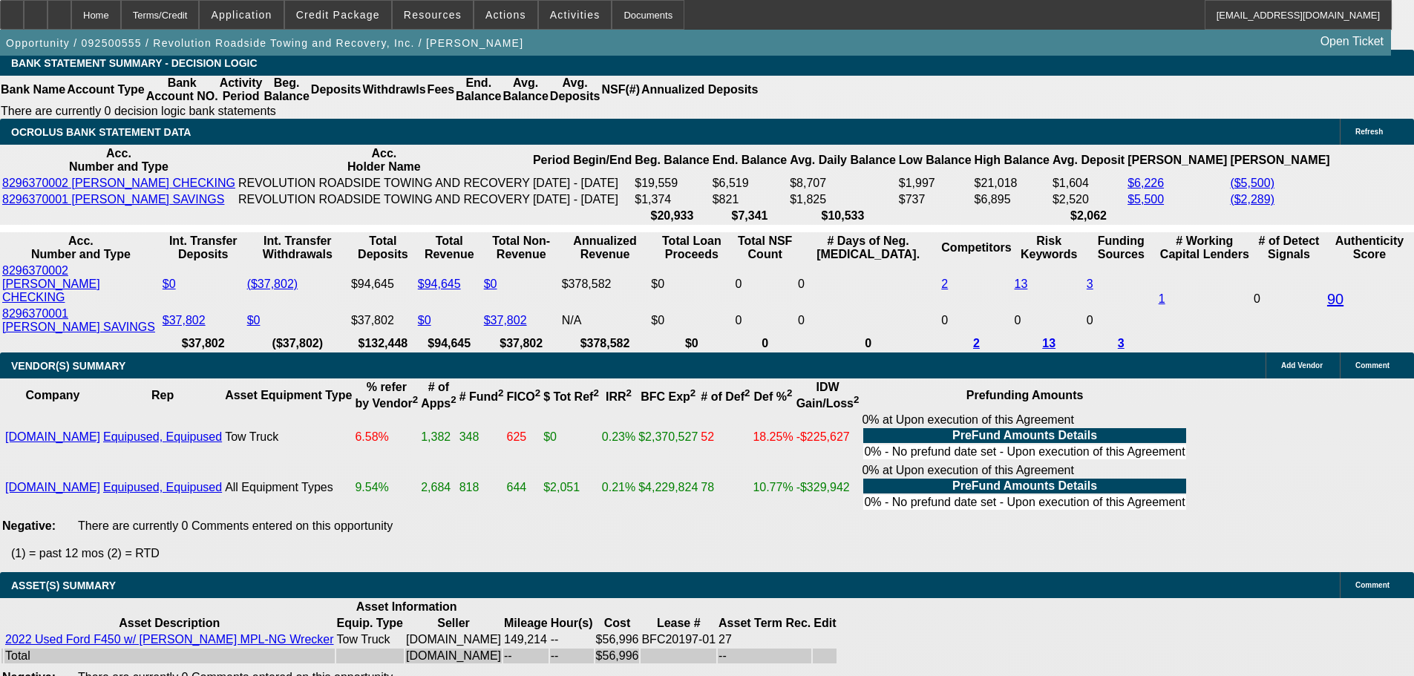
type input "18."
type input "$1,916.08"
type input "$3,832.16"
type input "18.75"
type input "$1,934.74"
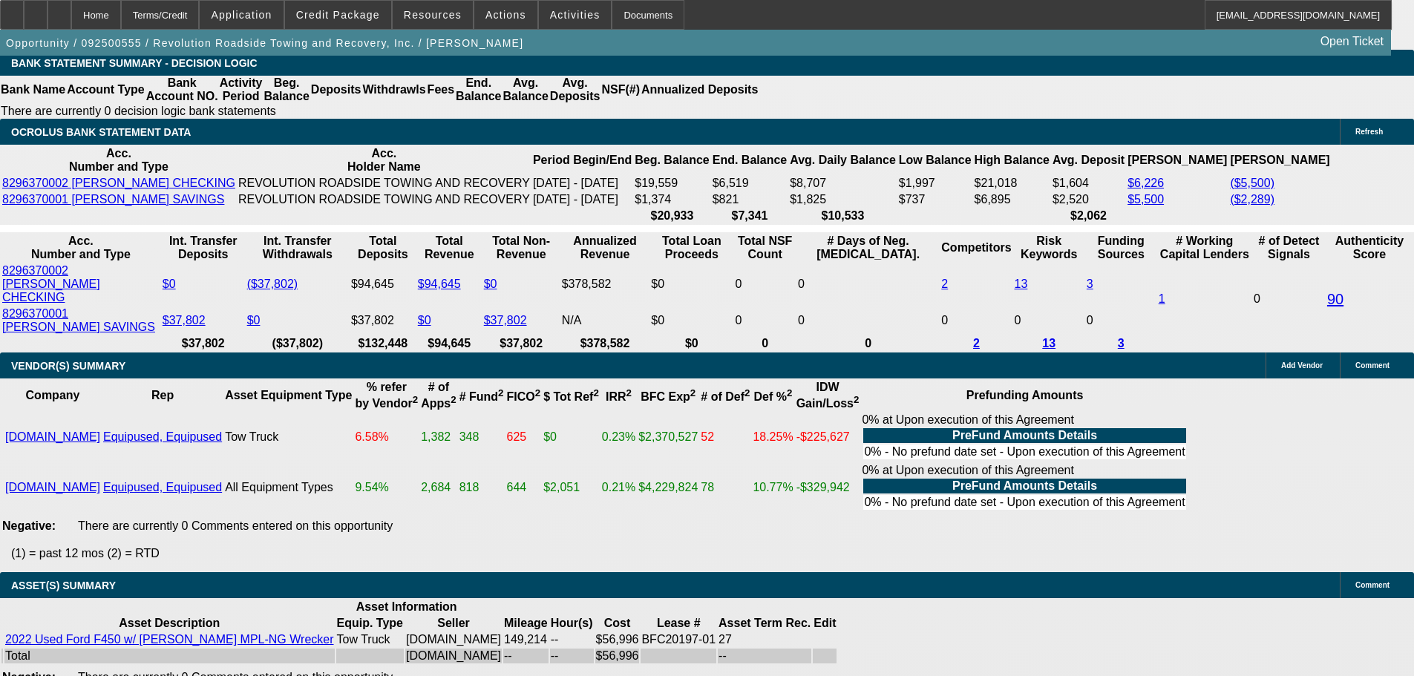
type input "$3,869.48"
type input "$1,936.08"
type input "$3,872.16"
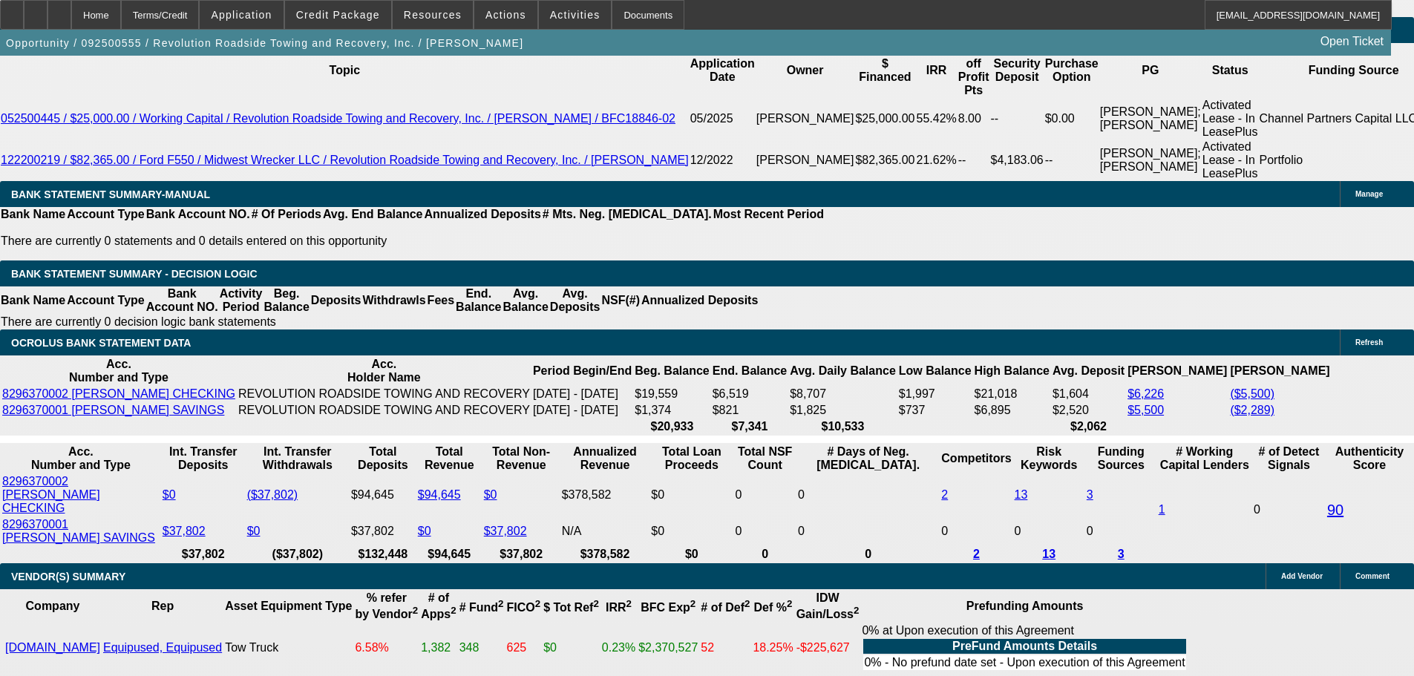
scroll to position [2461, 0]
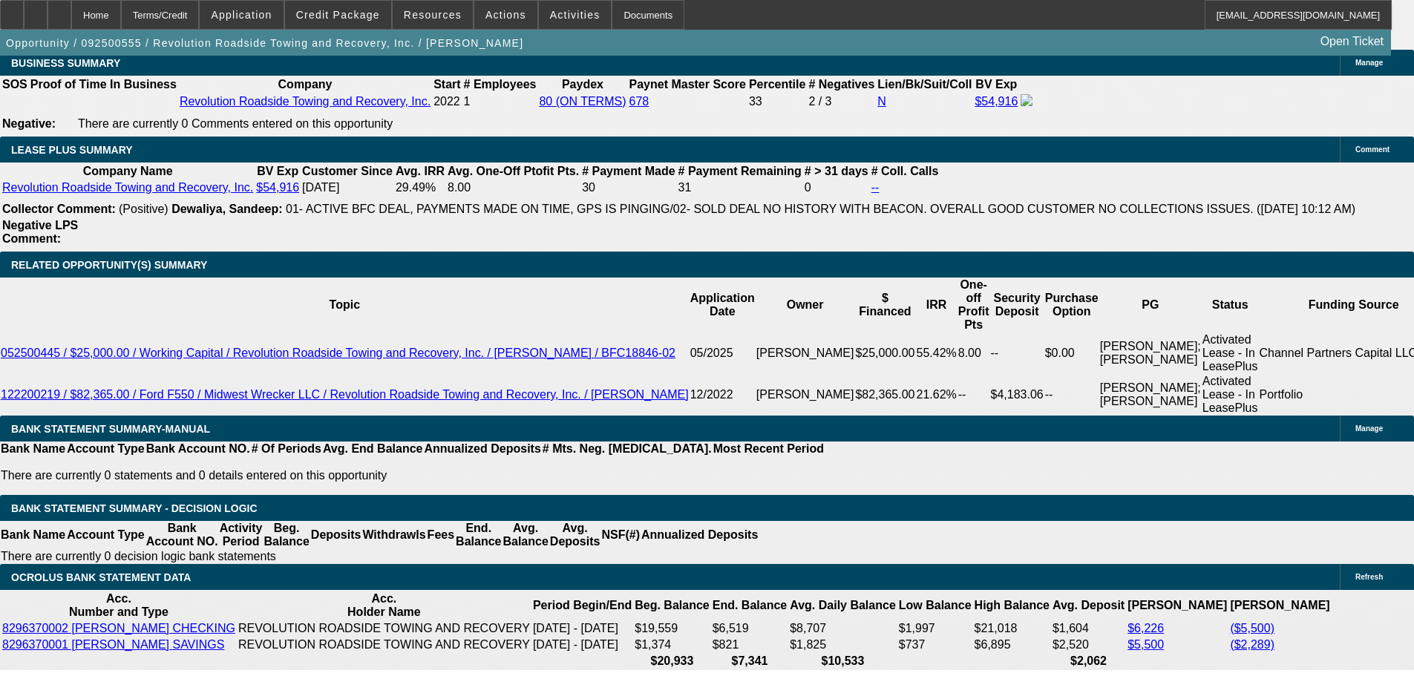
type input "18.75"
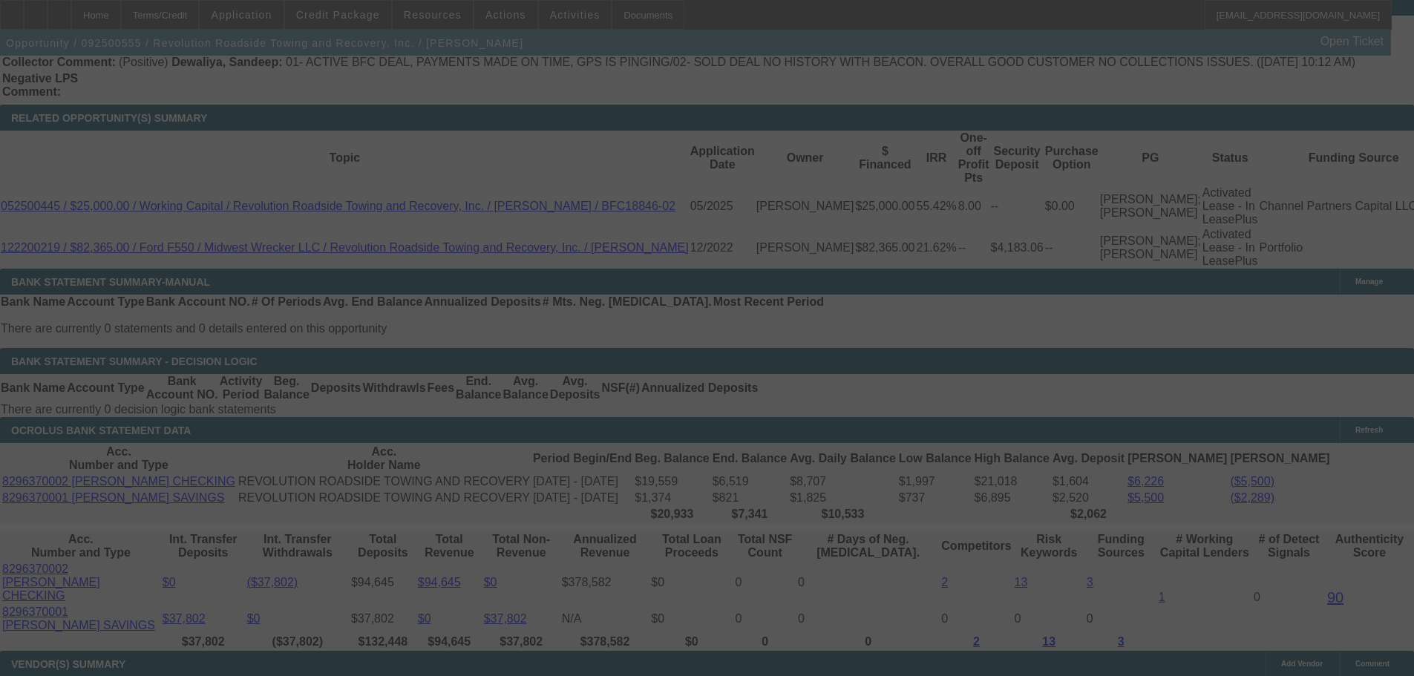
scroll to position [2609, 0]
select select "0"
select select "2"
select select "0"
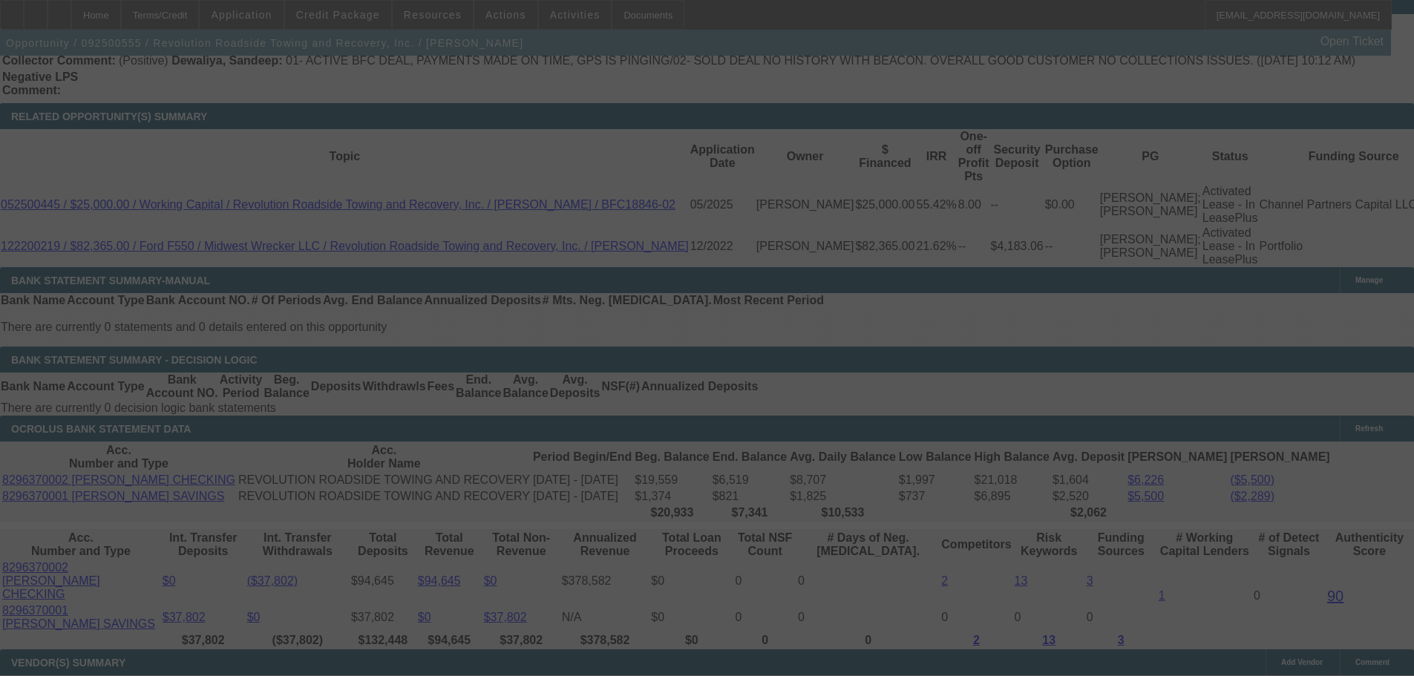
select select "6"
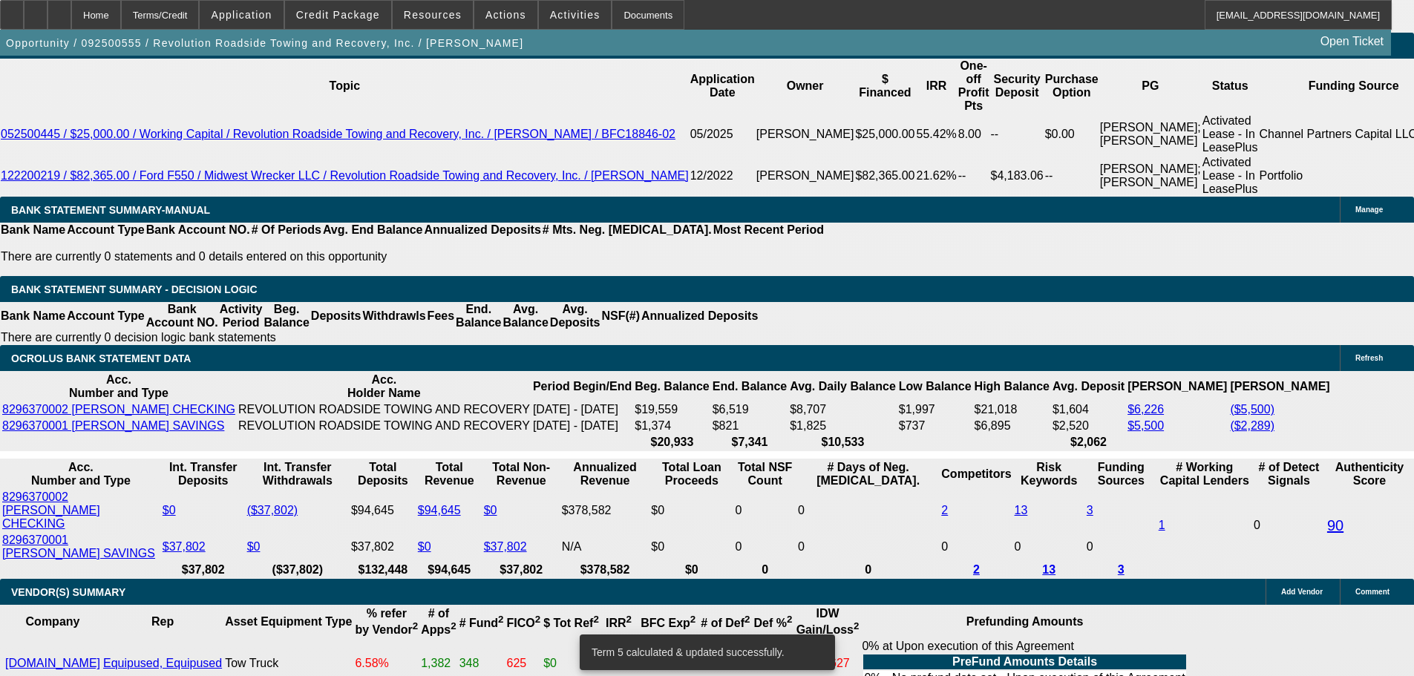
scroll to position [2758, 0]
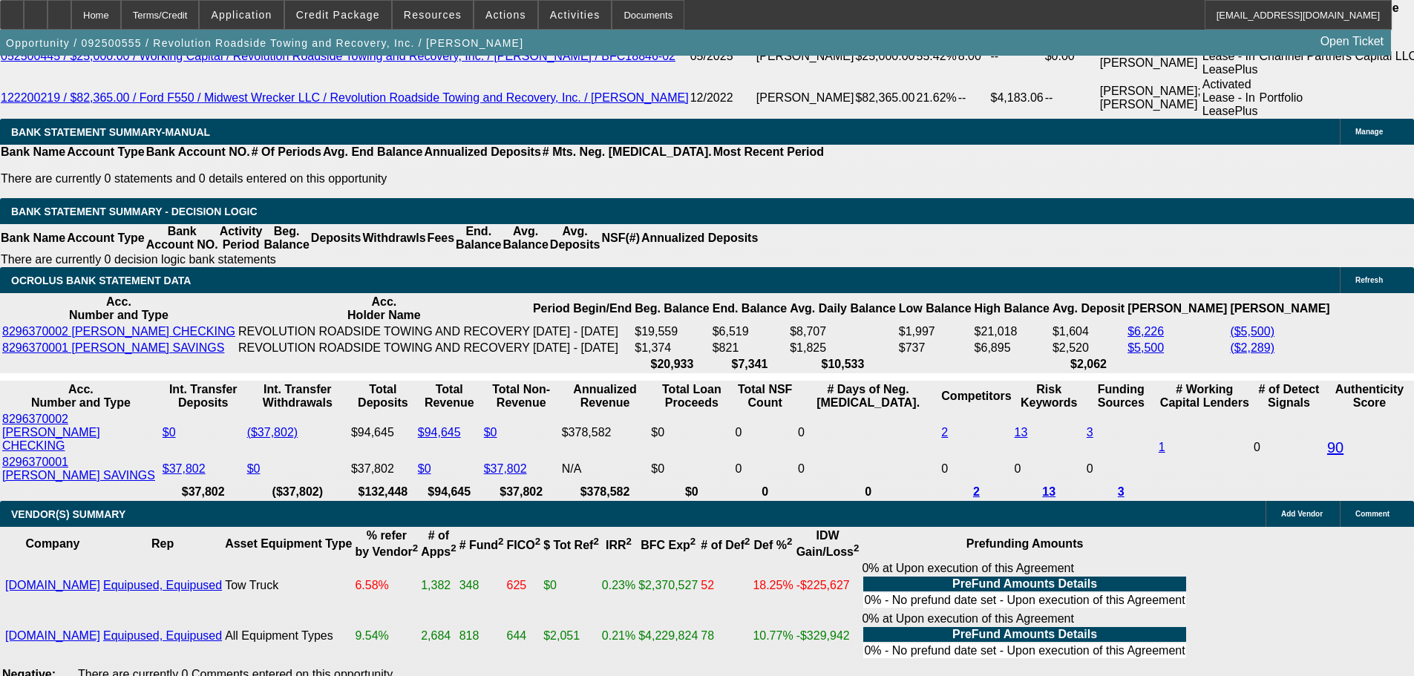
type input "$2,996.00"
type input "UNKNOWN"
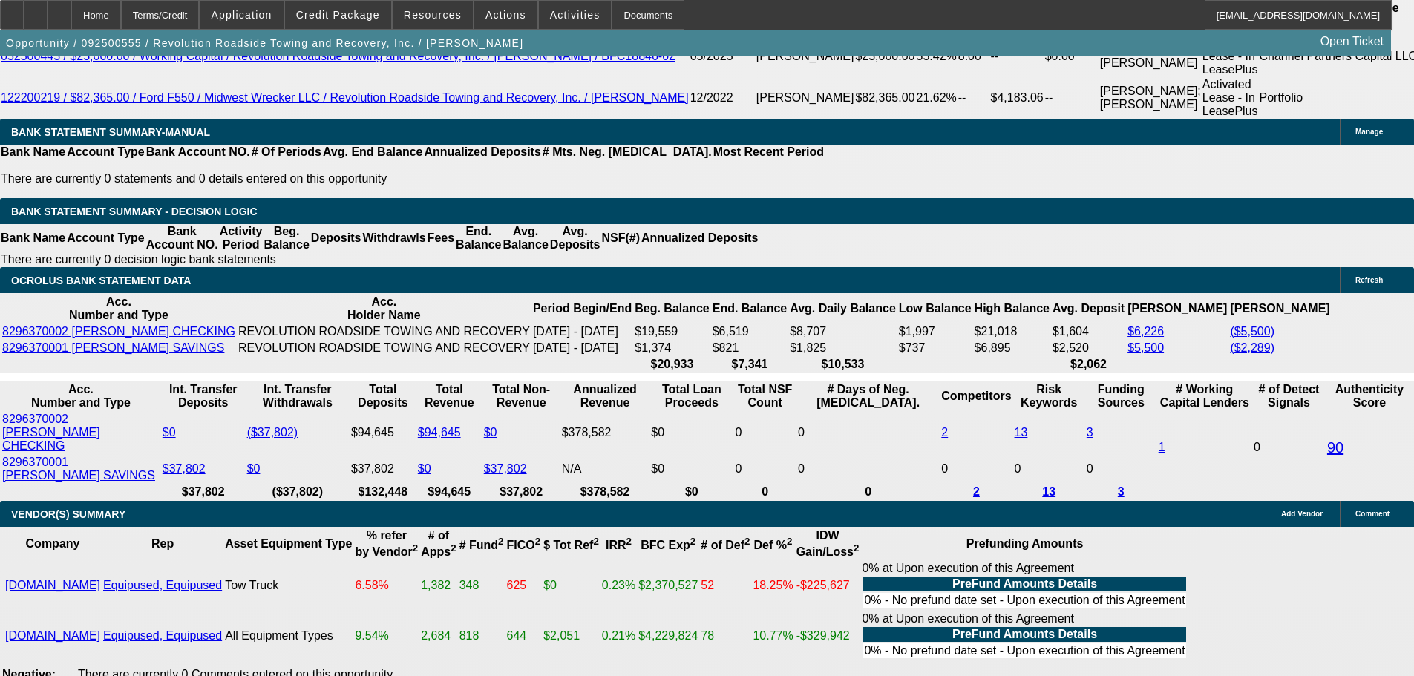
type input "$3,945.22"
type input "19"
type input "$38.00"
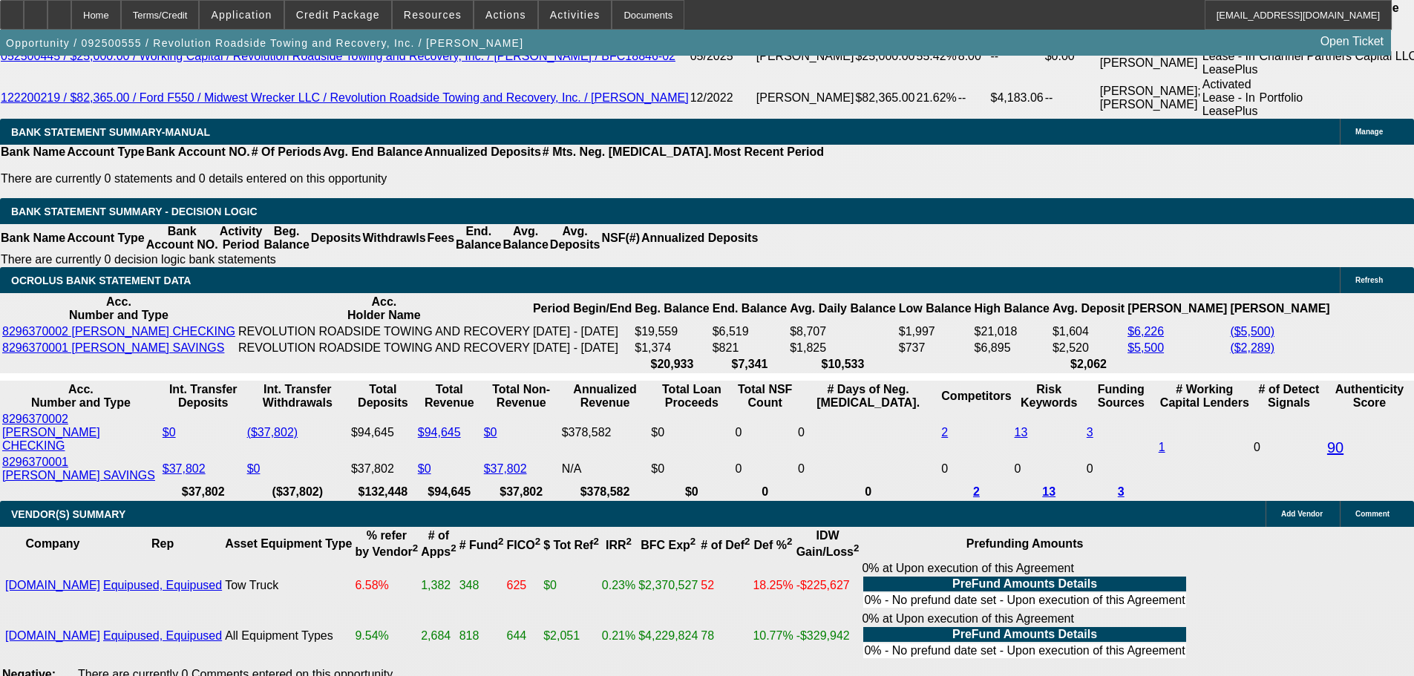
type input "1974"
type input "$3,948.00"
type input "18.8"
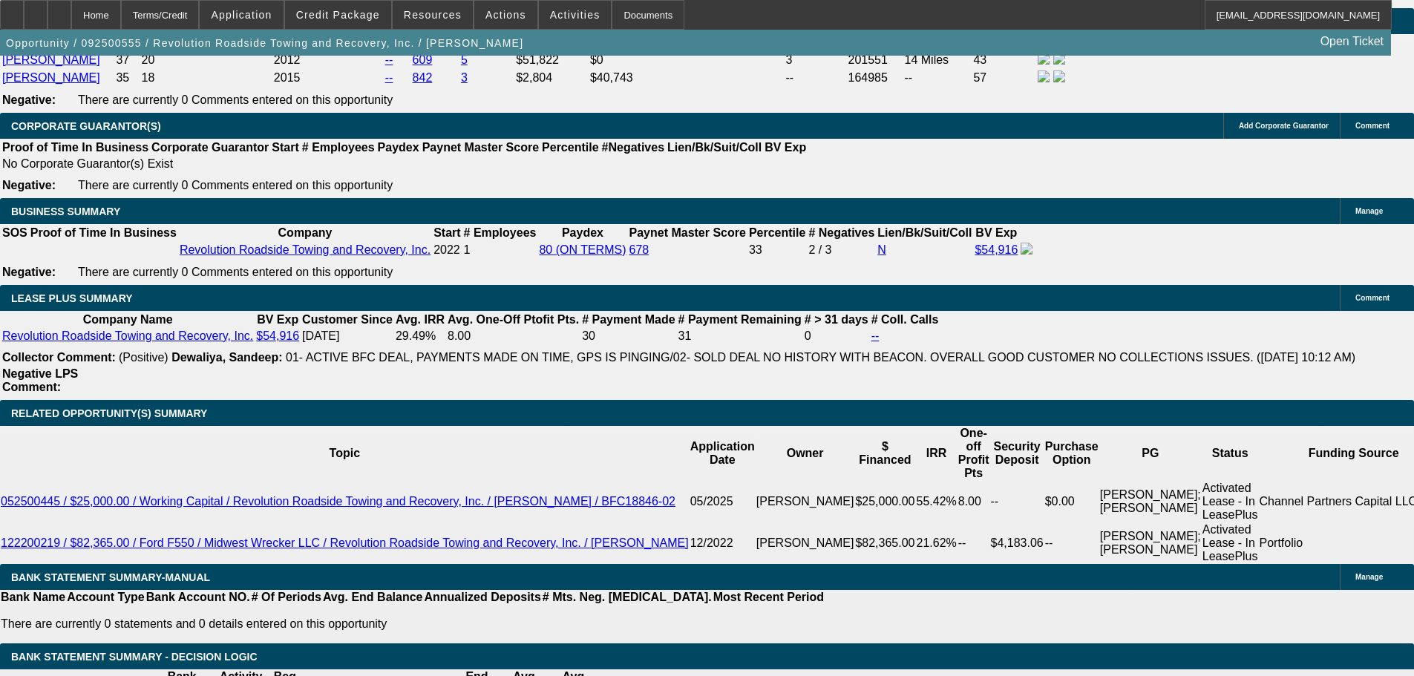
type input "$1,974.00"
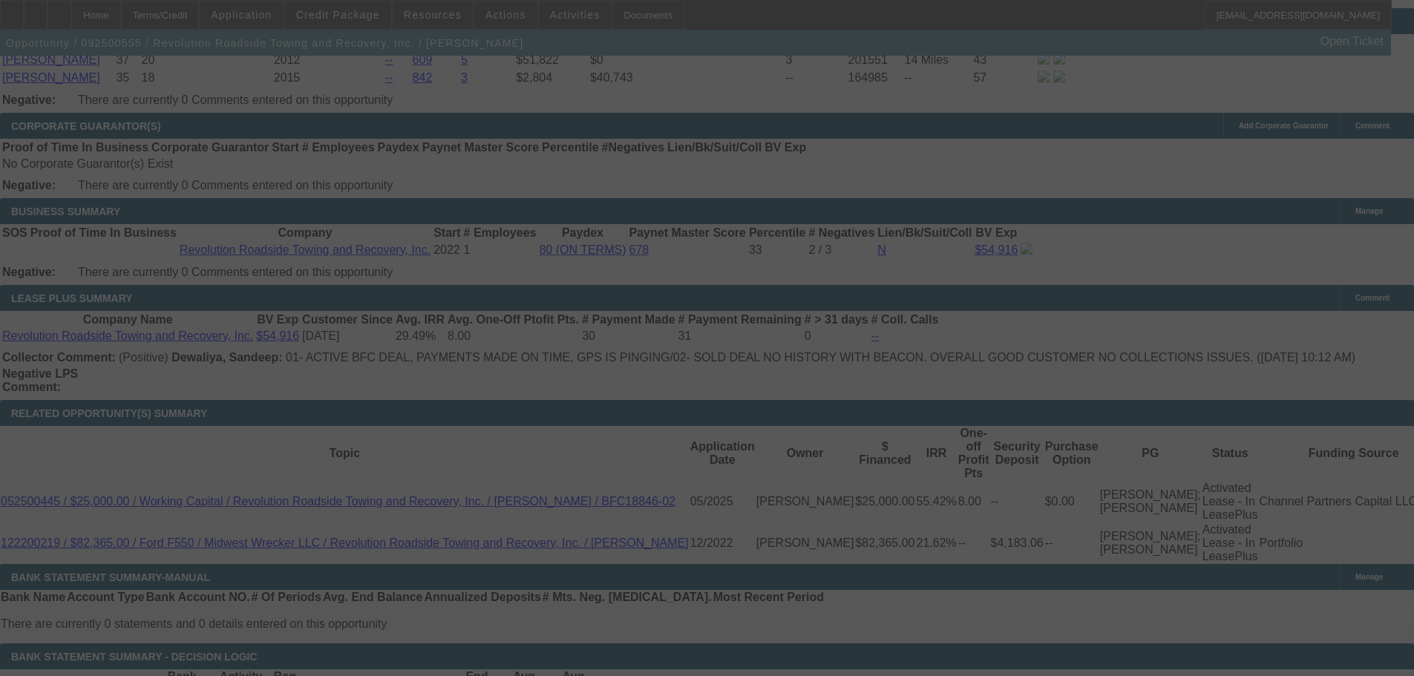
select select "0"
select select "2"
select select "0"
select select "6"
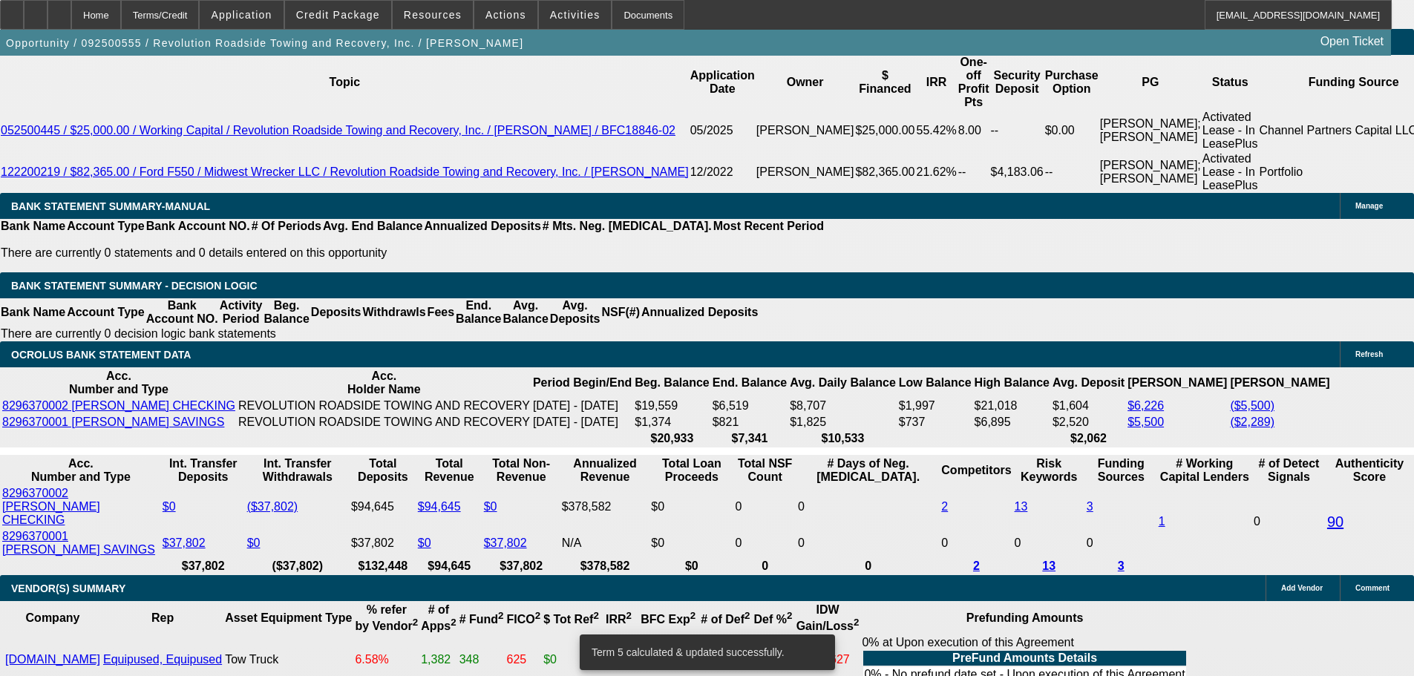
scroll to position [2758, 0]
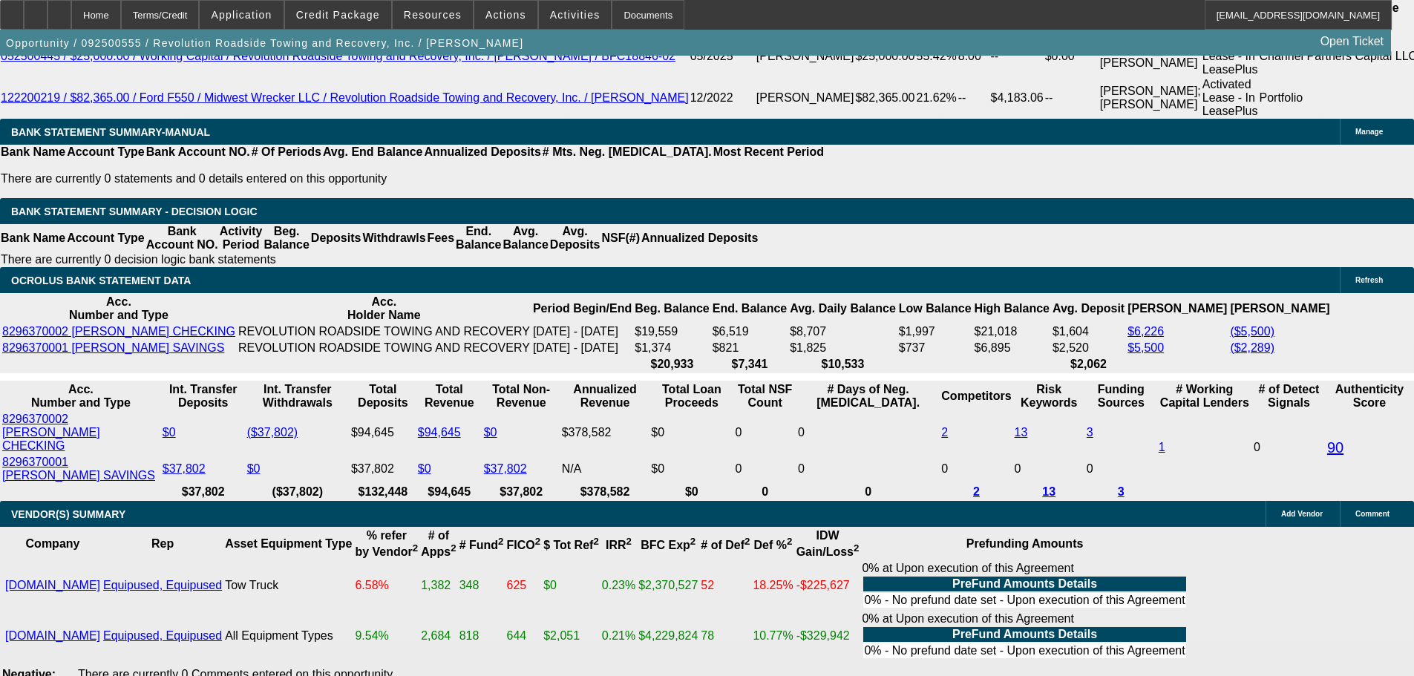
type input "19"
type input "$38.00"
type input "UNKNOWN"
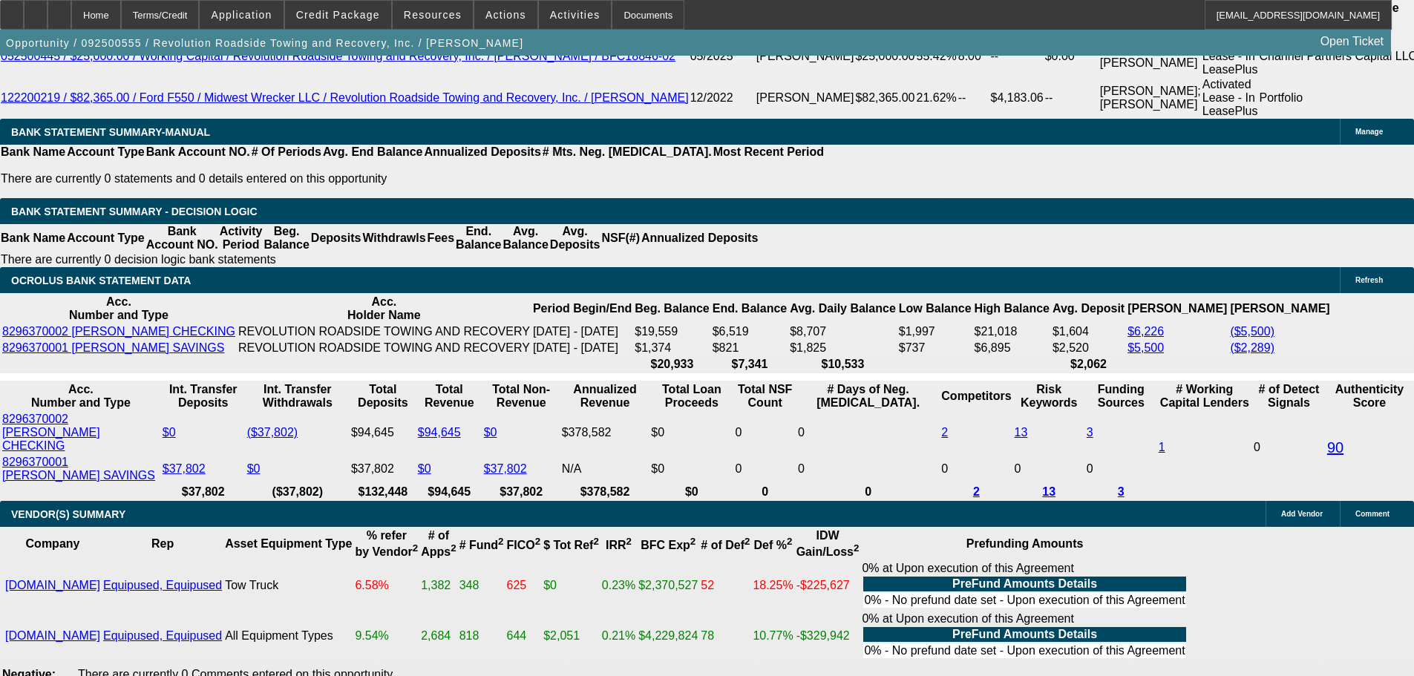
type input "1979"
type input "19"
type input "$3,958.00"
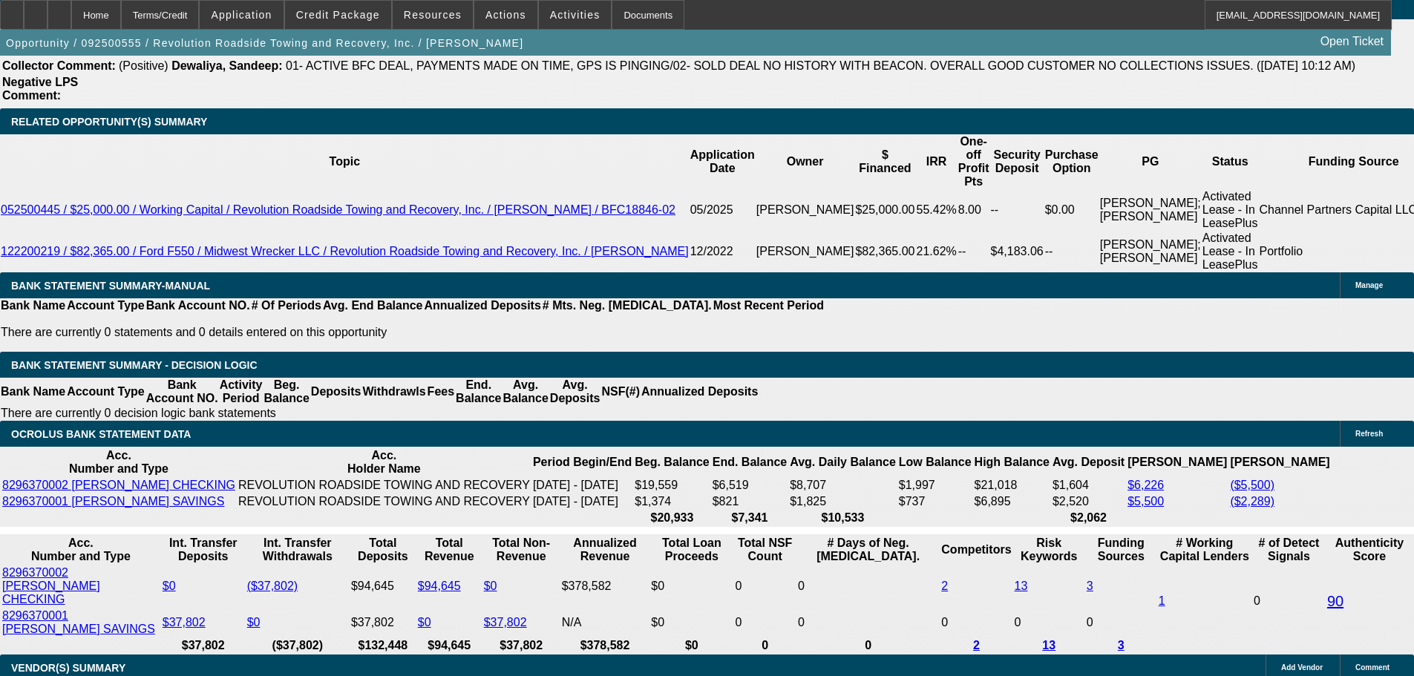
scroll to position [2461, 0]
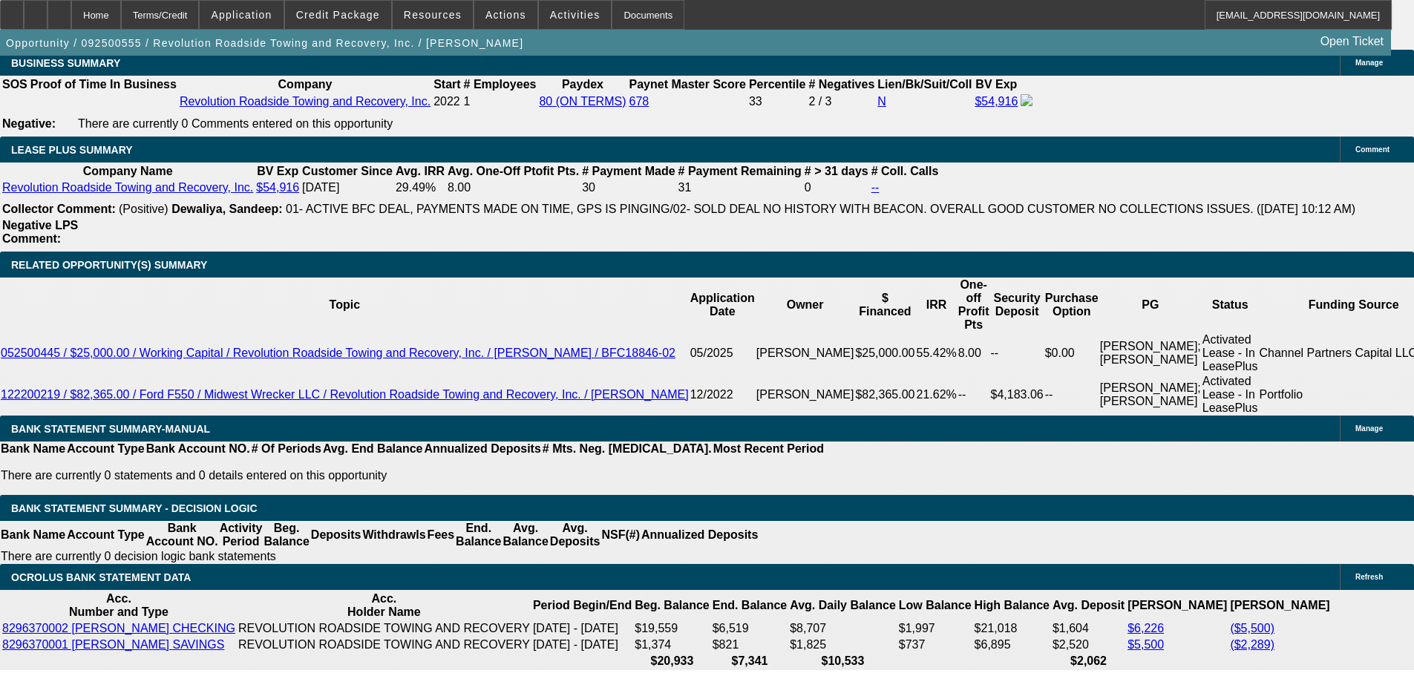
type input "$1,979.00"
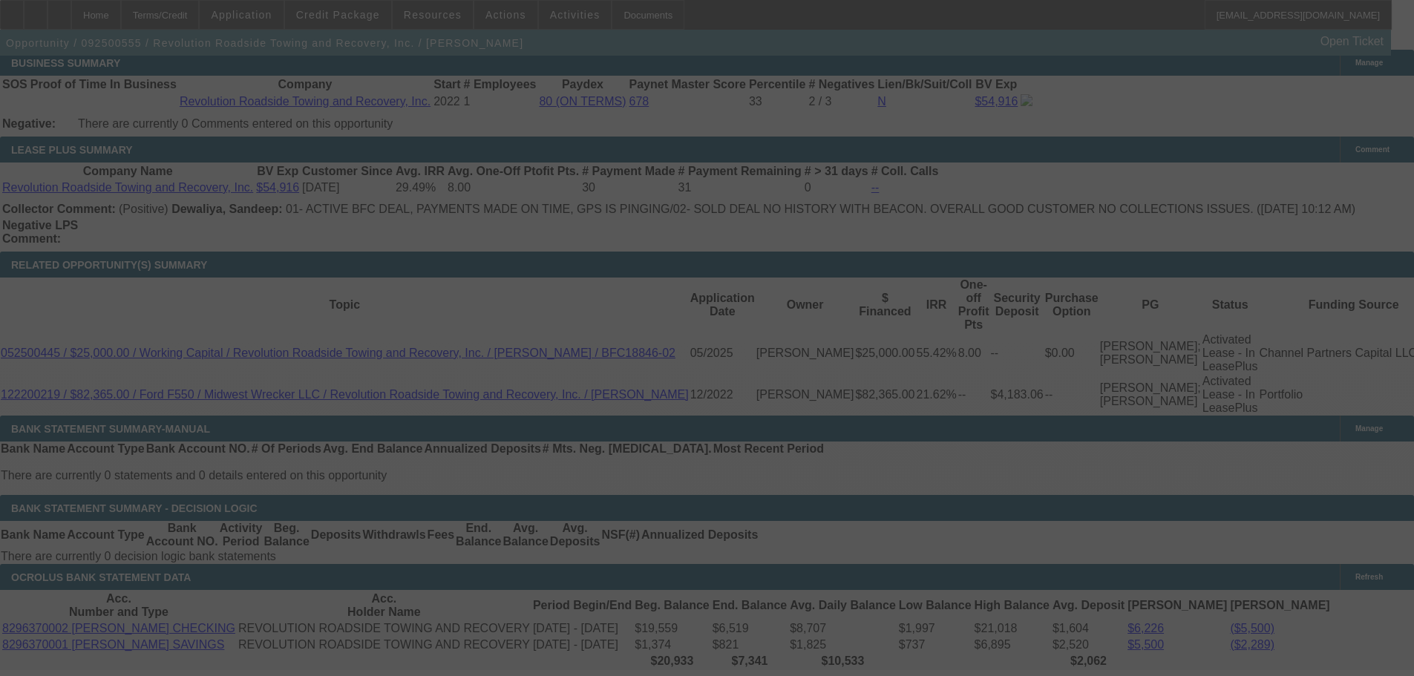
select select "0"
select select "2"
select select "0"
select select "6"
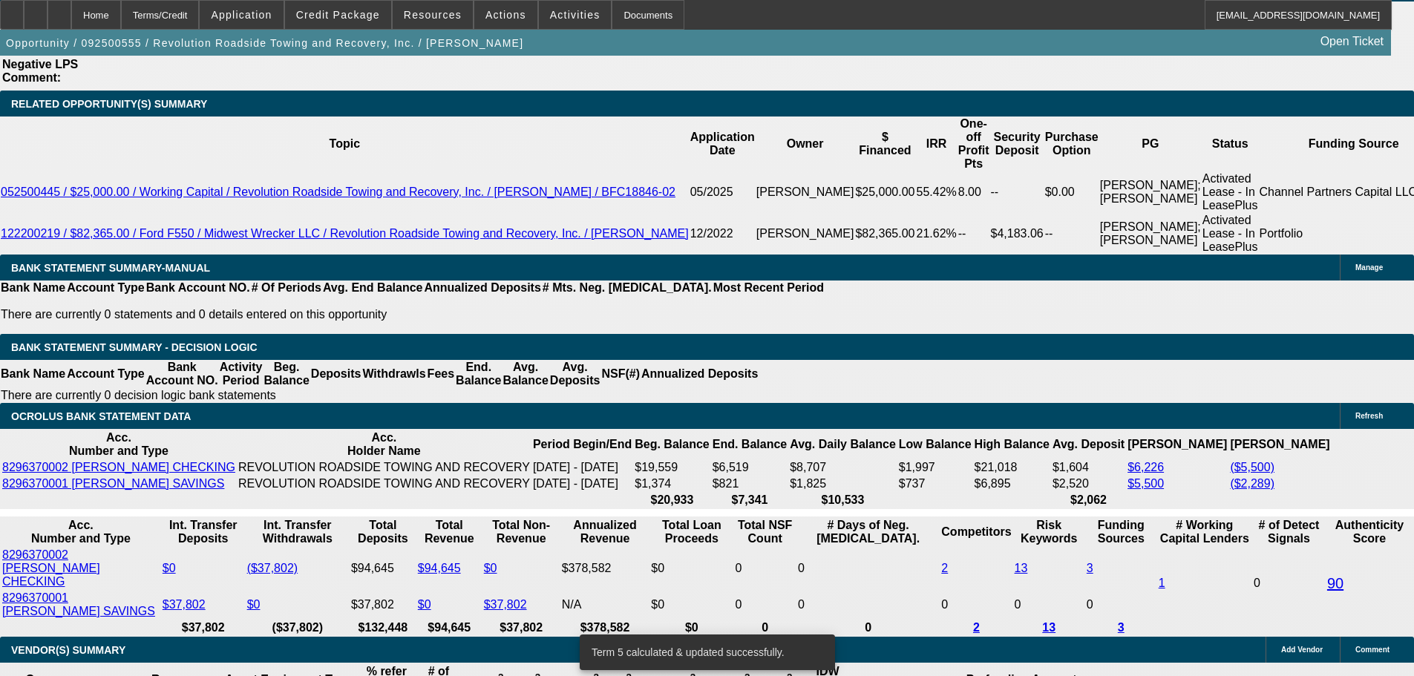
scroll to position [2758, 0]
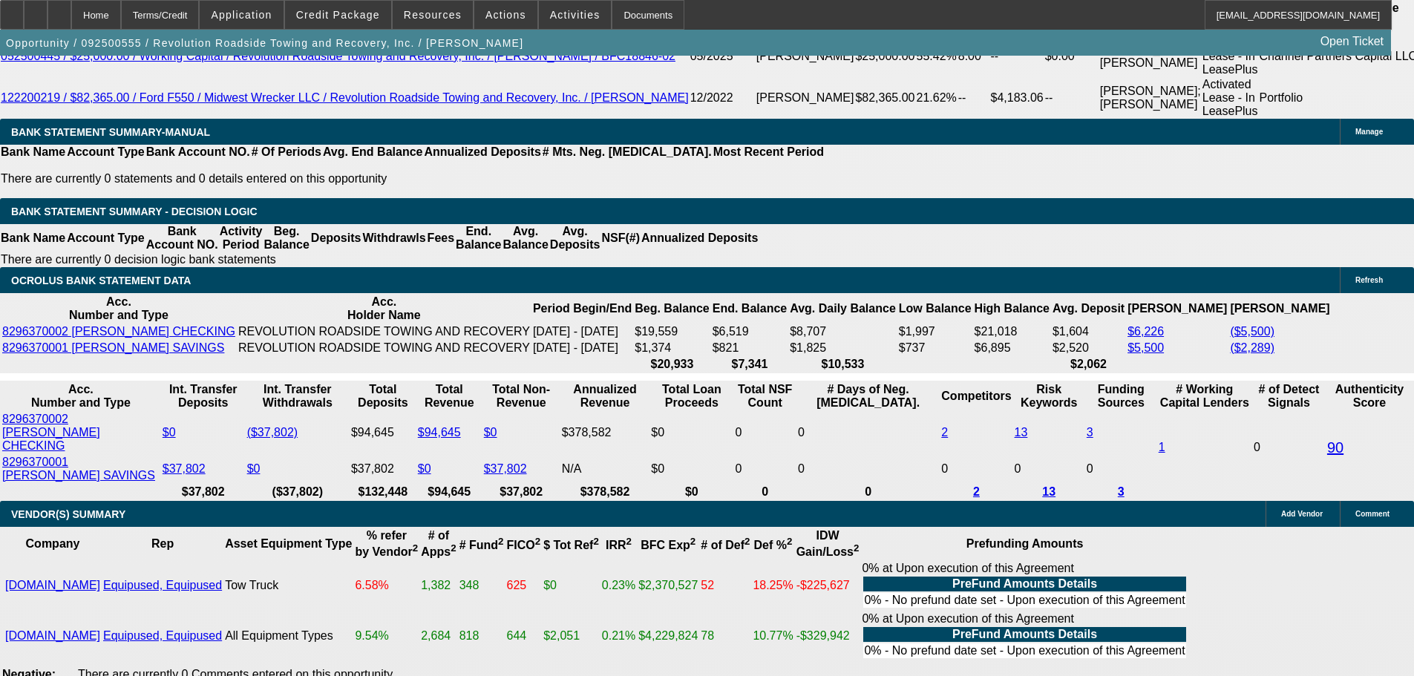
type input "19"
type input "$38.00"
type input "UNKNOWN"
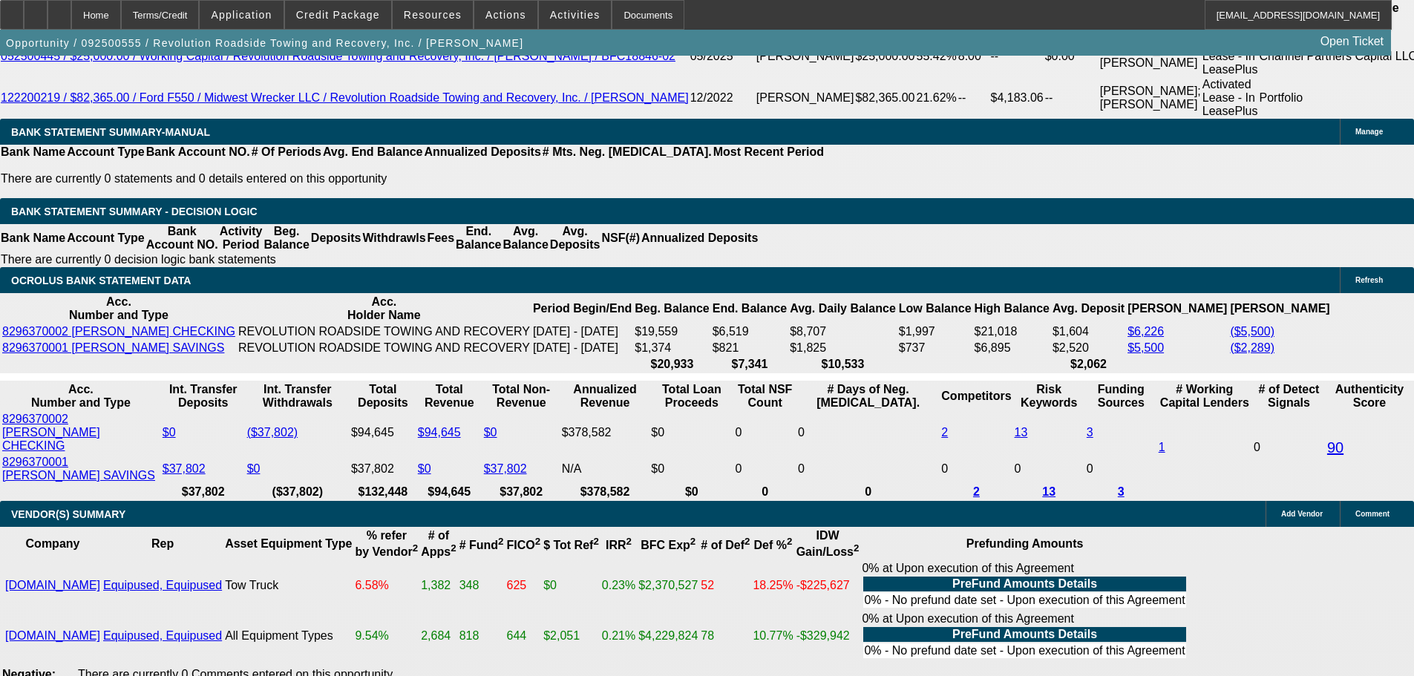
type input "1984"
type input "$3,968.00"
type input "19.2"
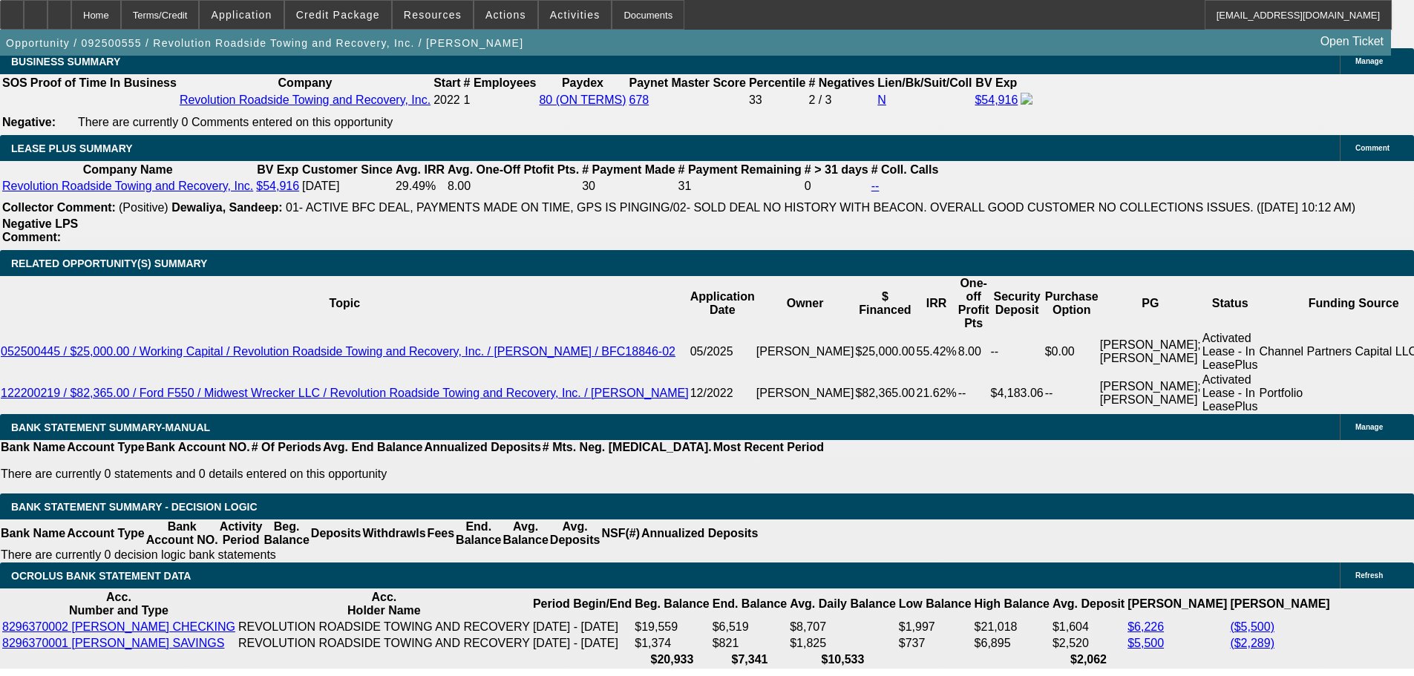
scroll to position [2461, 0]
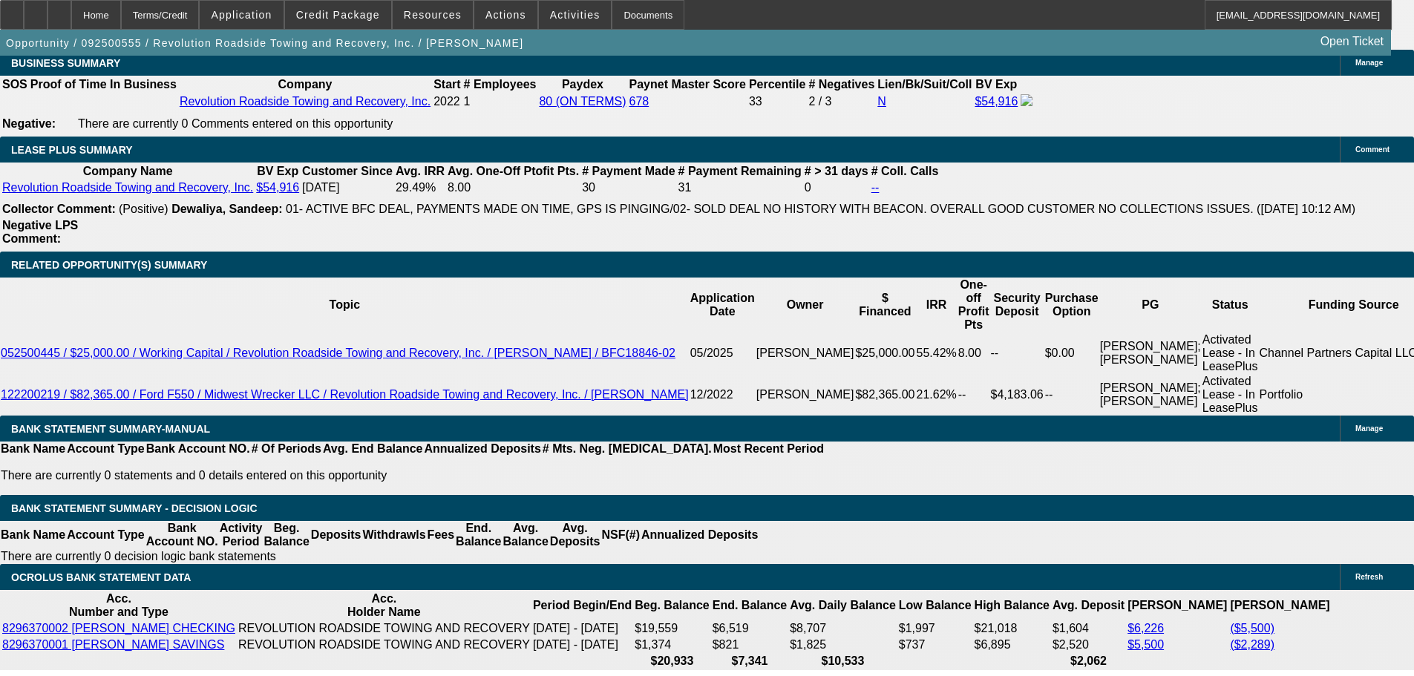
type input "$1,984.00"
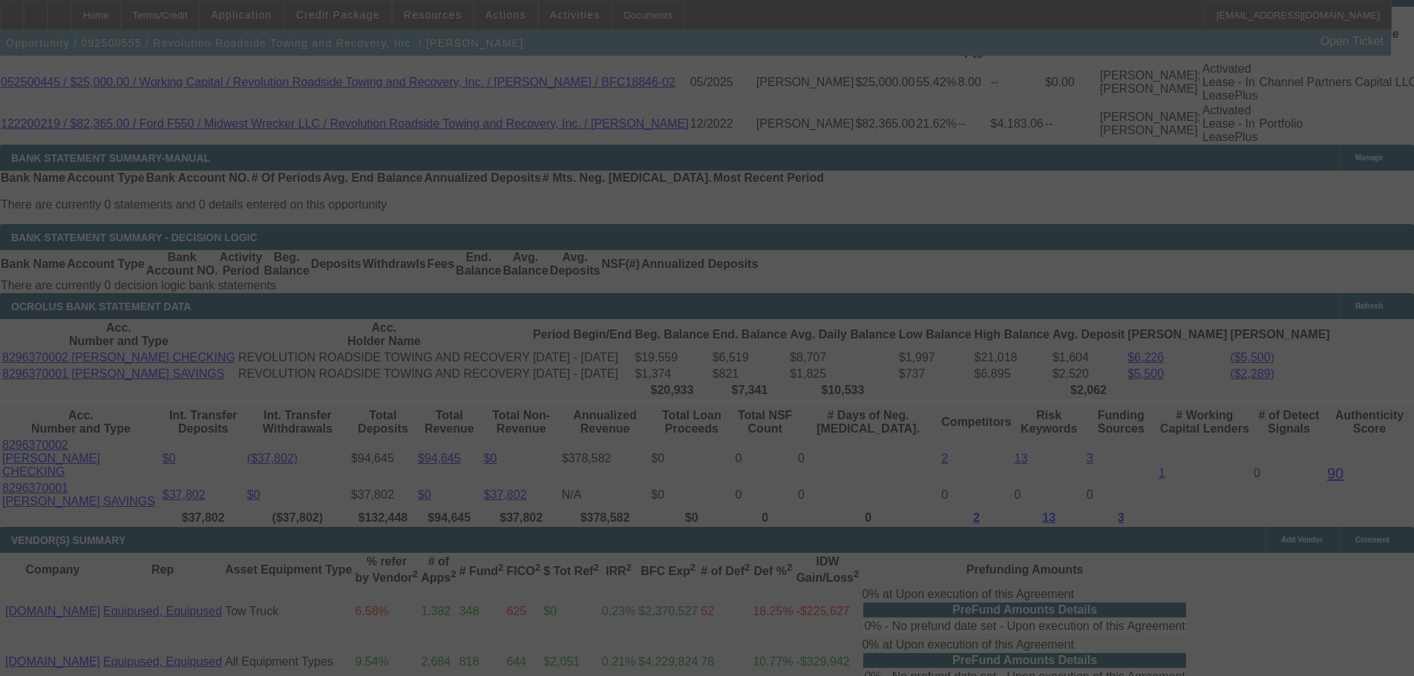
scroll to position [2758, 0]
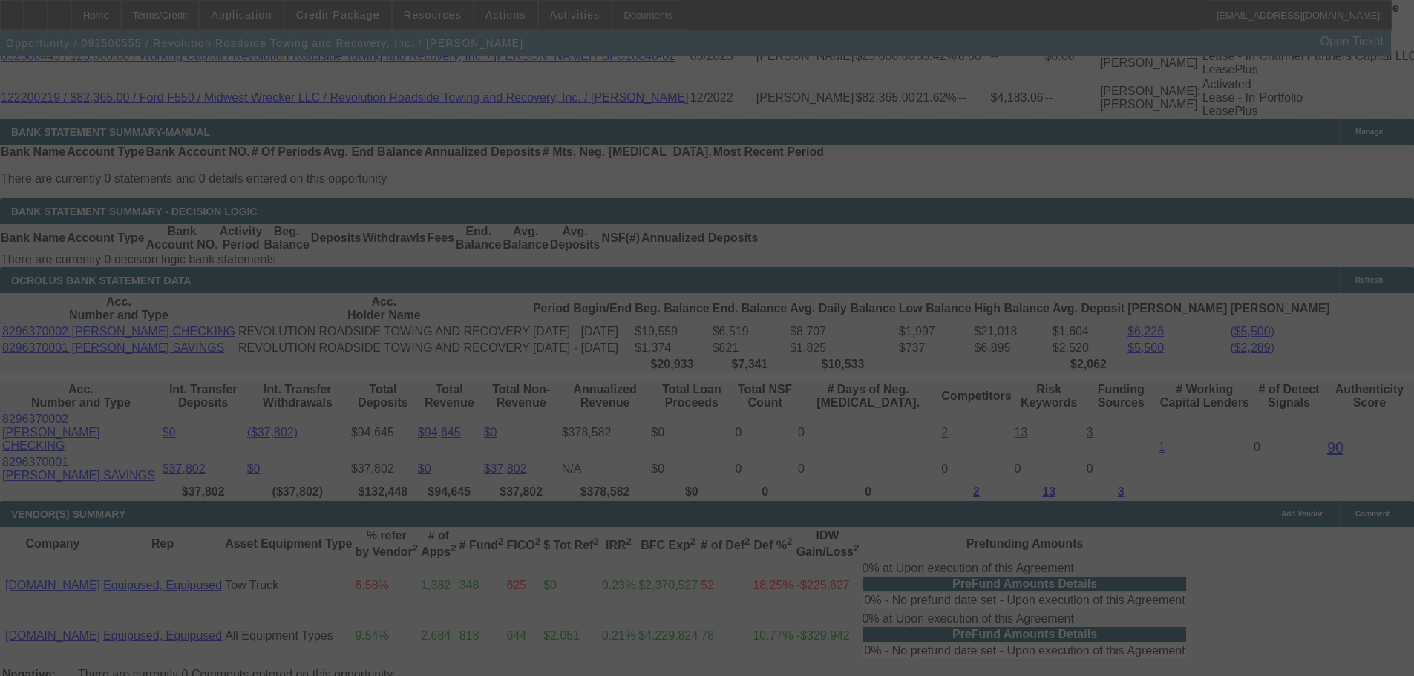
select select "0"
select select "2"
select select "0"
select select "6"
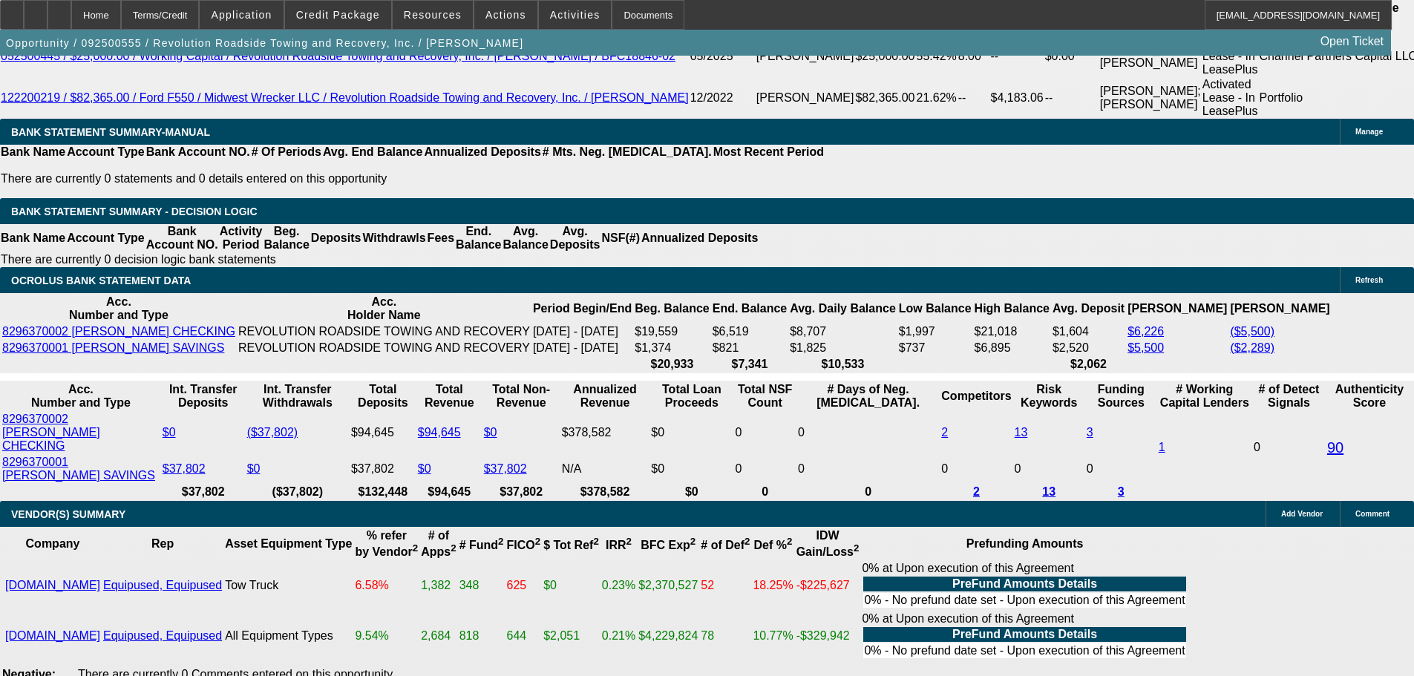
type input "1"
type input "$2.00"
type input "UNKNOWN"
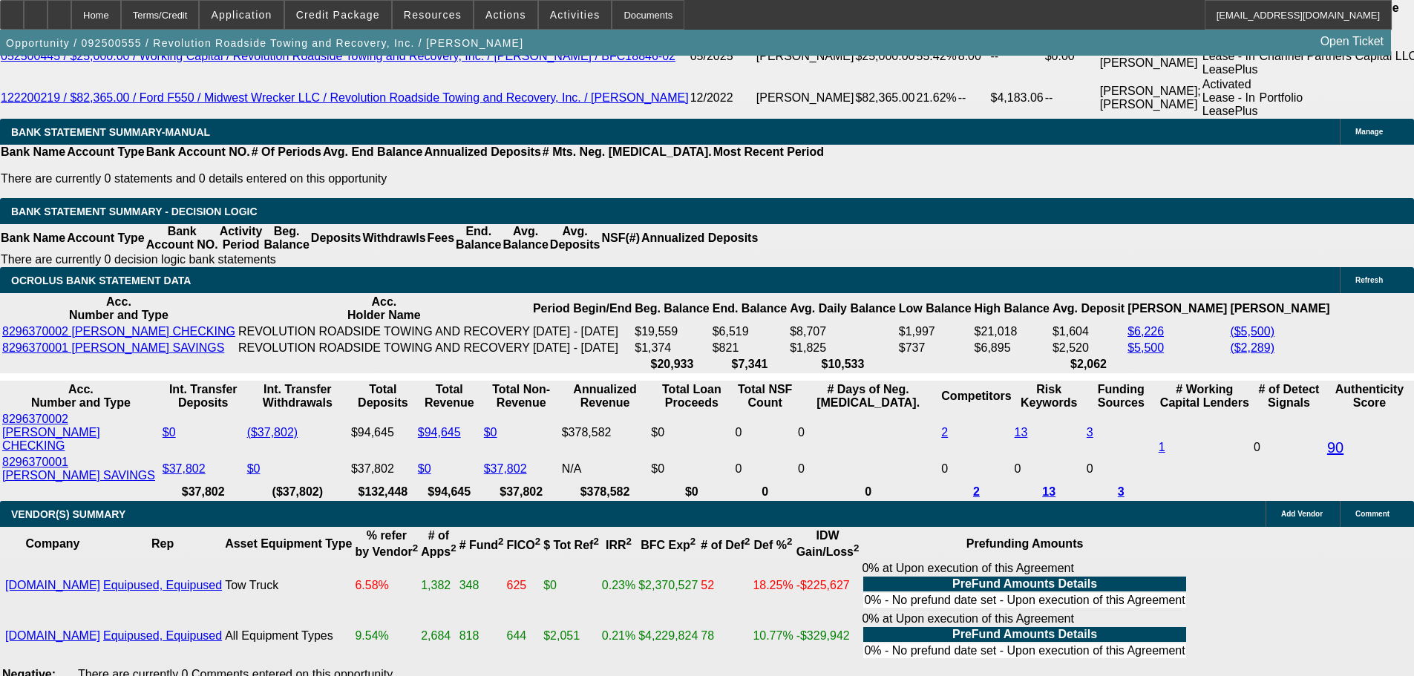
type input "1982"
type input "$3,964.00"
type input "19.1"
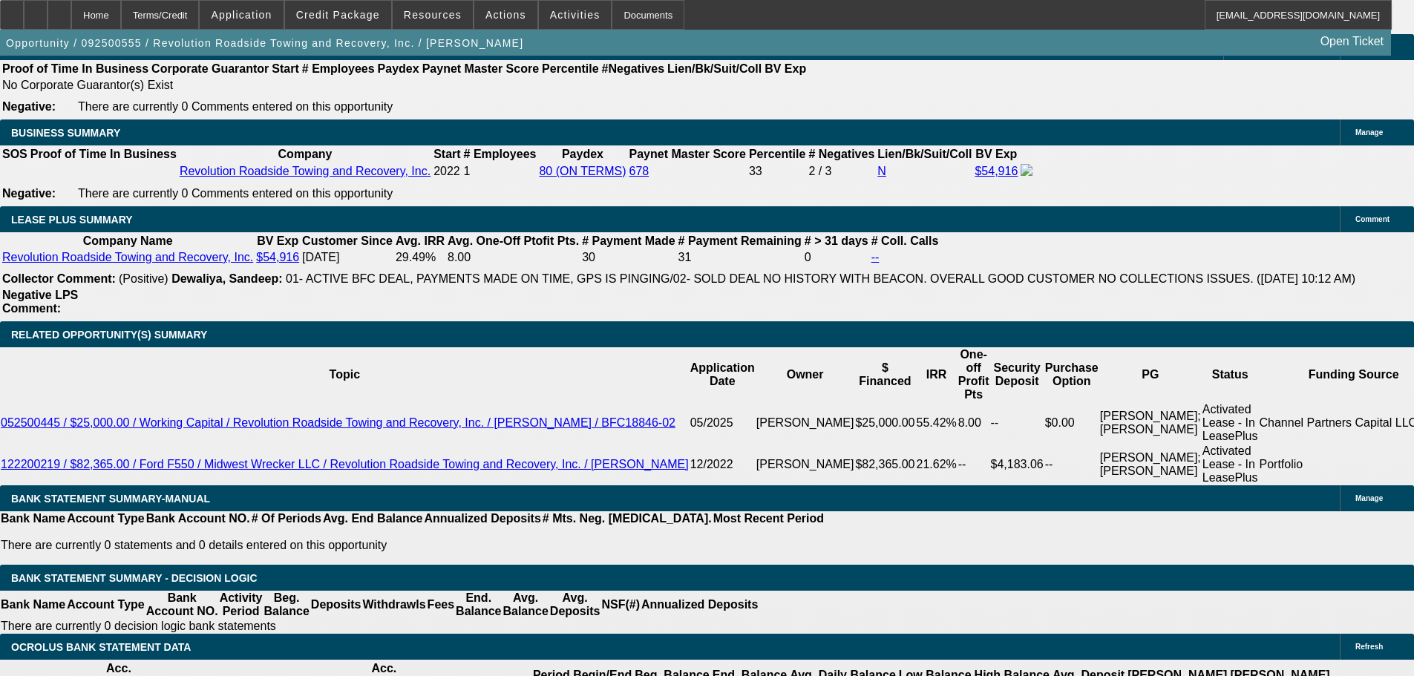
scroll to position [2387, 0]
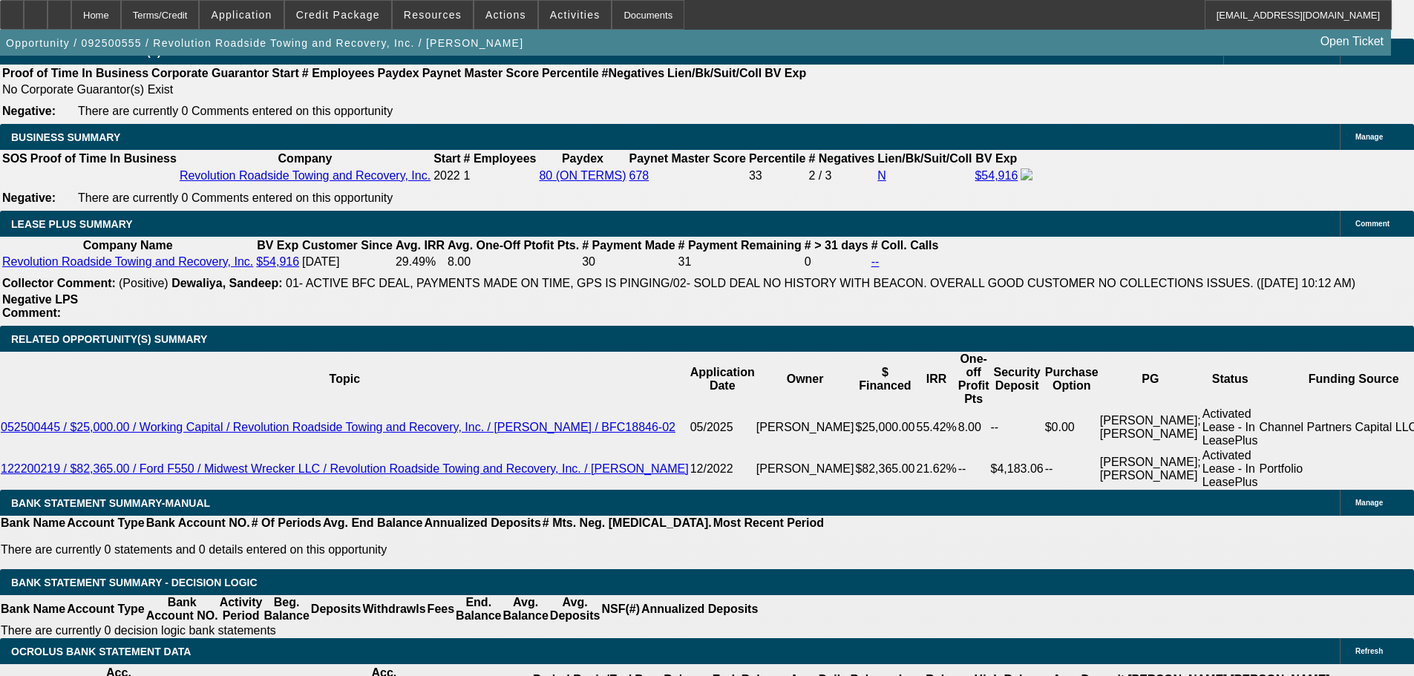
type input "$1,982.00"
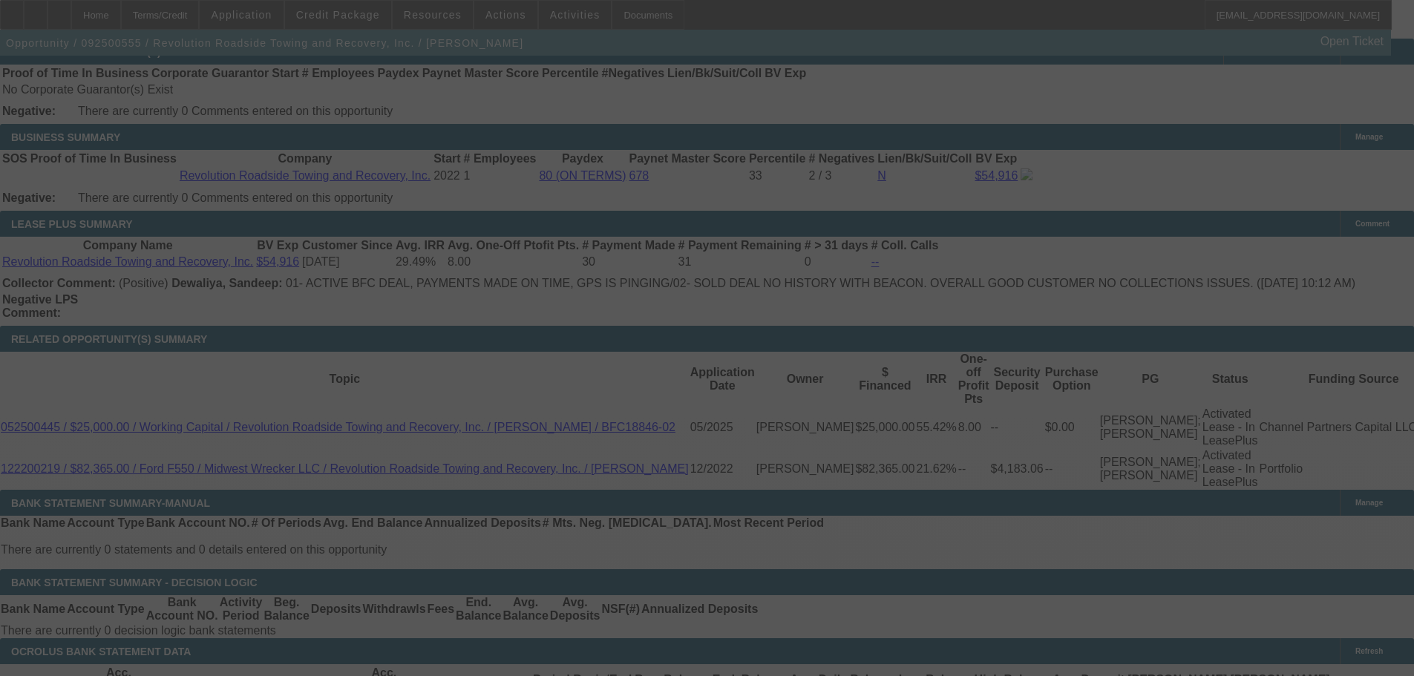
select select "0"
select select "2"
select select "0"
select select "6"
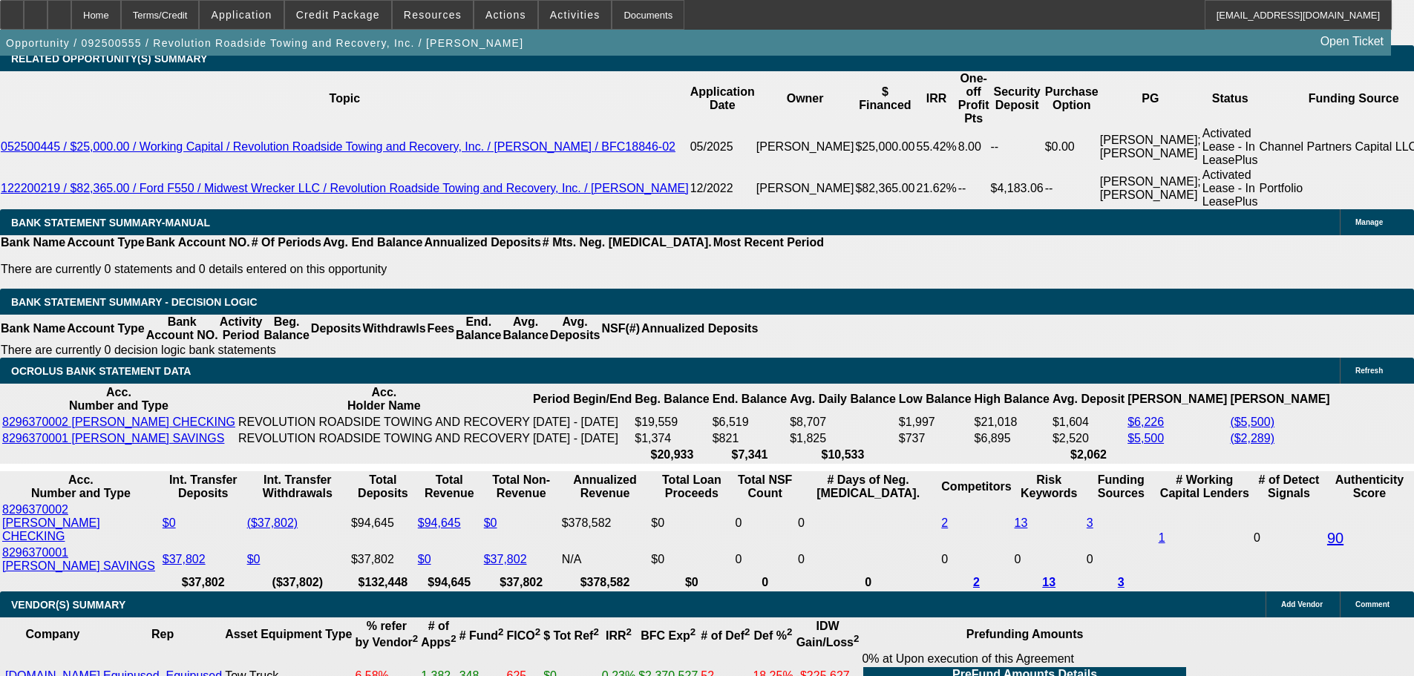
scroll to position [2535, 0]
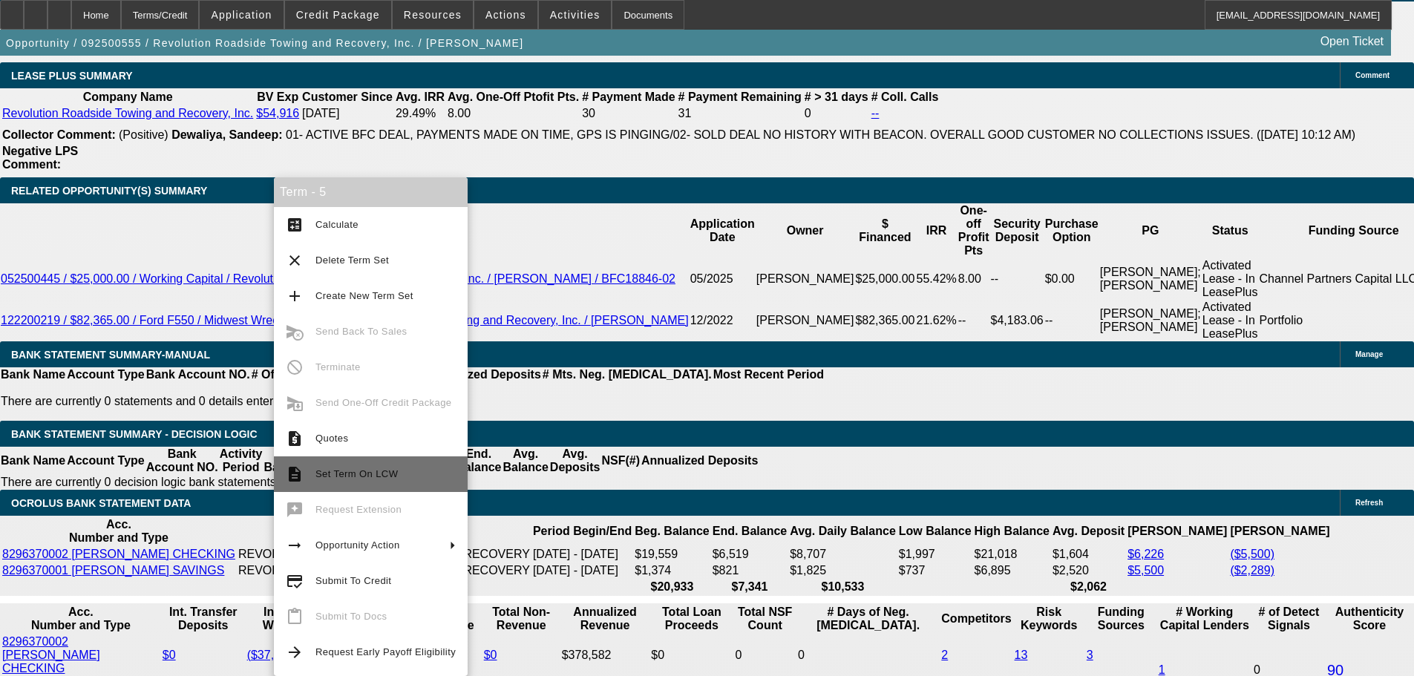
click at [383, 471] on span "Set Term On LCW" at bounding box center [356, 473] width 82 height 11
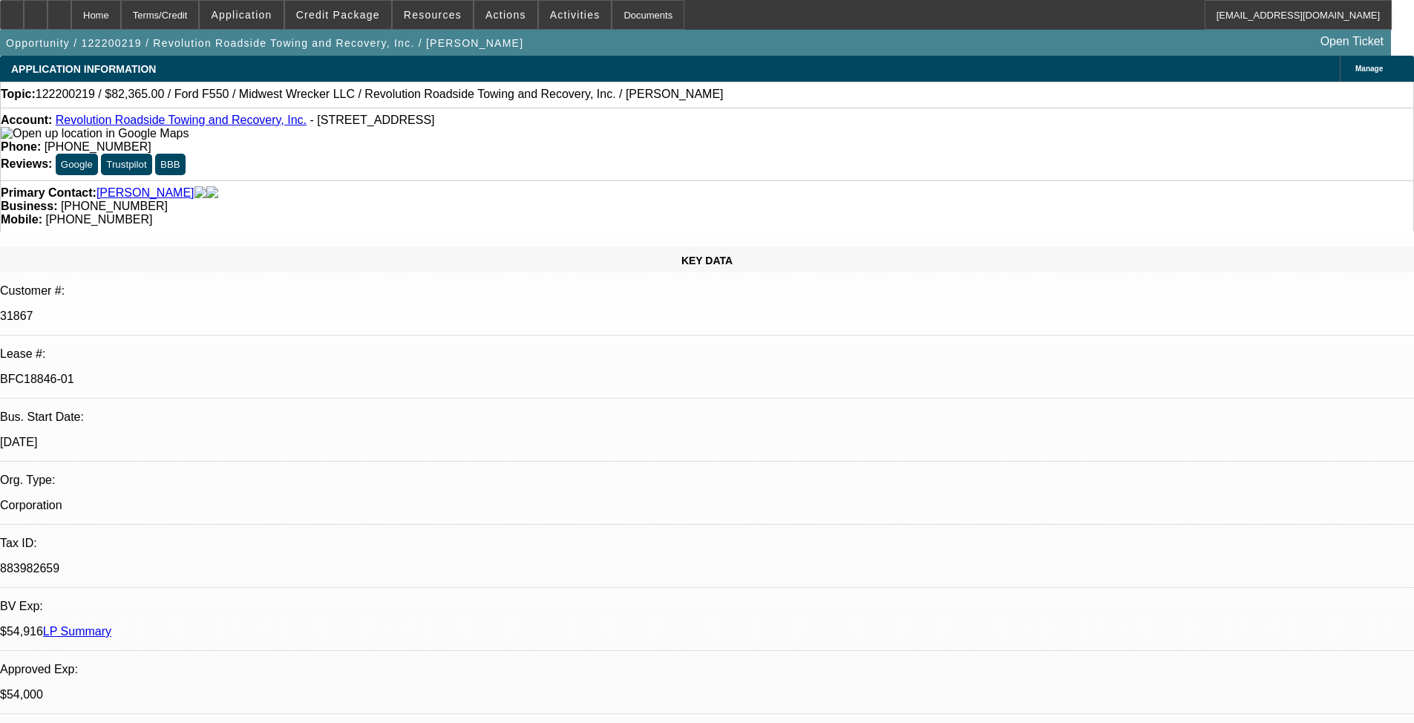
select select "0.15"
select select "2"
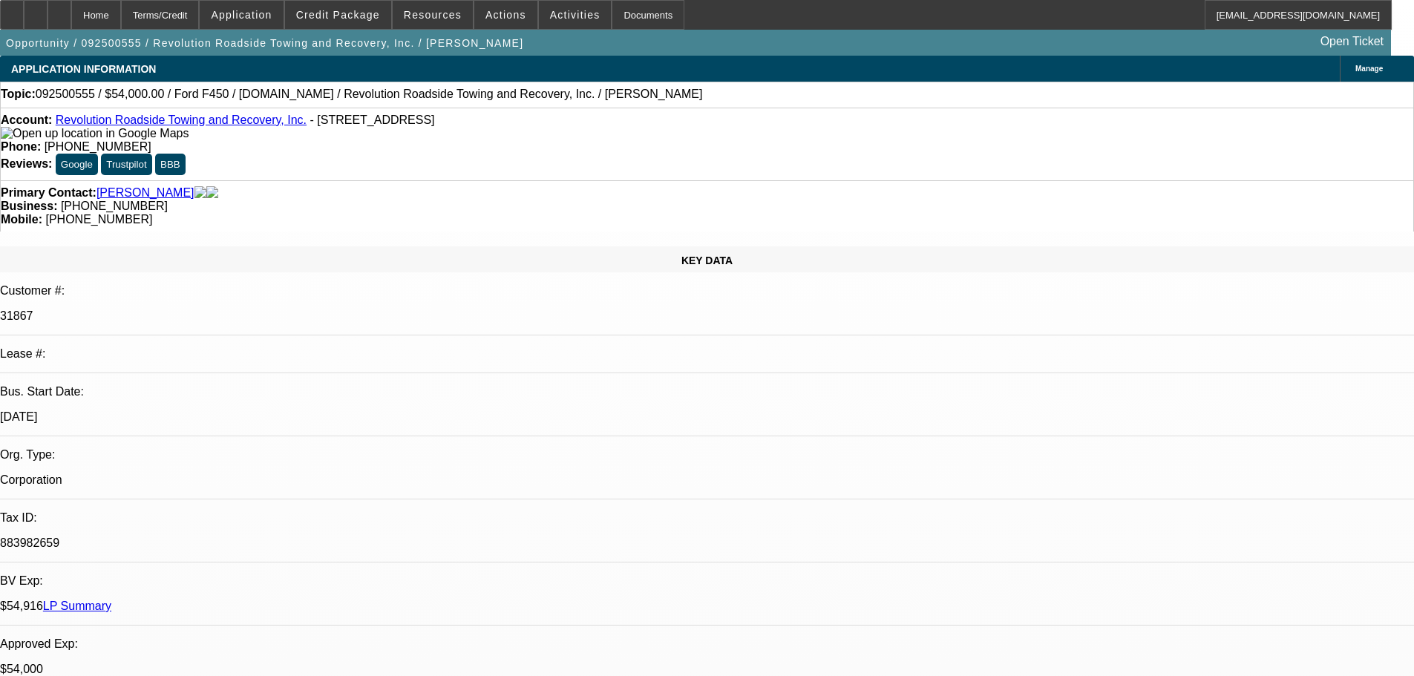
select select "0"
select select "2"
select select "0"
select select "6"
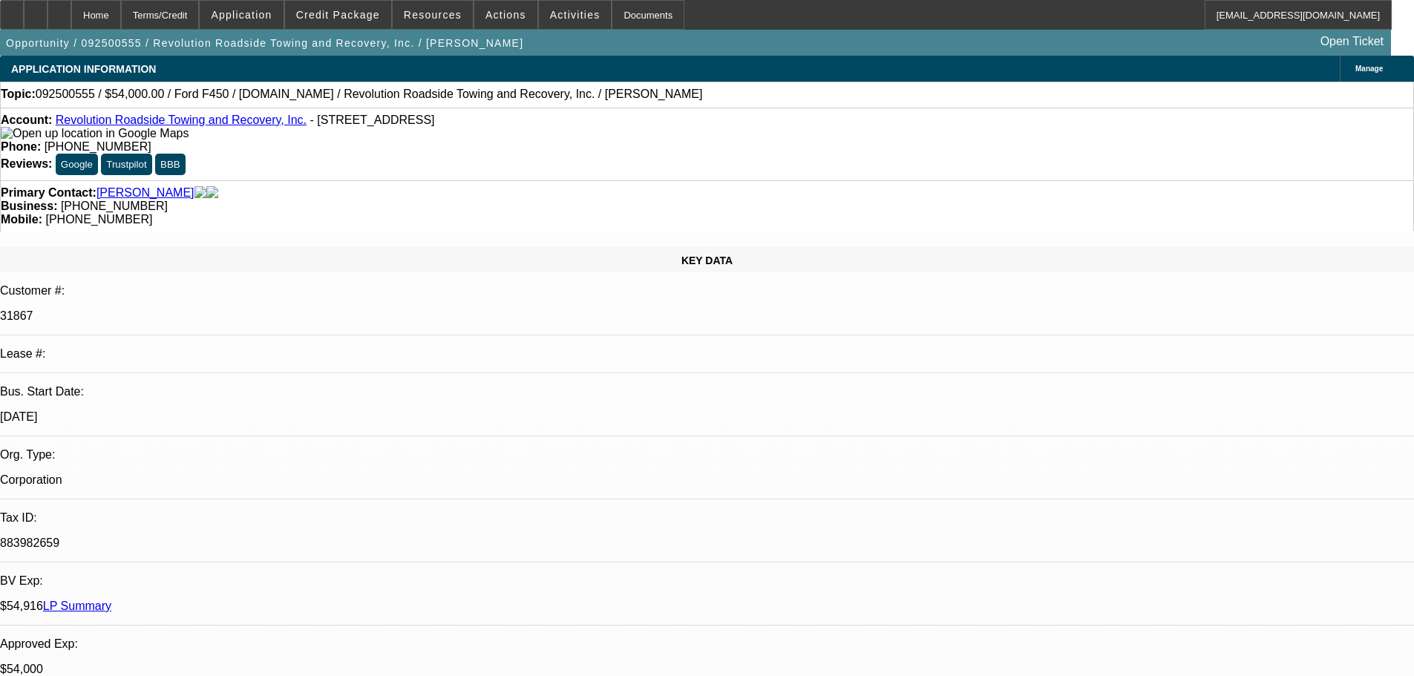
select select "0"
select select "6"
select select "0"
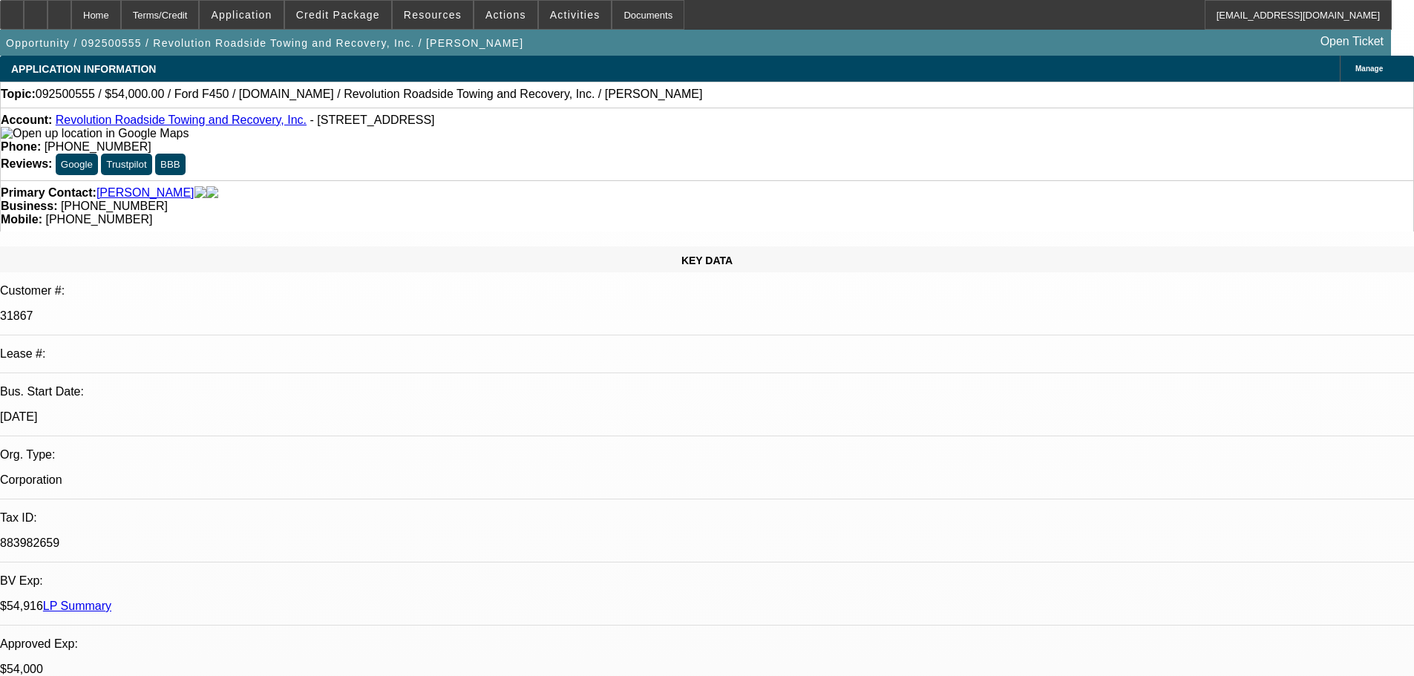
select select "0"
select select "3"
select select "0"
select select "6"
select select "0"
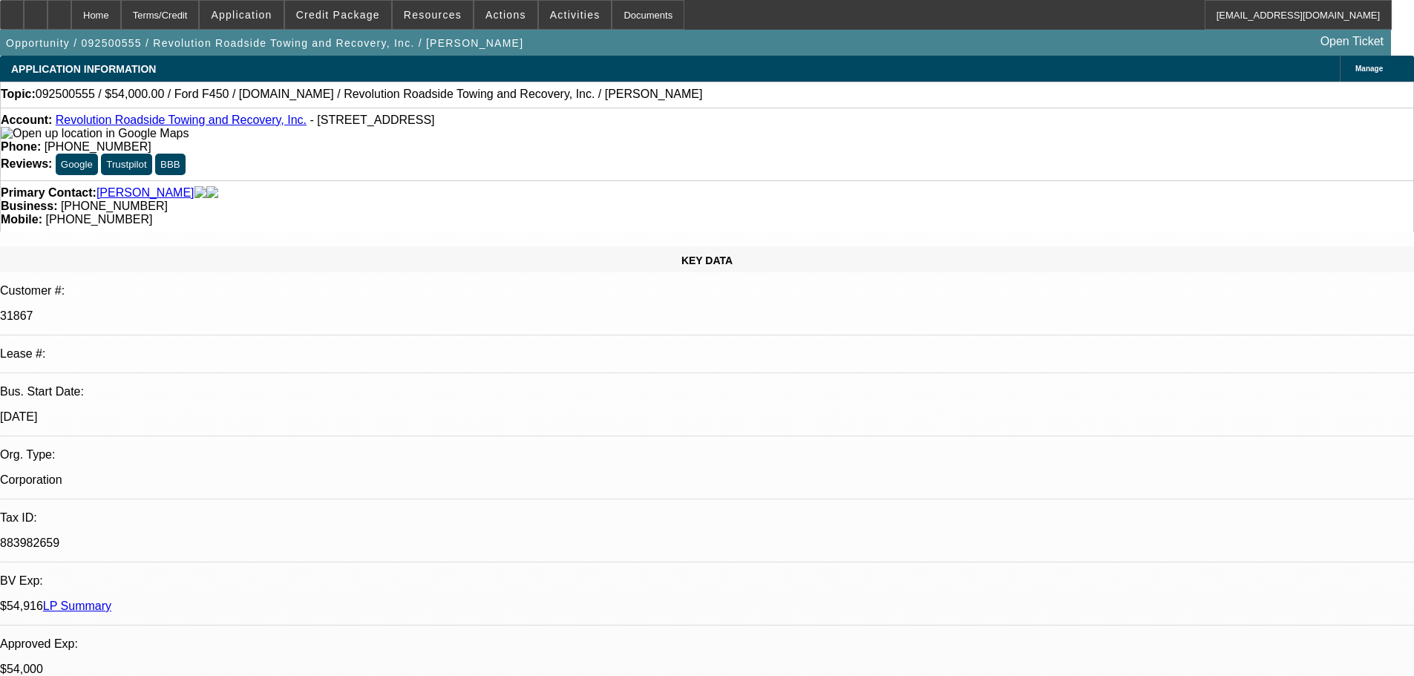
select select "2"
select select "0"
select select "6"
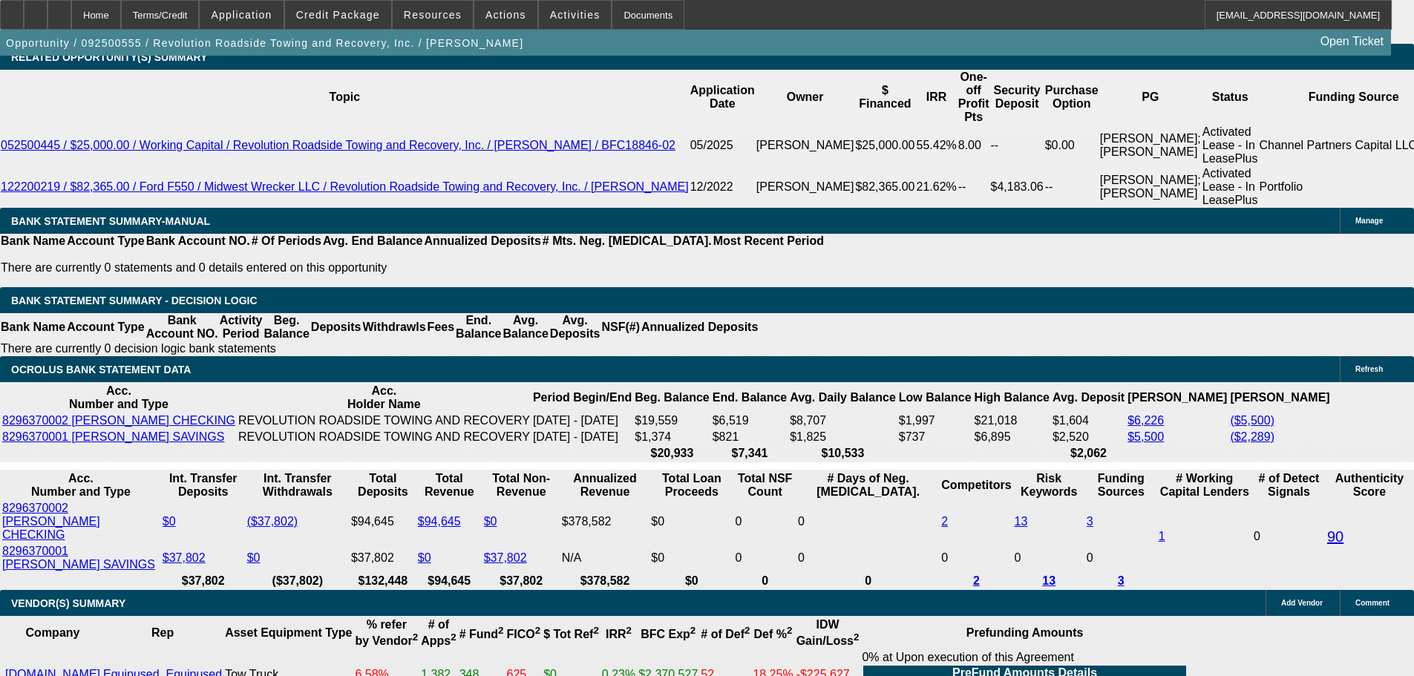
scroll to position [2672, 0]
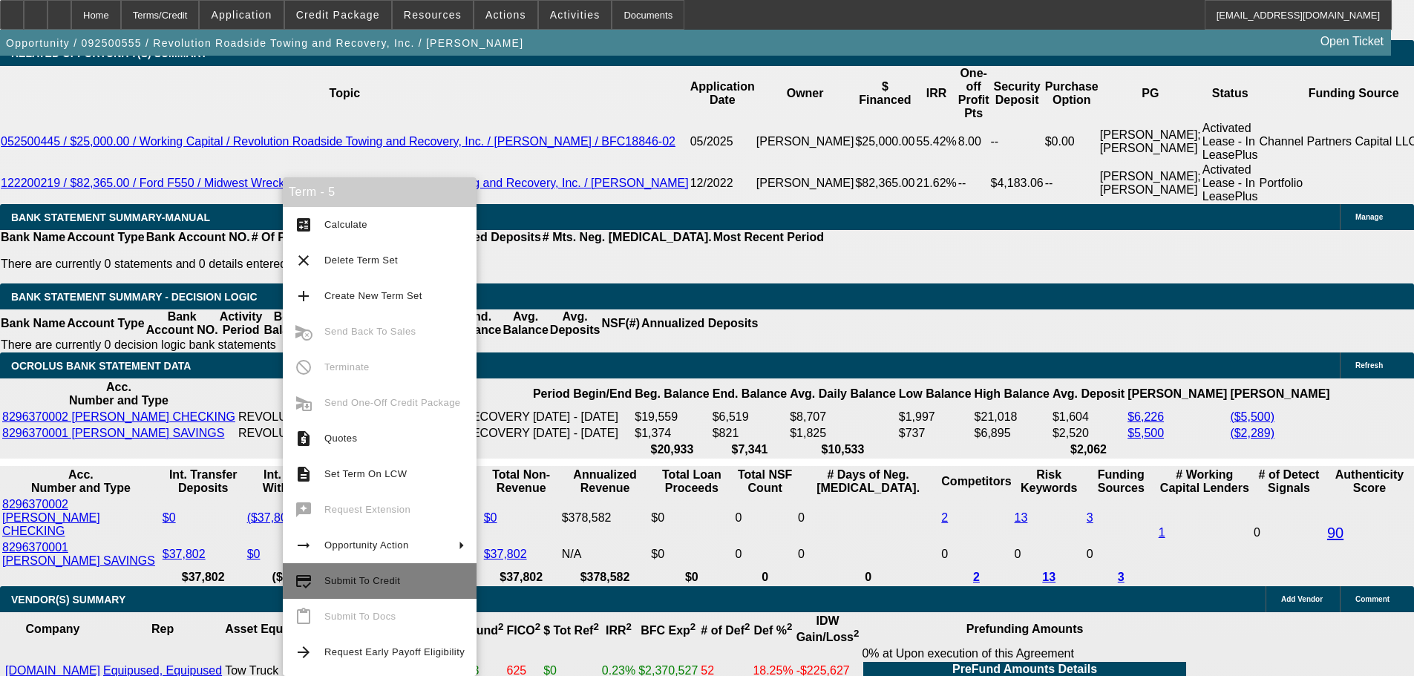
click at [324, 576] on button "credit_score Submit To Credit" at bounding box center [380, 581] width 194 height 36
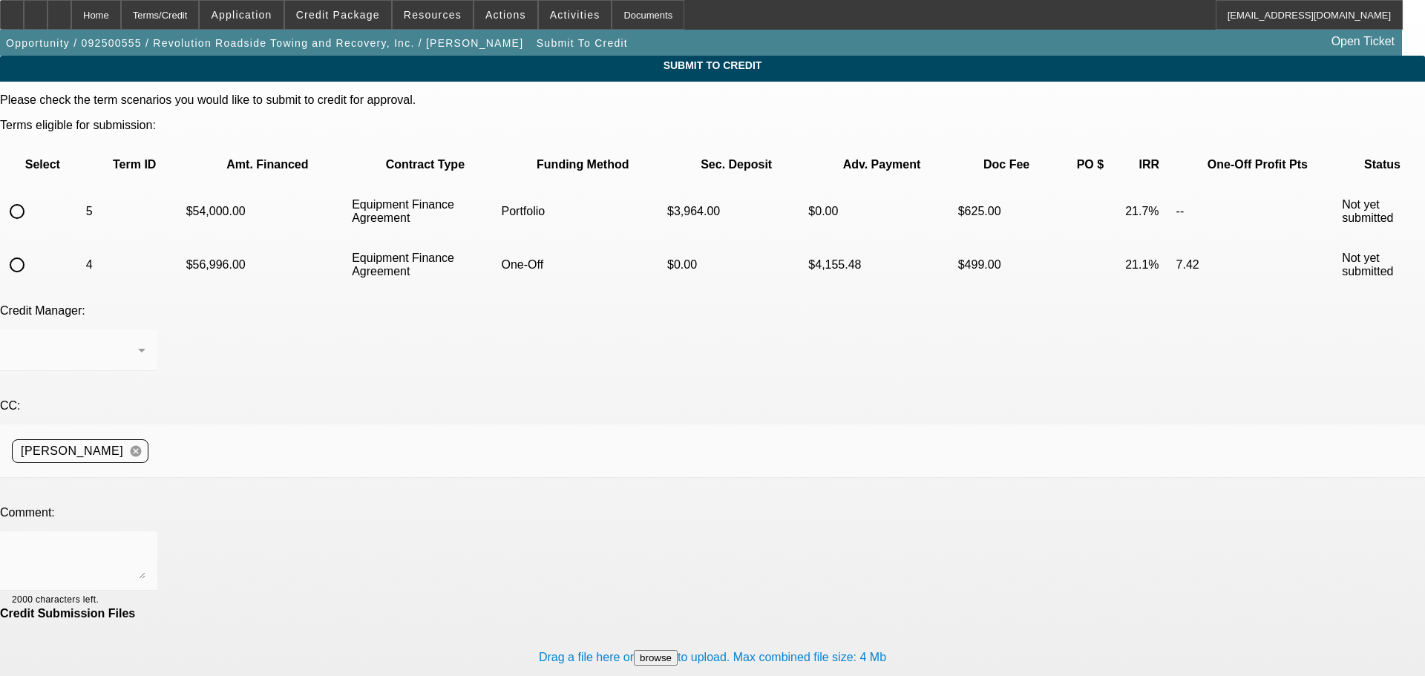
click at [32, 197] on input "radio" at bounding box center [17, 212] width 30 height 30
radio input "true"
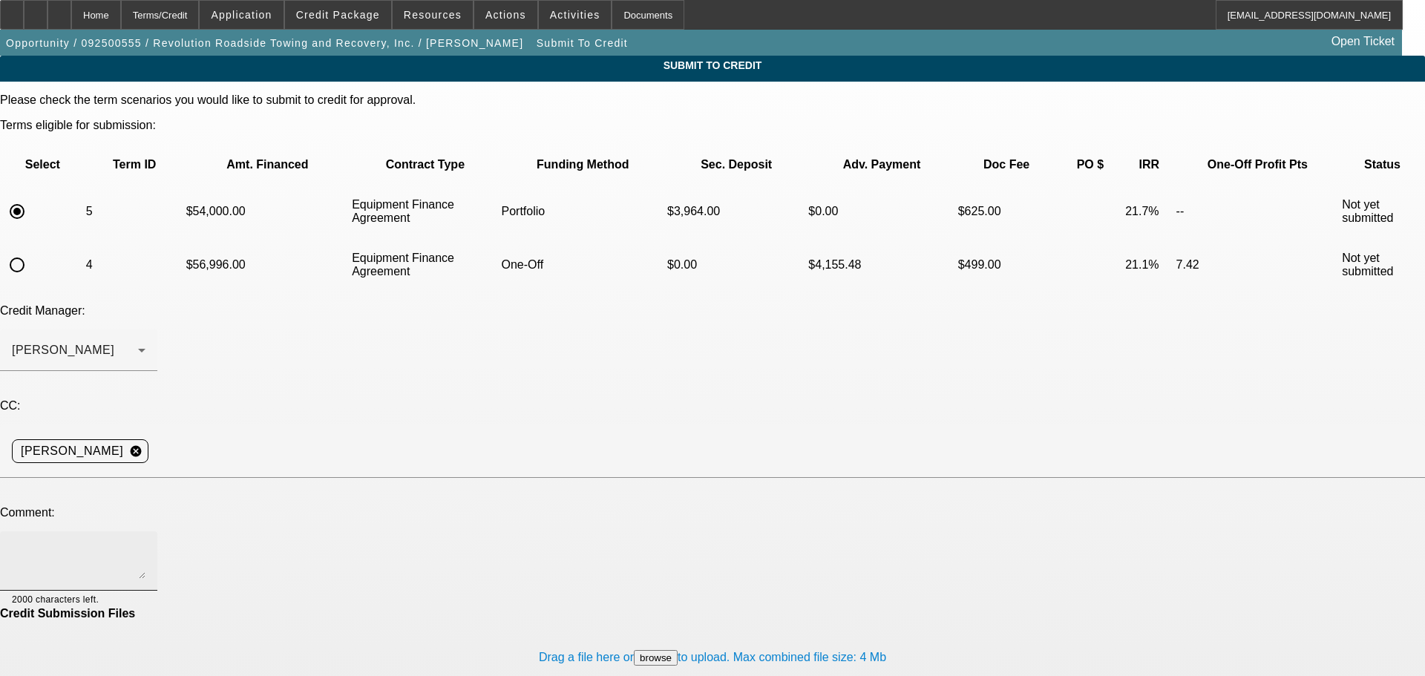
click at [145, 531] on div at bounding box center [79, 560] width 134 height 59
click at [265, 266] on div "Please check the term scenarios you would like to submit to credit for approval…" at bounding box center [712, 410] width 1425 height 632
click at [138, 341] on div "[PERSON_NAME]" at bounding box center [75, 350] width 126 height 18
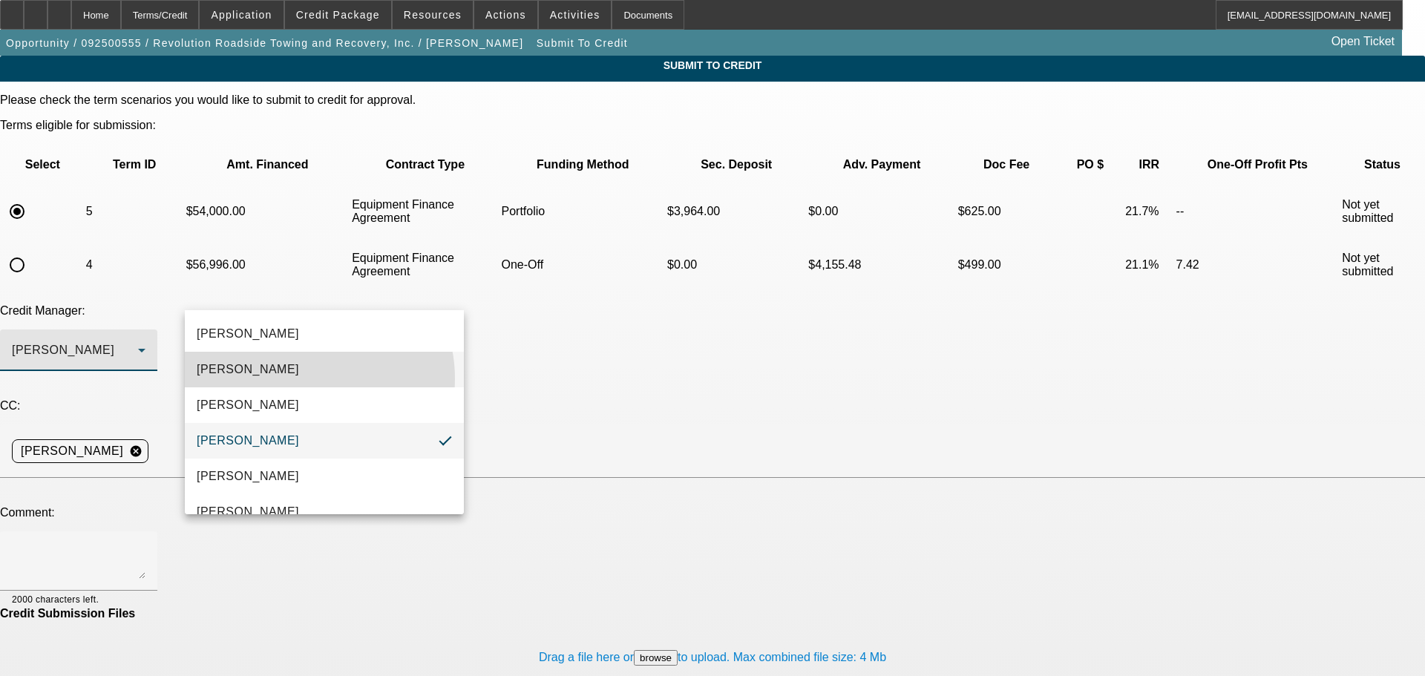
click at [304, 379] on mat-option "Arida, George" at bounding box center [324, 370] width 279 height 36
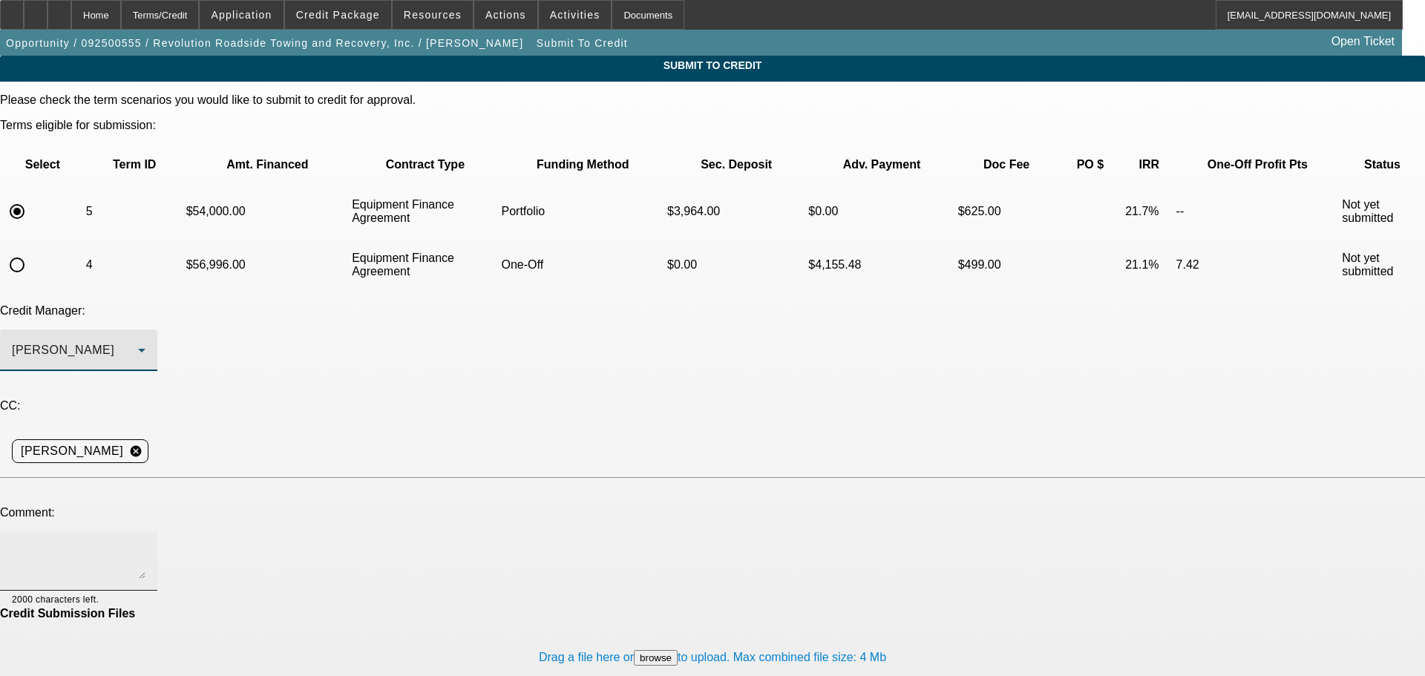
click at [145, 531] on div at bounding box center [79, 560] width 134 height 59
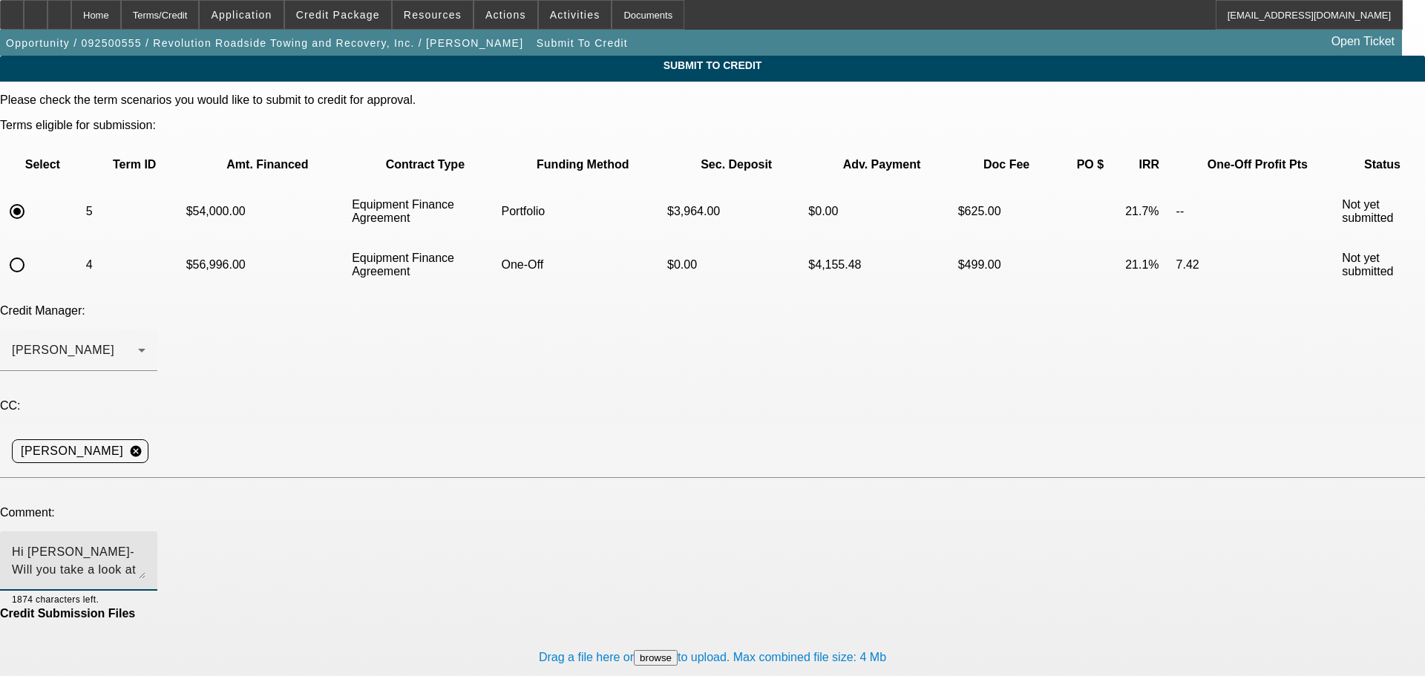
click at [145, 543] on textarea "Hi George- Will you take a look at this one? We need another 6 months to get a …" at bounding box center [79, 561] width 134 height 36
type textarea "Hi George- Will you take a look at this one? We need another 6 months to get a …"
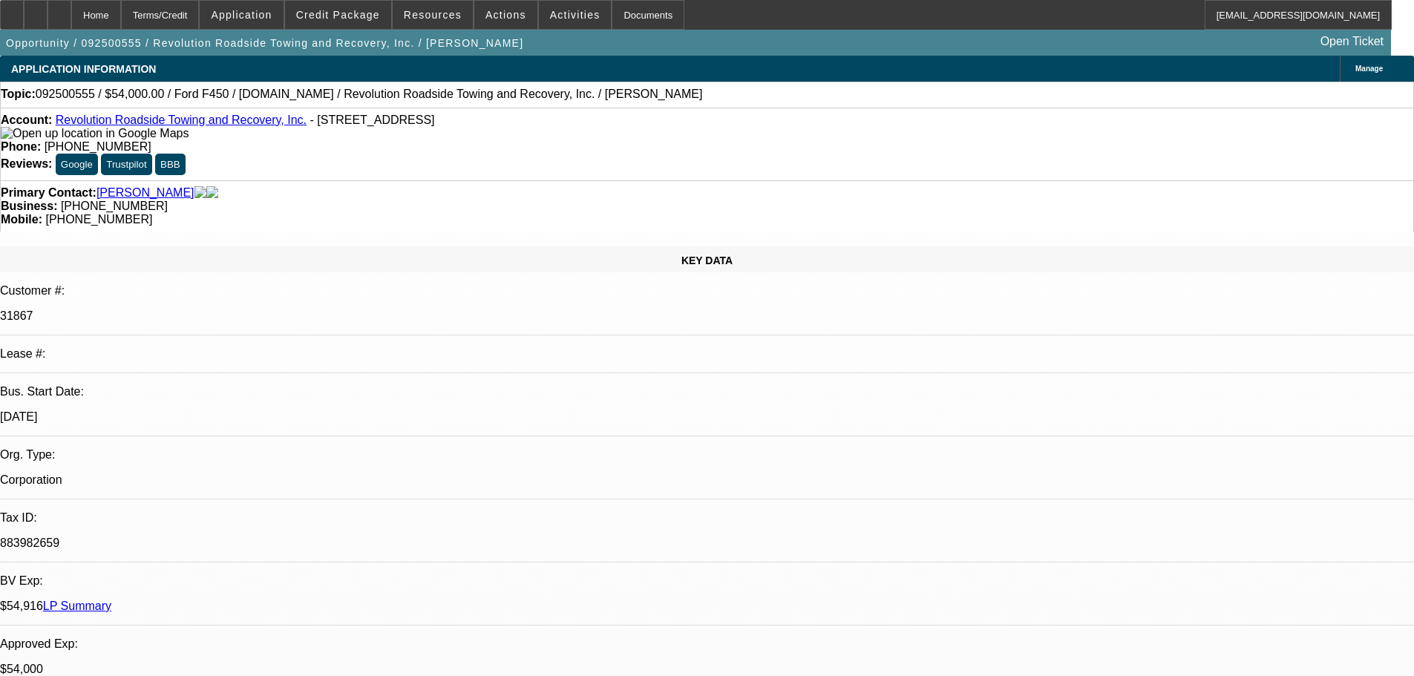
select select "0"
select select "2"
select select "0"
select select "6"
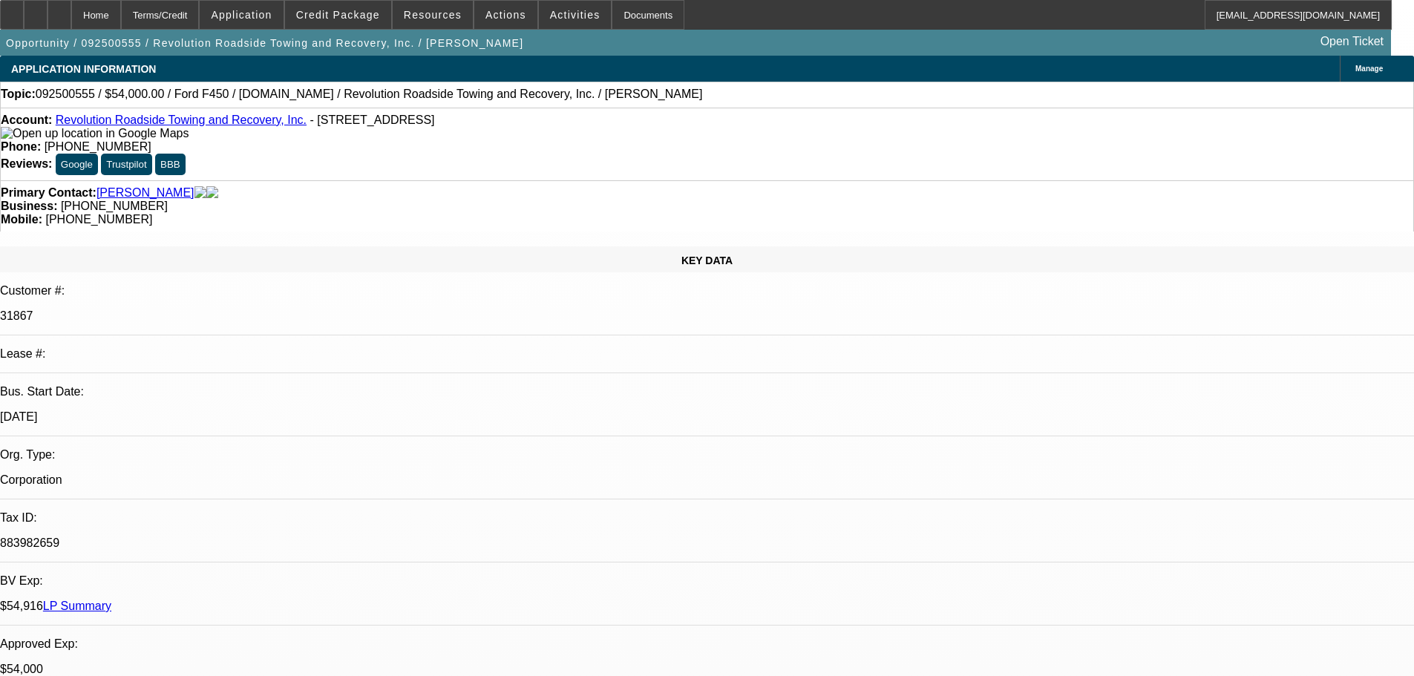
select select "0"
select select "6"
select select "0"
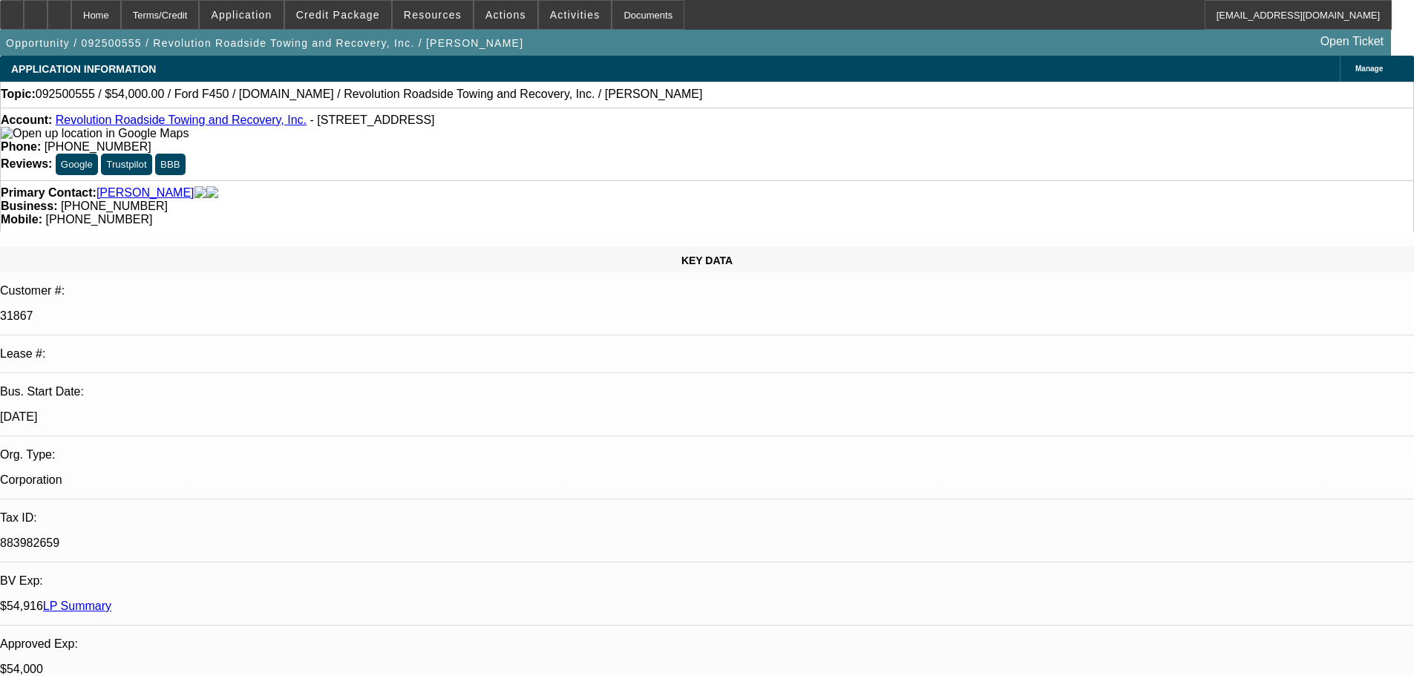
select select "0"
select select "3"
select select "0"
select select "6"
select select "0"
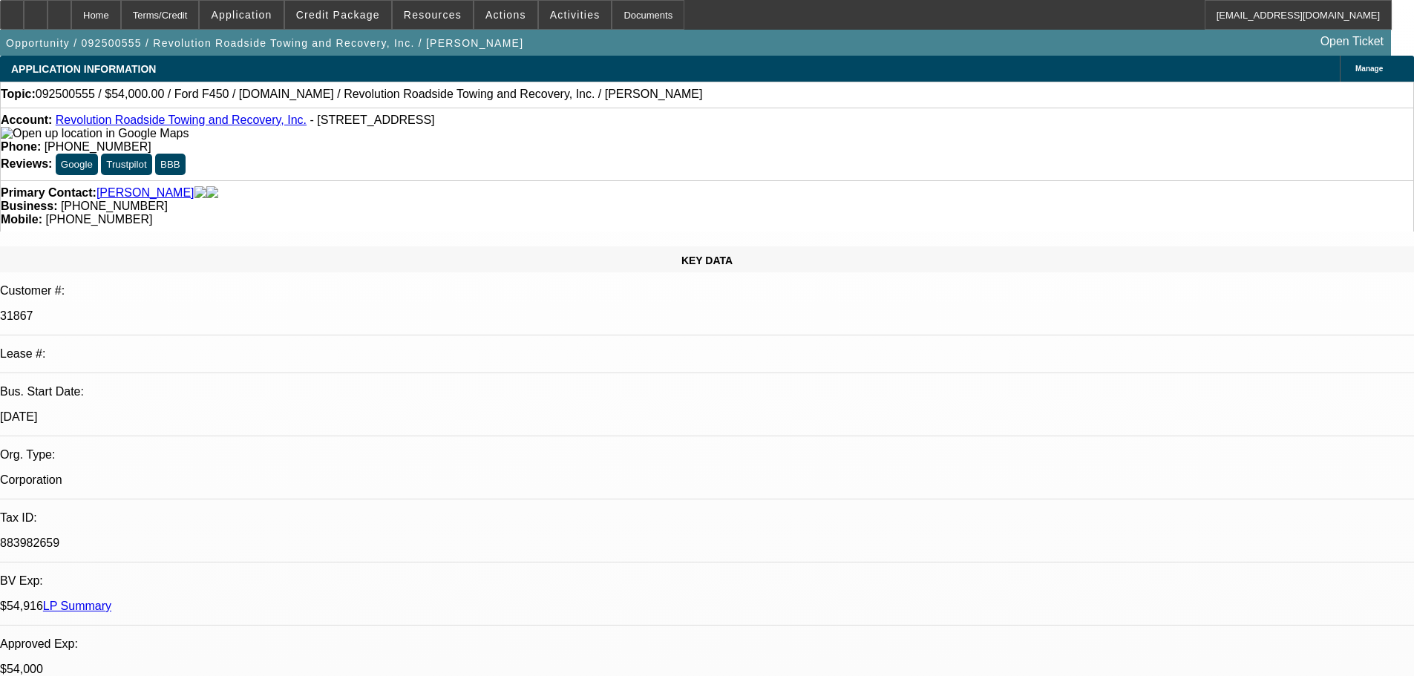
select select "2"
select select "0"
select select "6"
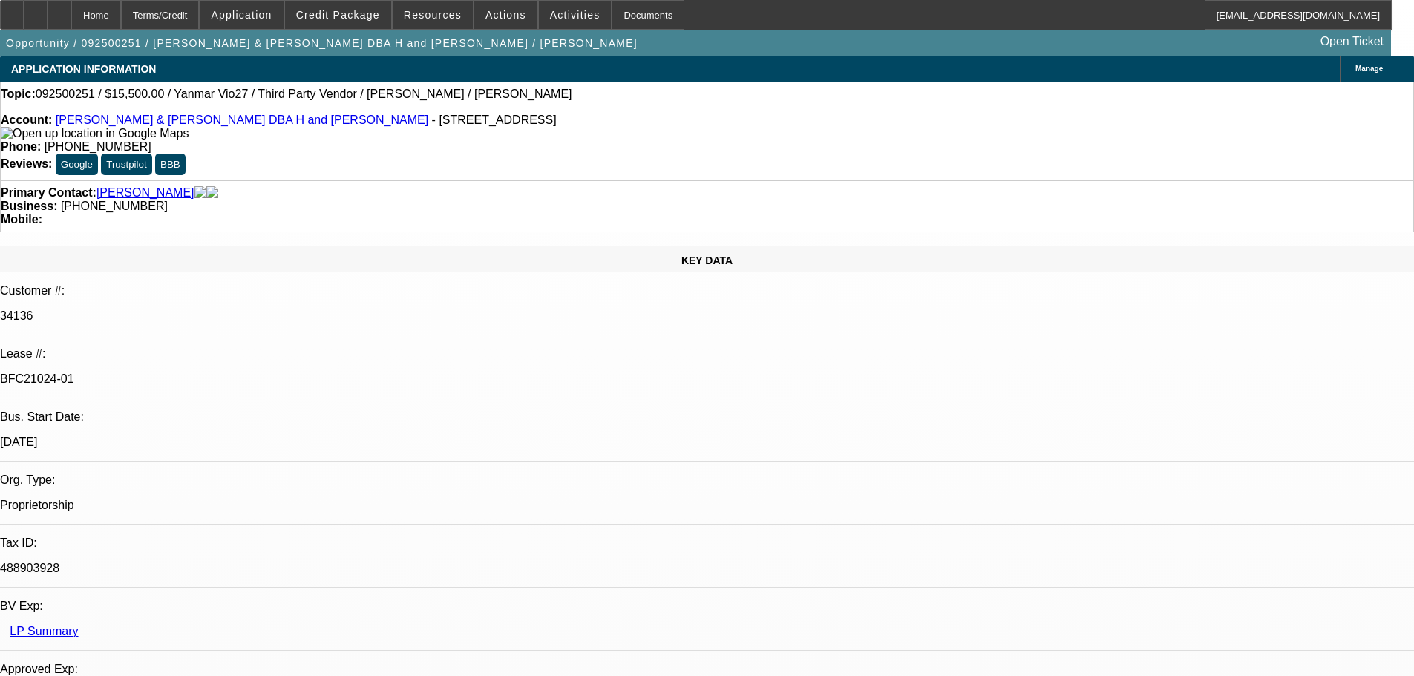
select select "0"
select select "6"
select select "0"
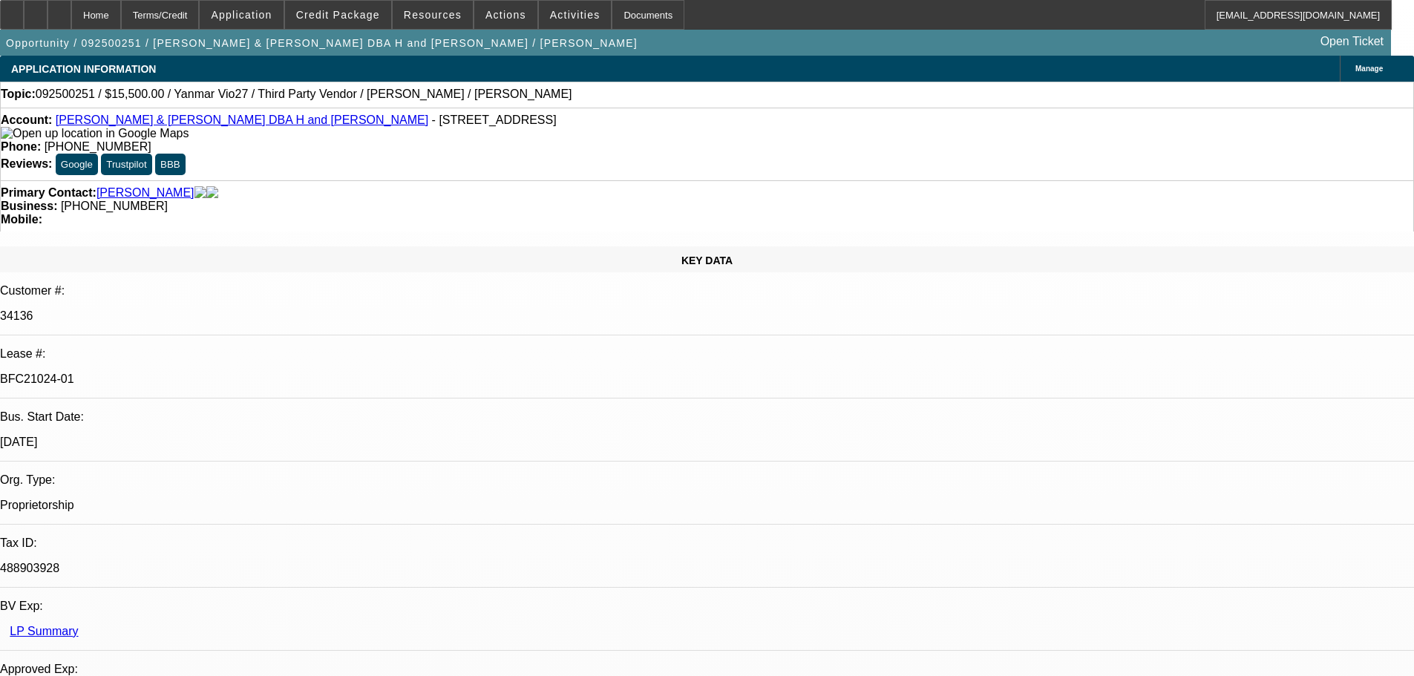
select select "0"
select select "6"
select select "0"
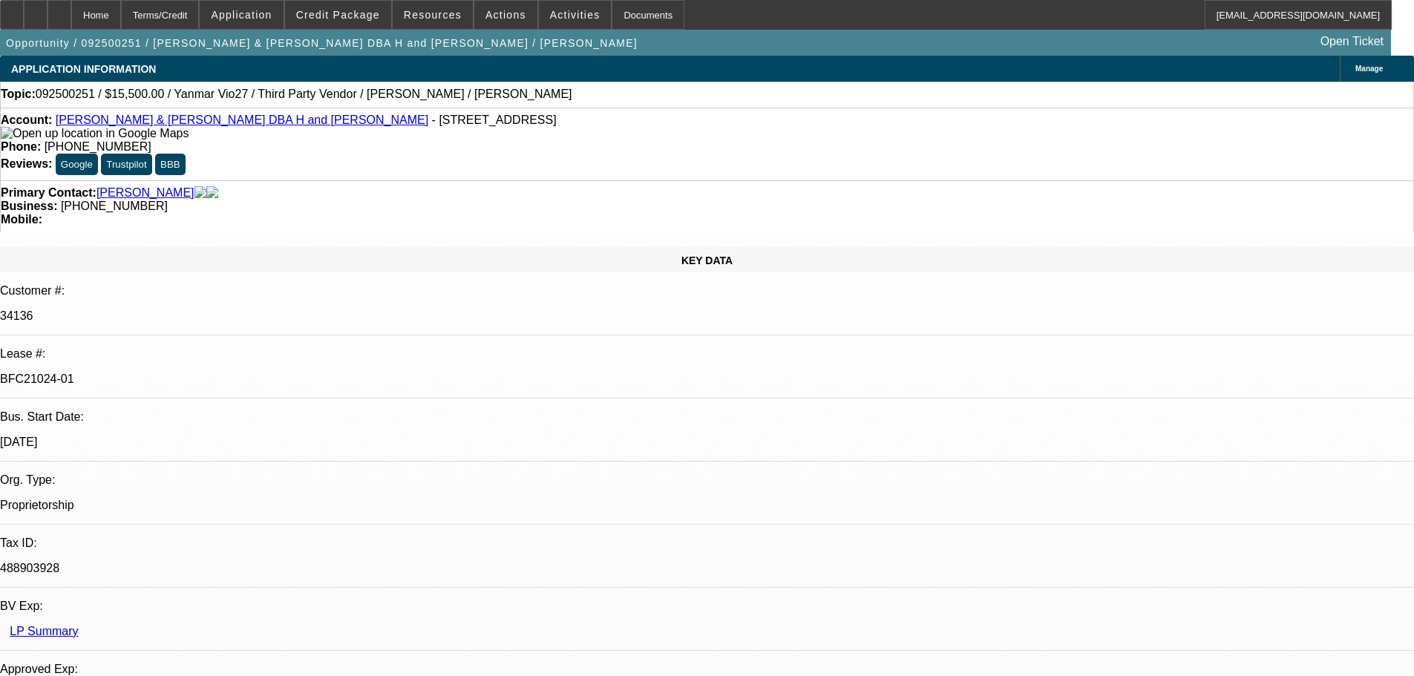
select select "0"
select select "6"
select select "0"
select select "0.1"
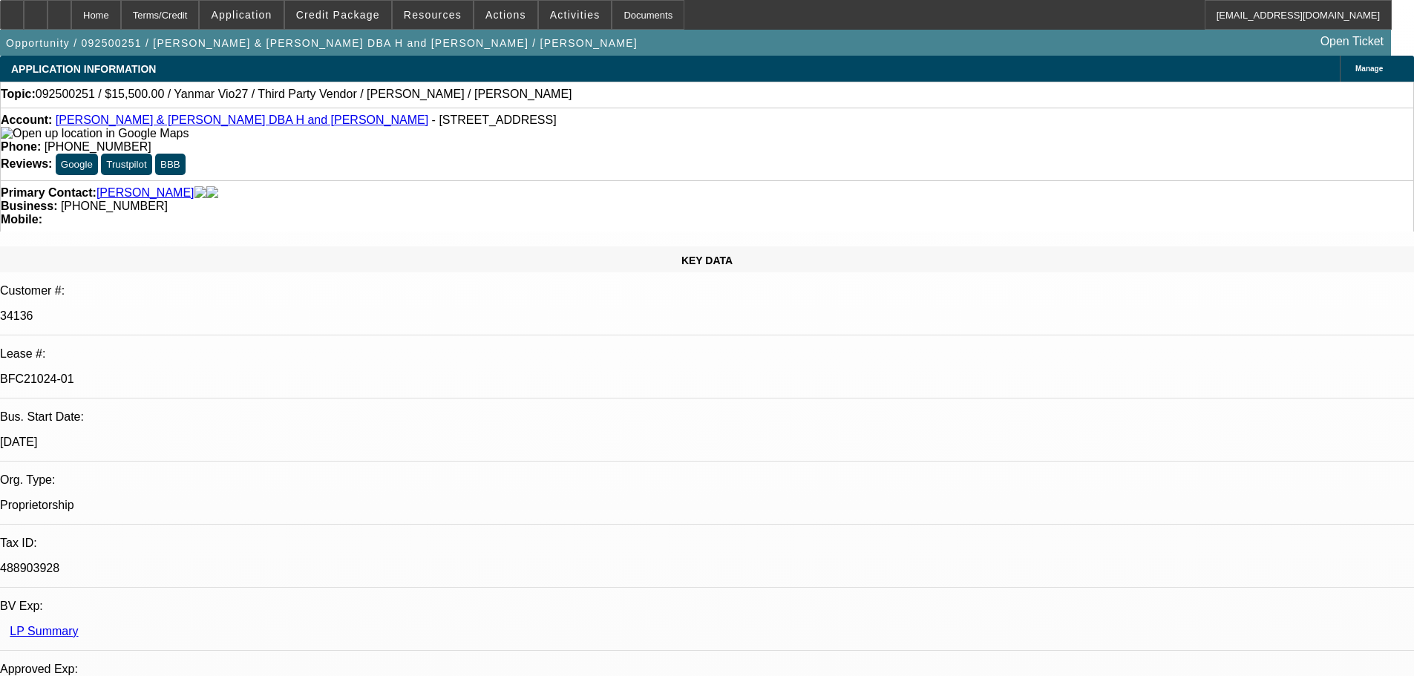
select select "4"
click at [71, 24] on div at bounding box center [60, 15] width 24 height 30
select select "0"
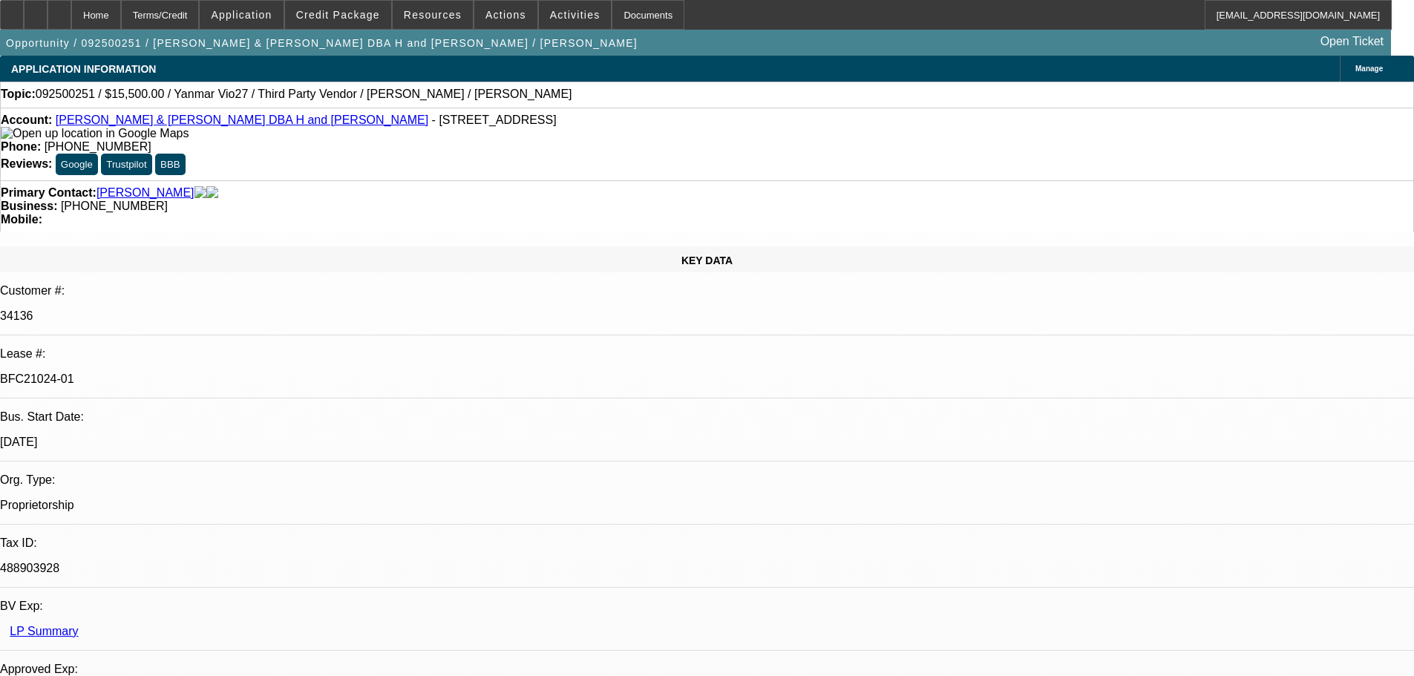
select select "0"
select select "6"
select select "0"
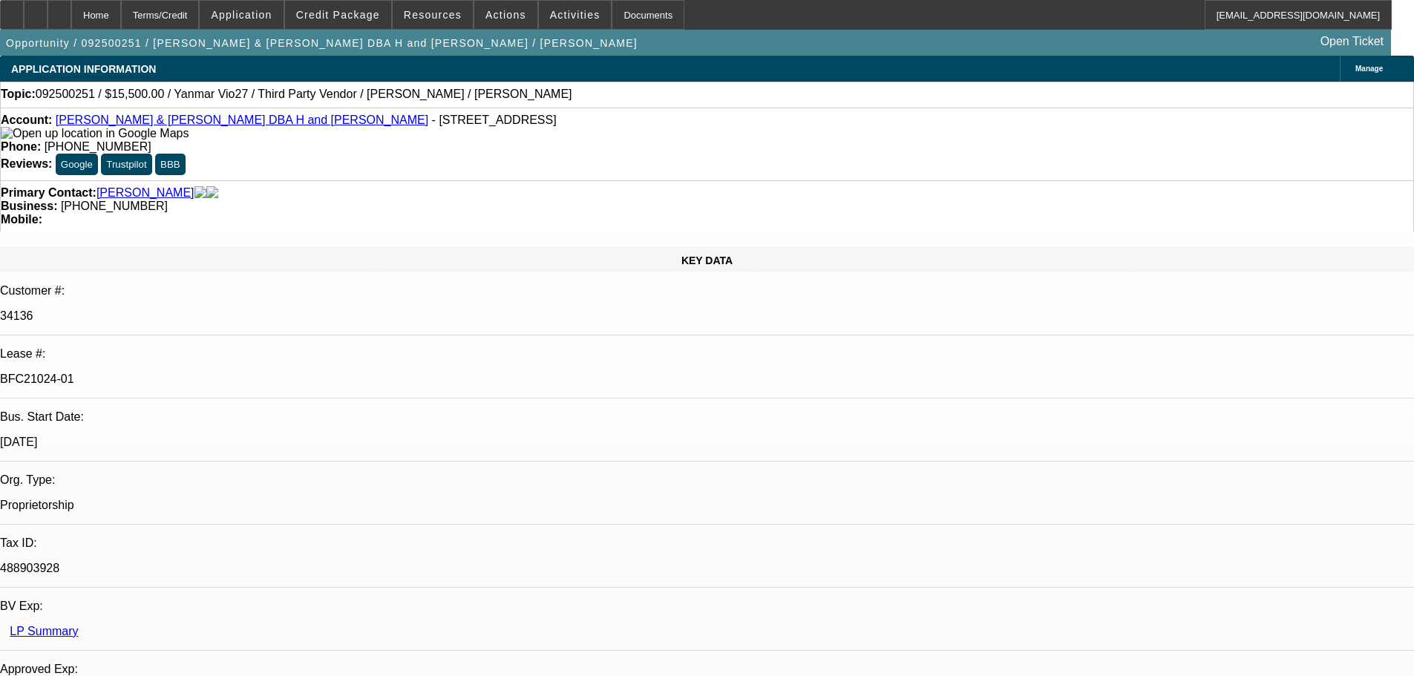
select select "6"
select select "0"
select select "6"
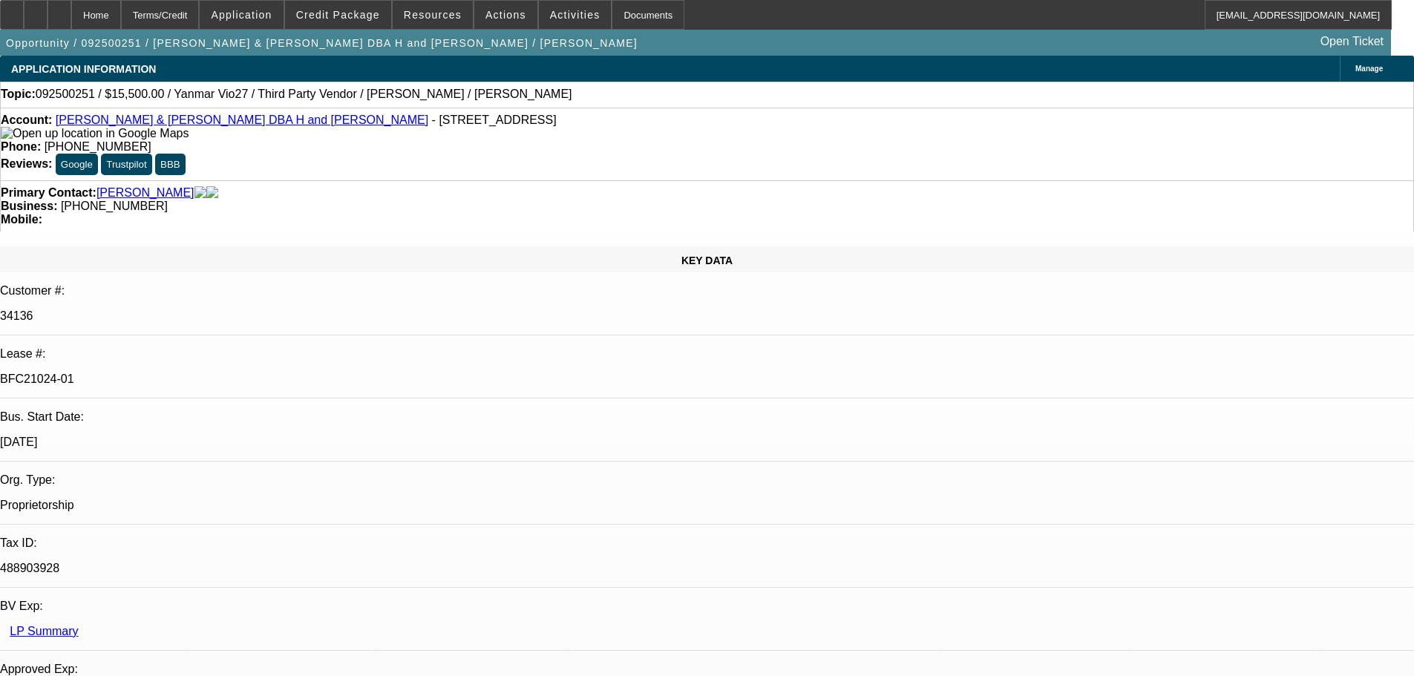
select select "0"
select select "0.1"
select select "4"
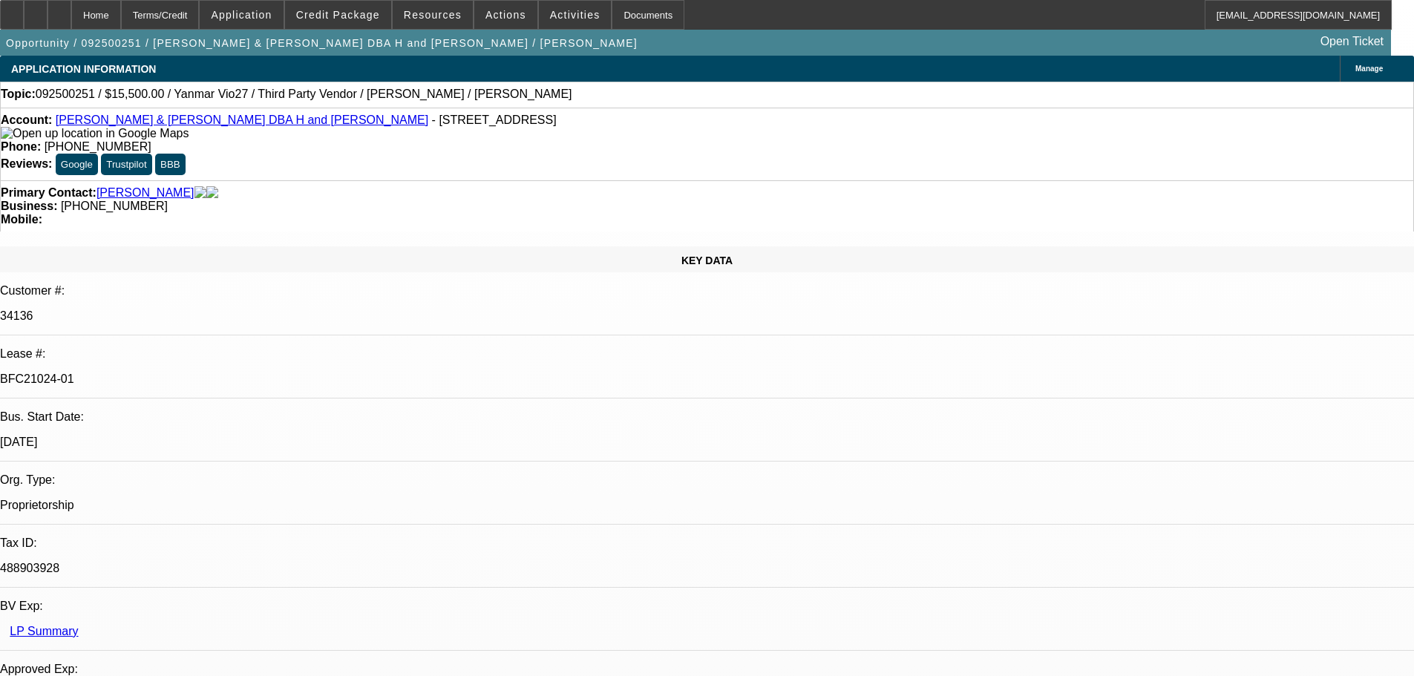
radio input "true"
type textarea "9/30- stuck in jury duty till tomorrow. Waiting on insurance"
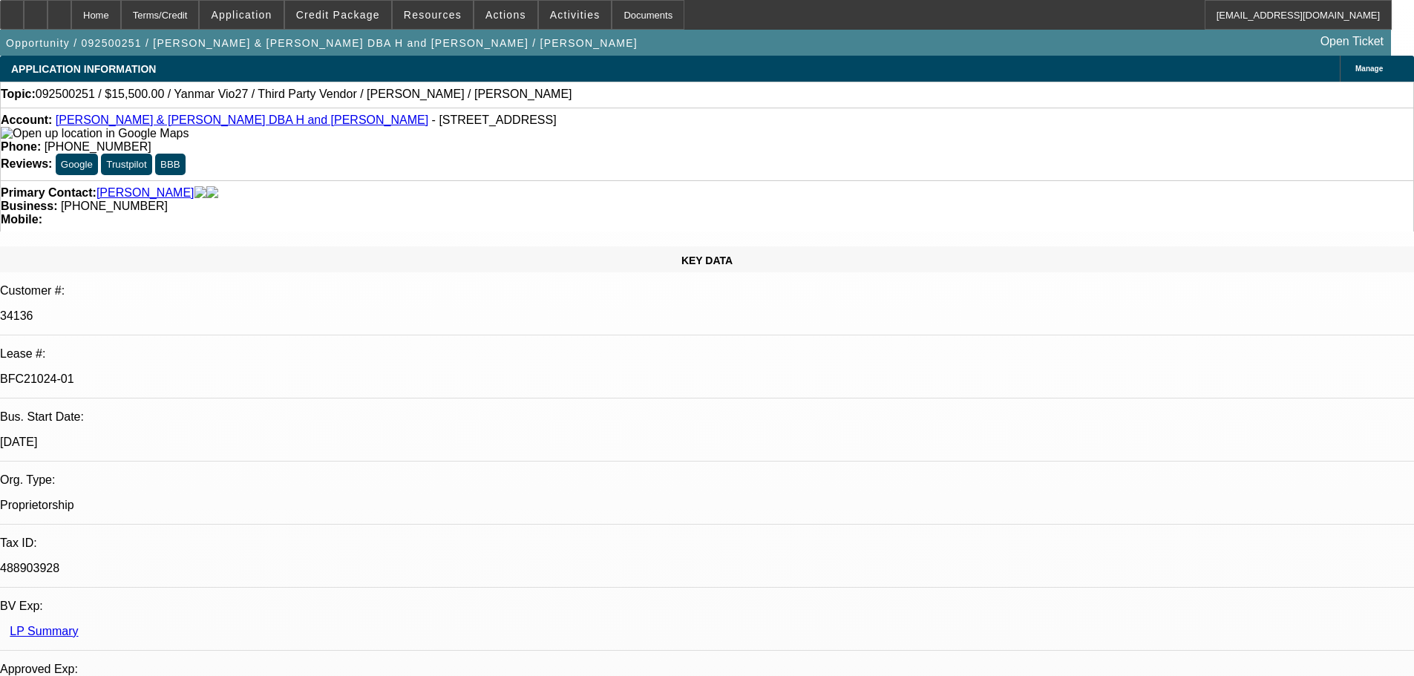
radio input "true"
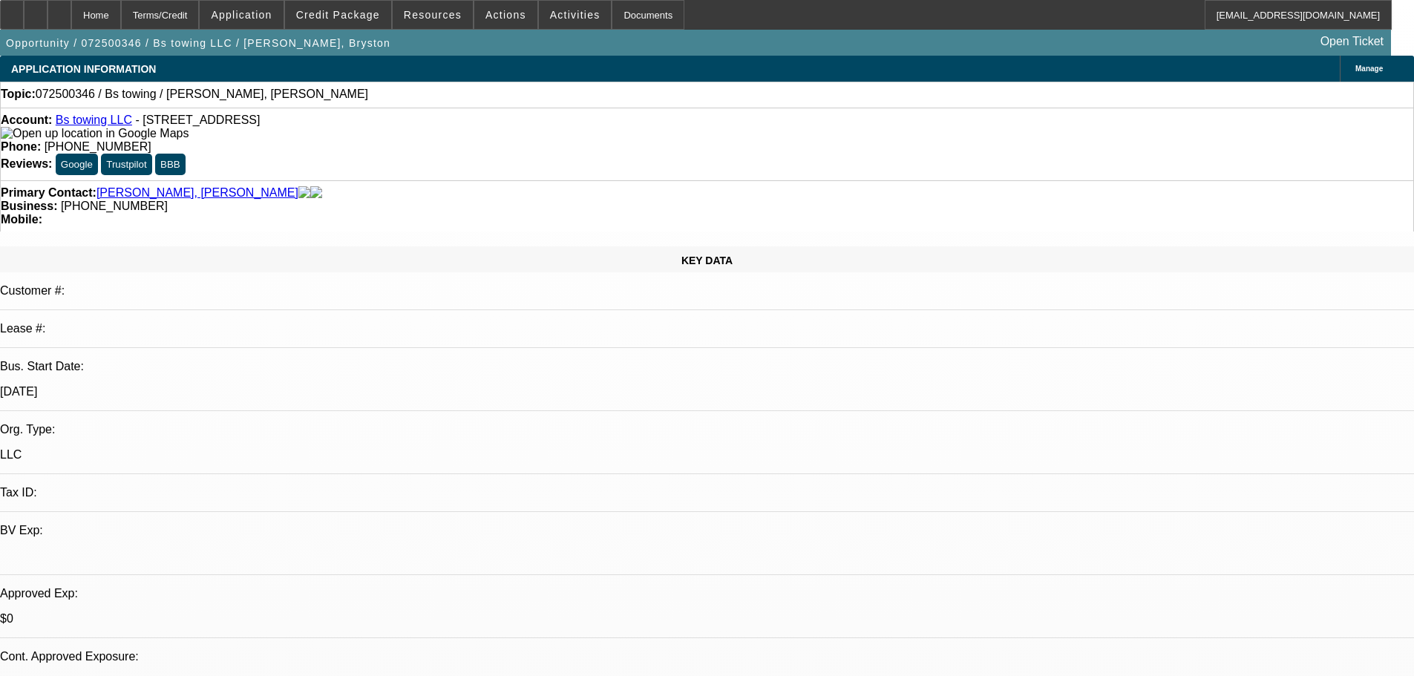
select select "0"
select select "2"
select select "0.1"
select select "4"
